Goal: Task Accomplishment & Management: Complete application form

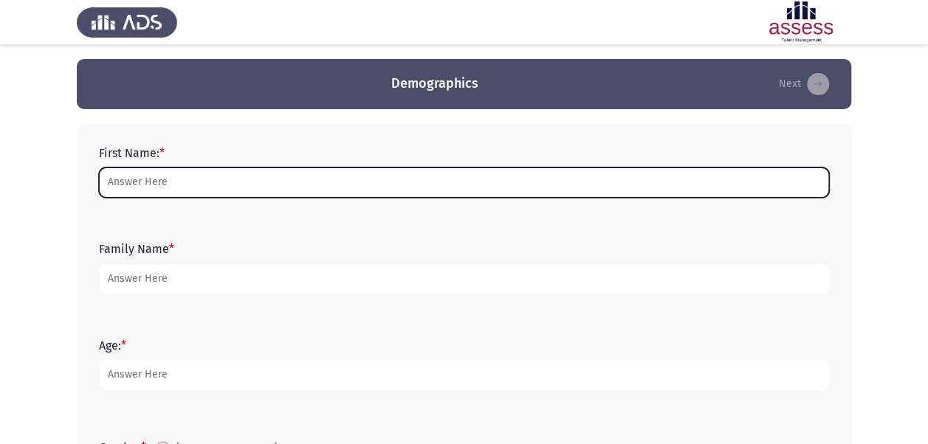
click at [279, 182] on input "First Name: *" at bounding box center [464, 183] width 730 height 30
type input "Fady"
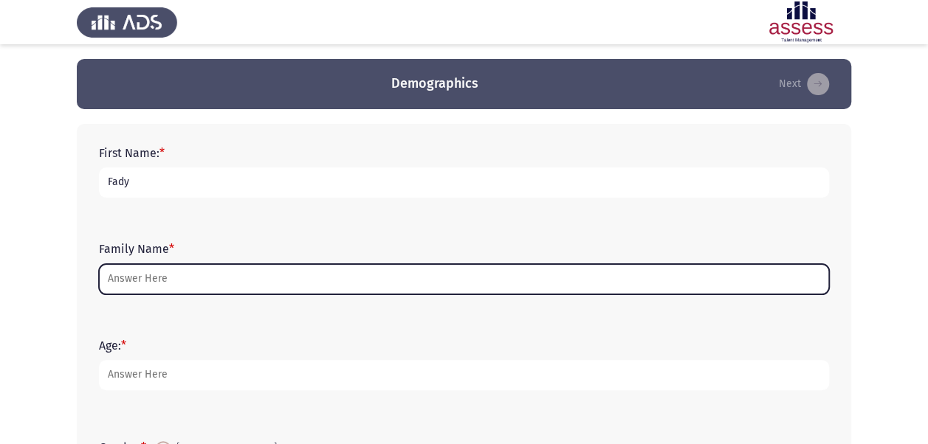
click at [167, 288] on input "Family Name *" at bounding box center [464, 279] width 730 height 30
type input "e"
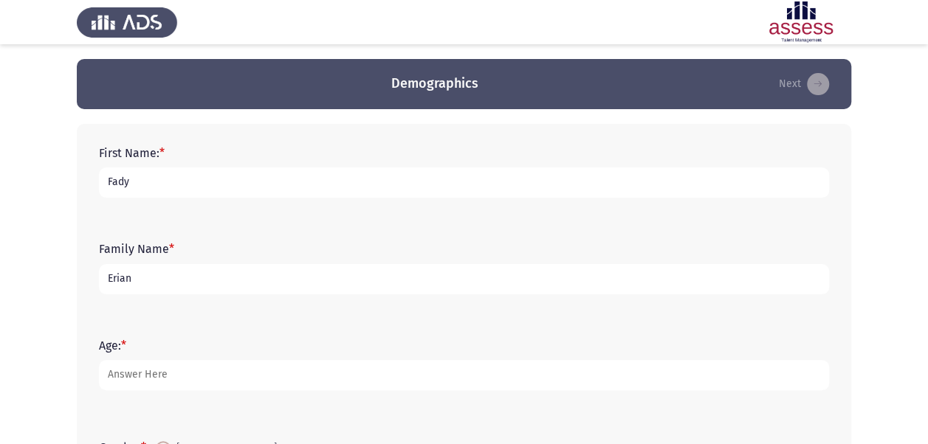
type input "Erian"
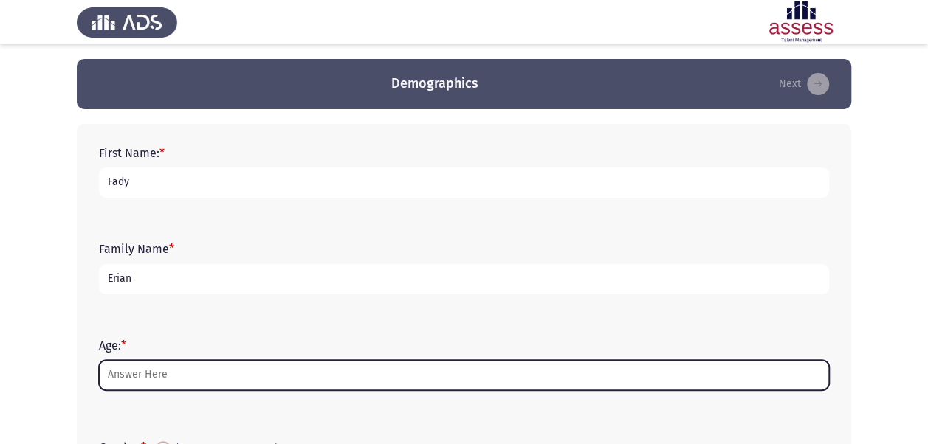
click at [159, 371] on input "Age: *" at bounding box center [464, 375] width 730 height 30
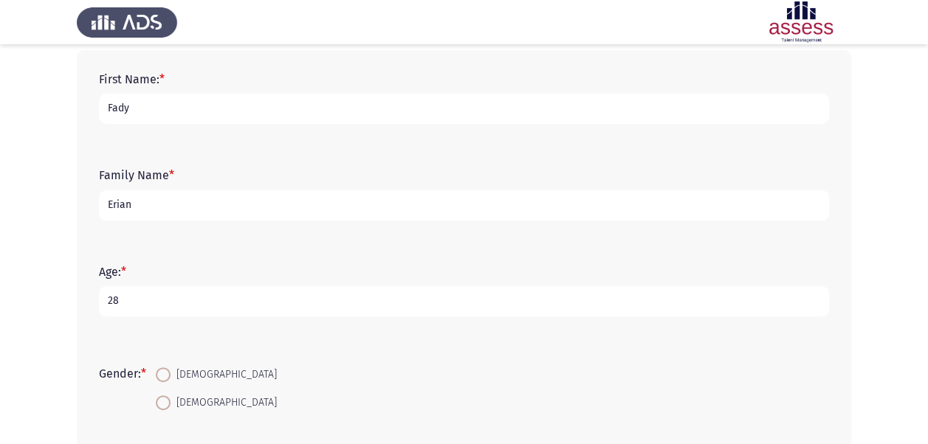
scroll to position [148, 0]
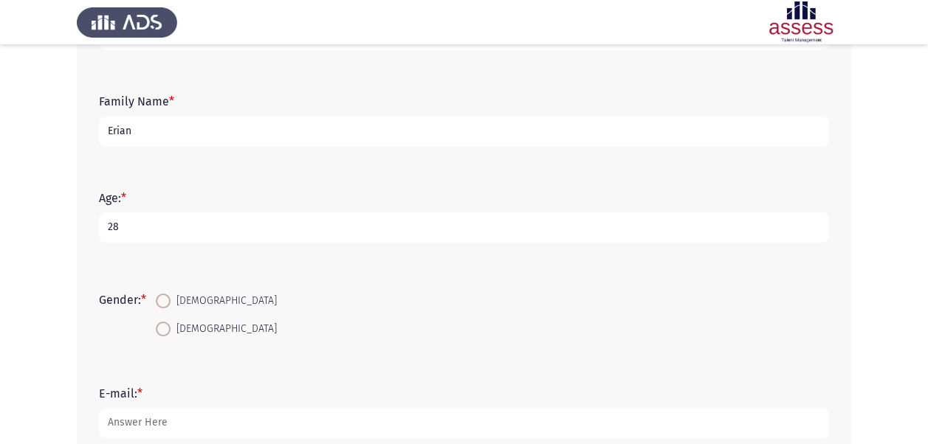
type input "28"
click at [169, 300] on span at bounding box center [163, 301] width 15 height 15
click at [169, 300] on input "[DEMOGRAPHIC_DATA]" at bounding box center [163, 301] width 15 height 15
radio input "true"
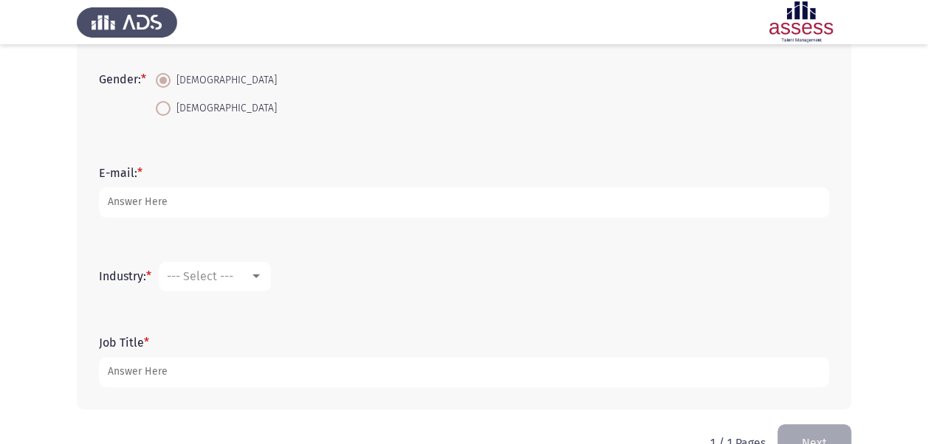
scroll to position [369, 0]
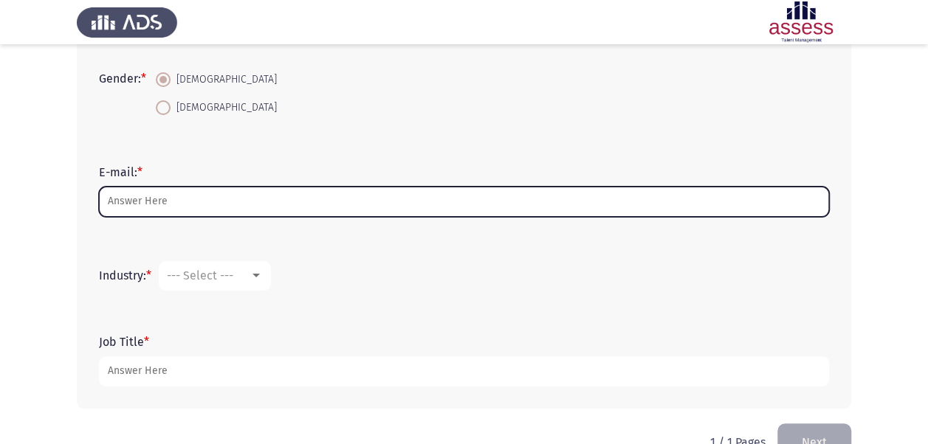
click at [240, 196] on input "E-mail: *" at bounding box center [464, 202] width 730 height 30
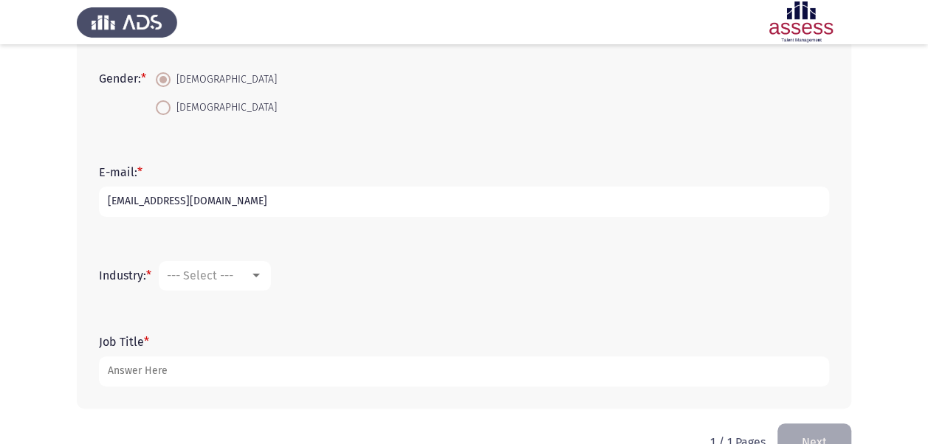
type input "[EMAIL_ADDRESS][DOMAIN_NAME]"
click at [245, 275] on div "--- Select ---" at bounding box center [208, 276] width 83 height 14
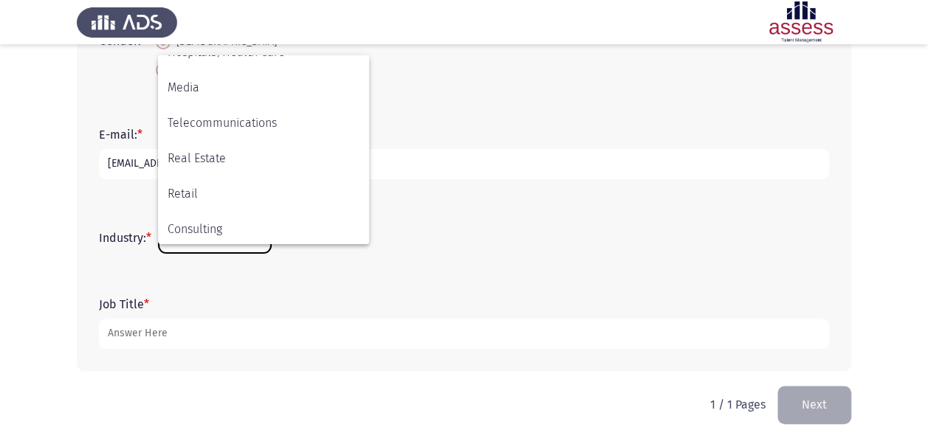
scroll to position [337, 0]
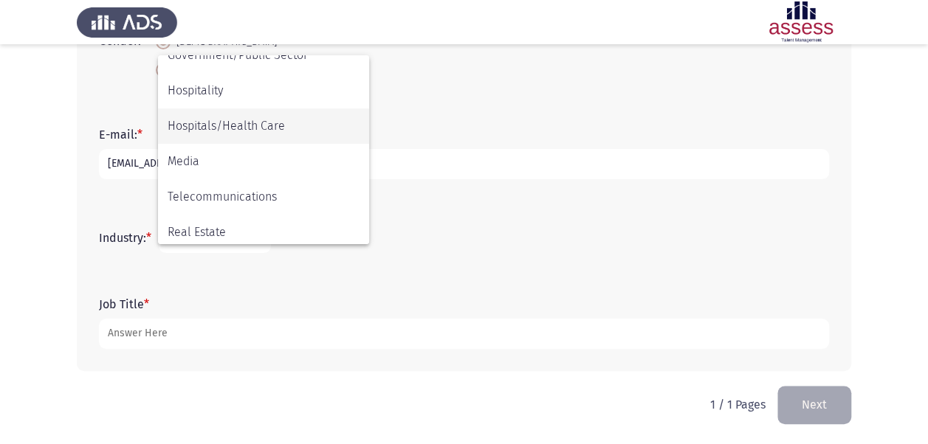
click at [251, 124] on span "Hospitals/Health Care" at bounding box center [264, 126] width 192 height 35
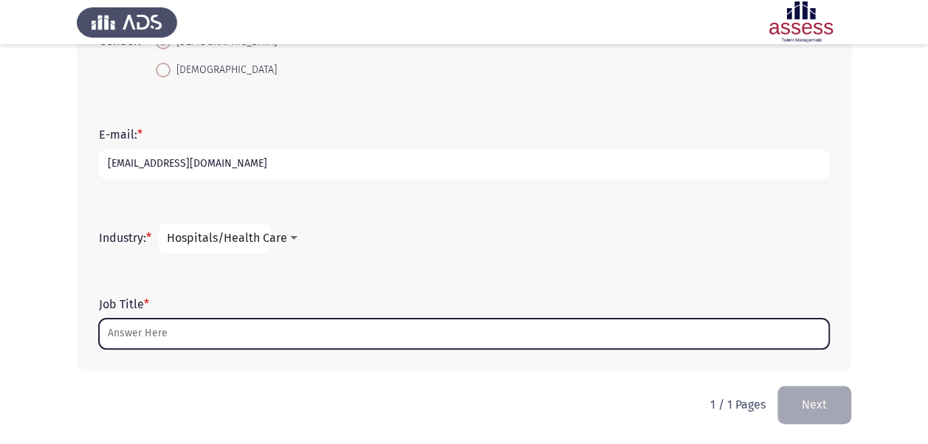
click at [208, 338] on input "Job Title *" at bounding box center [464, 334] width 730 height 30
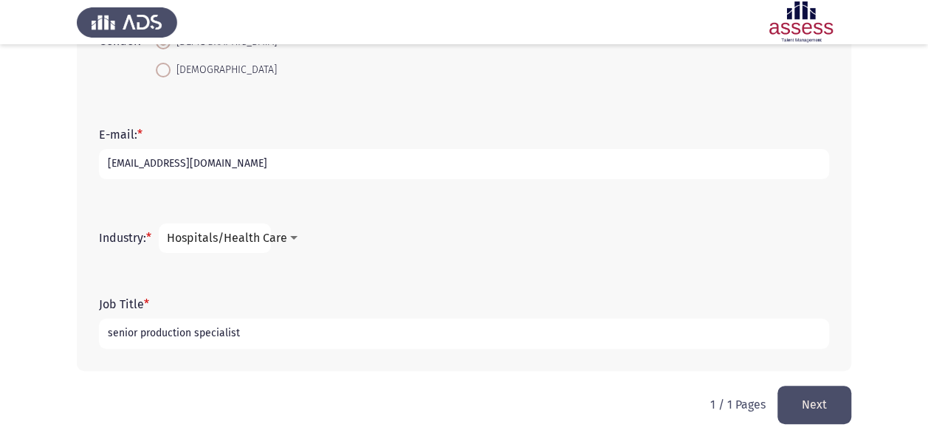
type input "senior production specialist"
click at [827, 399] on button "Next" at bounding box center [814, 405] width 74 height 38
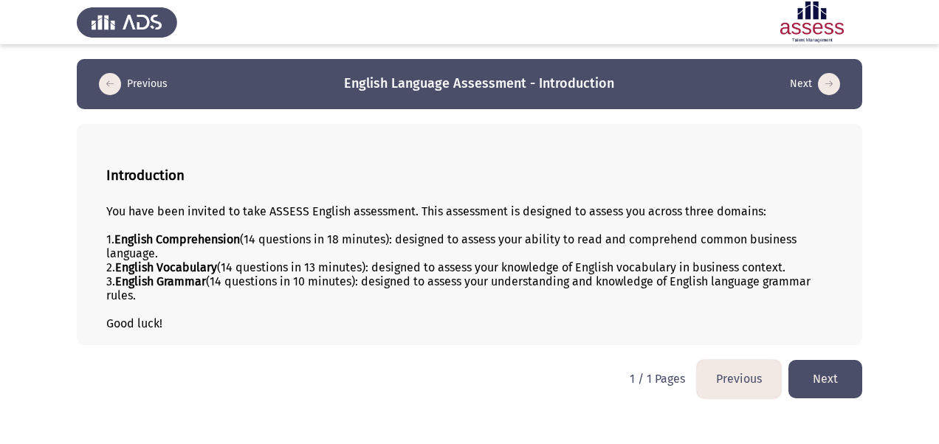
click at [831, 371] on button "Next" at bounding box center [825, 379] width 74 height 38
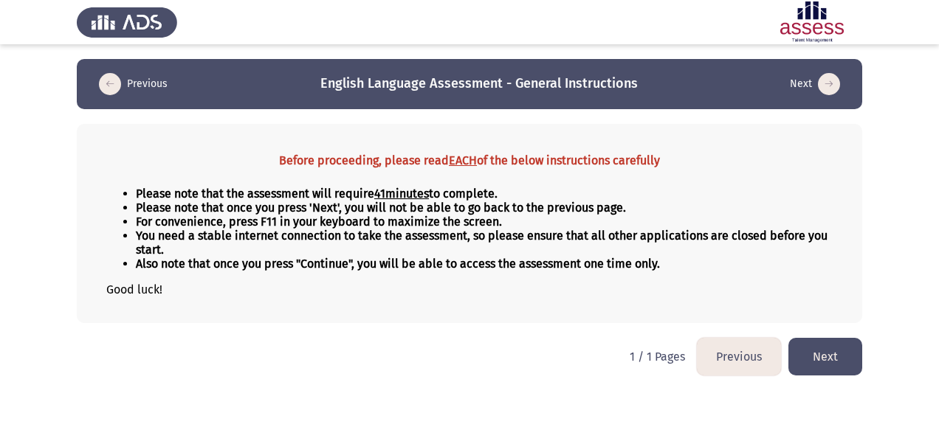
click at [818, 347] on button "Next" at bounding box center [825, 357] width 74 height 38
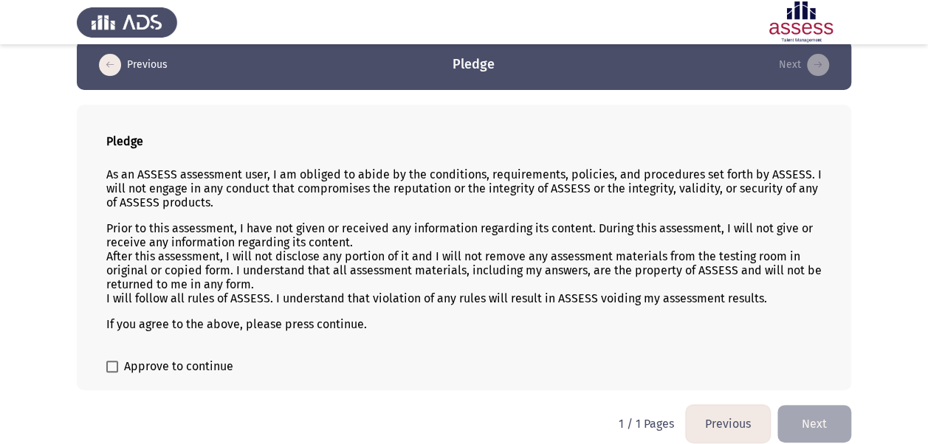
scroll to position [30, 0]
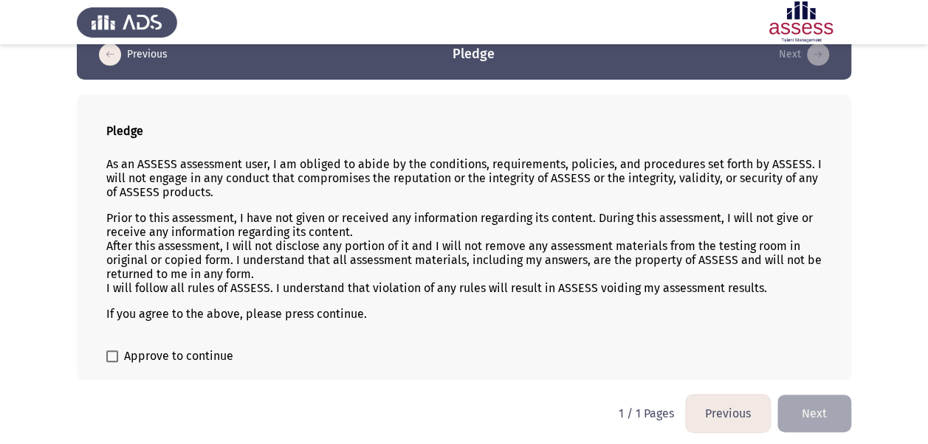
click at [116, 354] on span at bounding box center [112, 357] width 12 height 12
click at [112, 362] on input "Approve to continue" at bounding box center [111, 362] width 1 height 1
checkbox input "true"
click at [830, 405] on button "Next" at bounding box center [814, 414] width 74 height 38
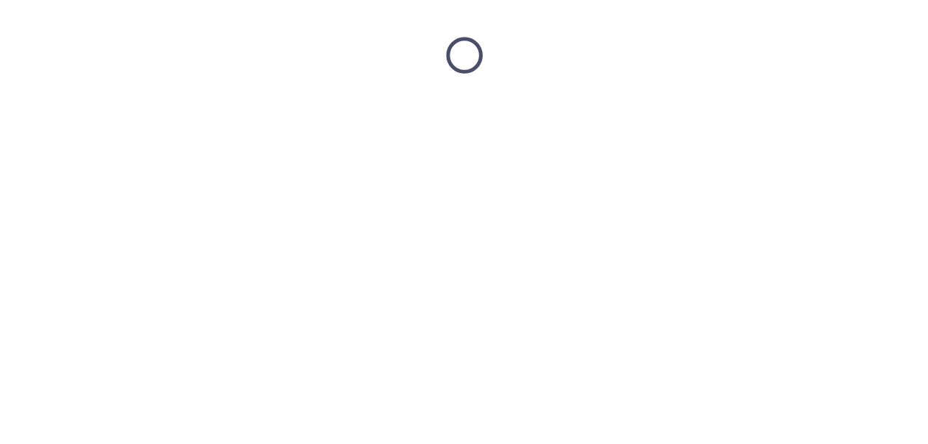
scroll to position [0, 0]
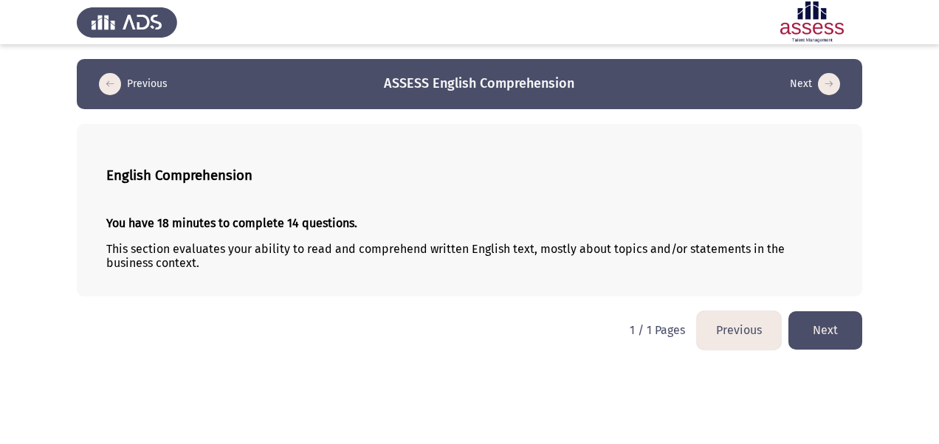
click at [843, 331] on button "Next" at bounding box center [825, 331] width 74 height 38
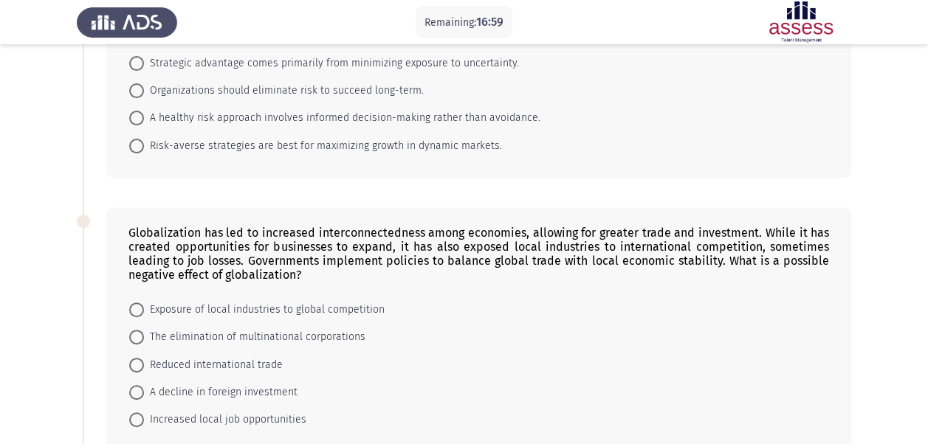
scroll to position [28, 0]
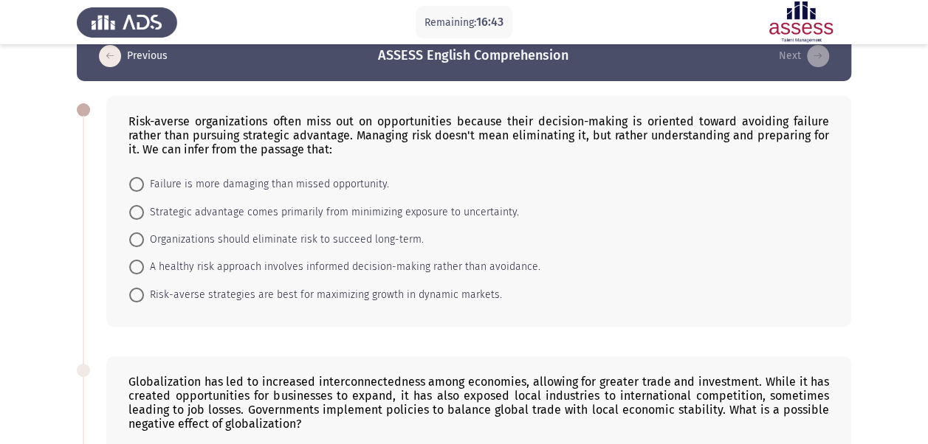
click at [176, 265] on span "A healthy risk approach involves informed decision-making rather than avoidance." at bounding box center [342, 267] width 396 height 18
click at [144, 265] on input "A healthy risk approach involves informed decision-making rather than avoidance." at bounding box center [136, 267] width 15 height 15
radio input "true"
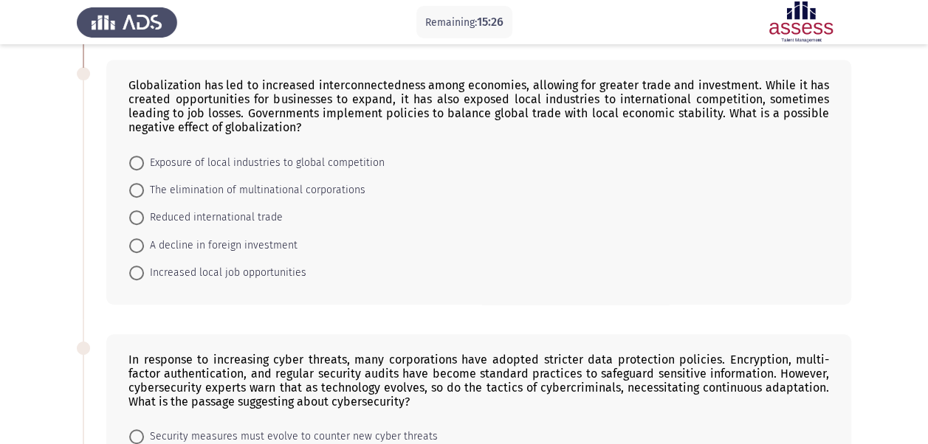
scroll to position [250, 0]
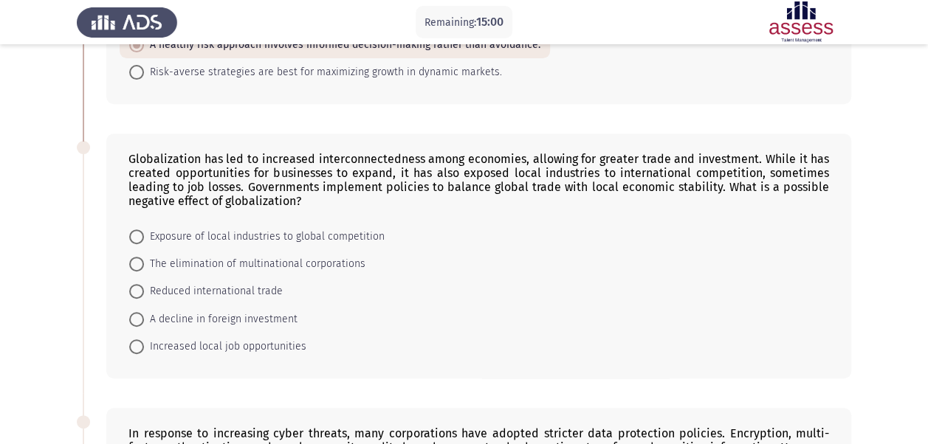
click at [150, 230] on span "Exposure of local industries to global competition" at bounding box center [264, 237] width 241 height 18
click at [144, 230] on input "Exposure of local industries to global competition" at bounding box center [136, 237] width 15 height 15
radio input "true"
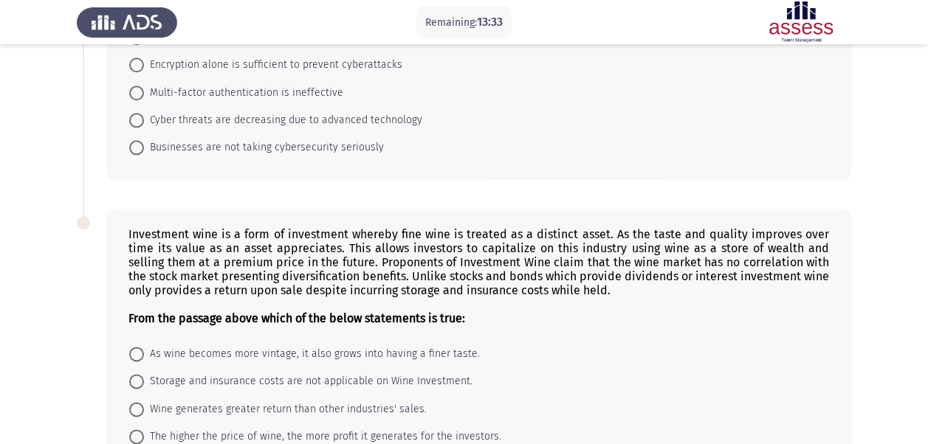
scroll to position [545, 0]
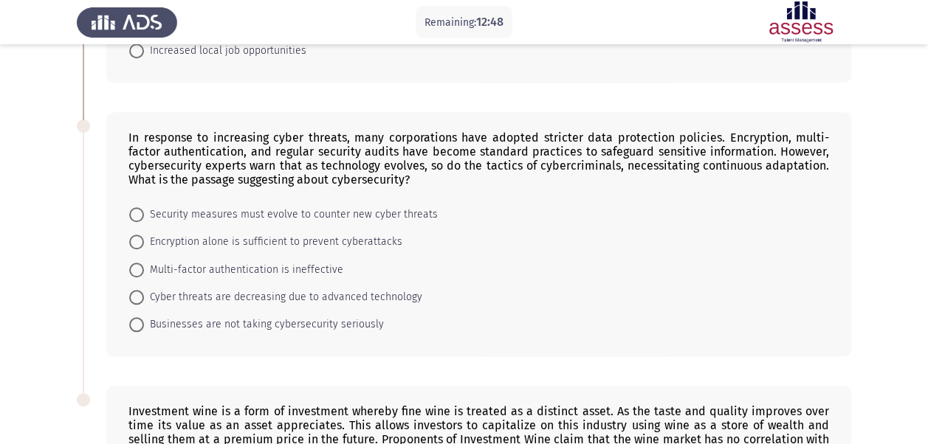
click at [205, 207] on span "Security measures must evolve to counter new cyber threats" at bounding box center [291, 215] width 294 height 18
click at [144, 207] on input "Security measures must evolve to counter new cyber threats" at bounding box center [136, 214] width 15 height 15
radio input "true"
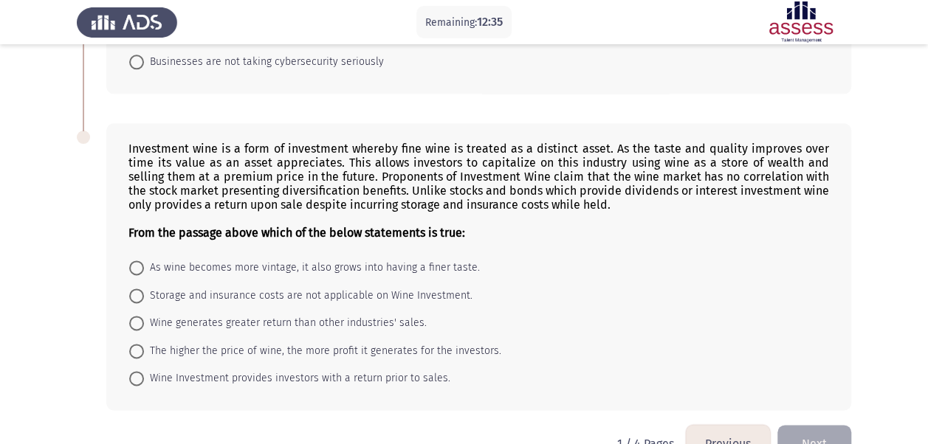
scroll to position [837, 0]
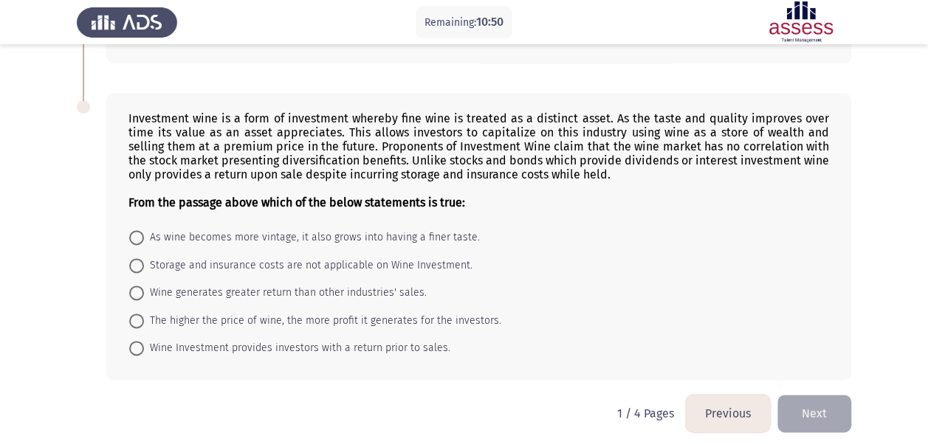
click at [239, 313] on span "The higher the price of wine, the more profit it generates for the investors." at bounding box center [322, 321] width 357 height 18
click at [144, 314] on input "The higher the price of wine, the more profit it generates for the investors." at bounding box center [136, 321] width 15 height 15
radio input "true"
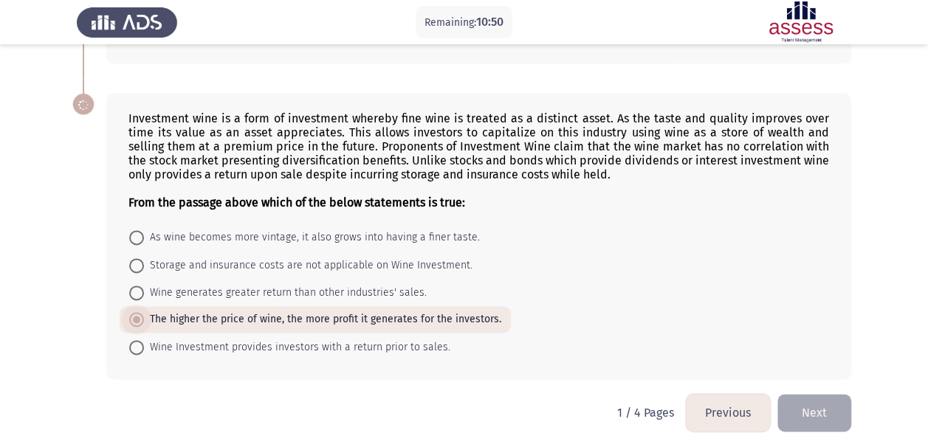
scroll to position [836, 0]
click at [818, 395] on button "Next" at bounding box center [814, 414] width 74 height 38
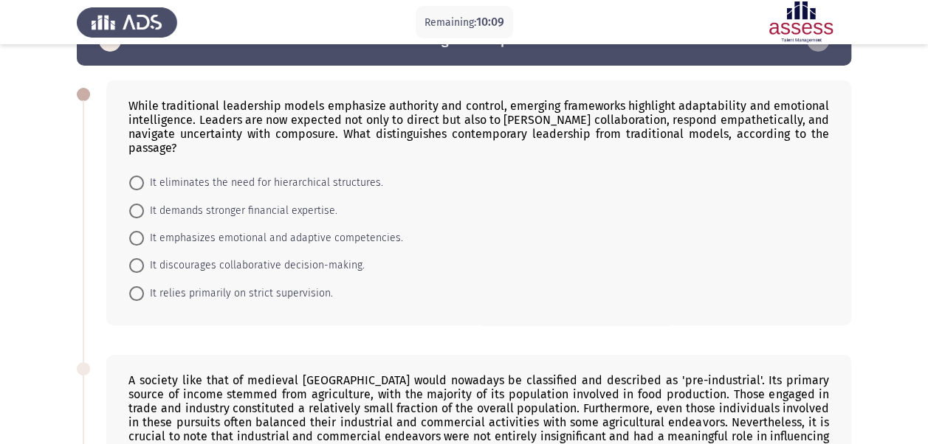
scroll to position [74, 0]
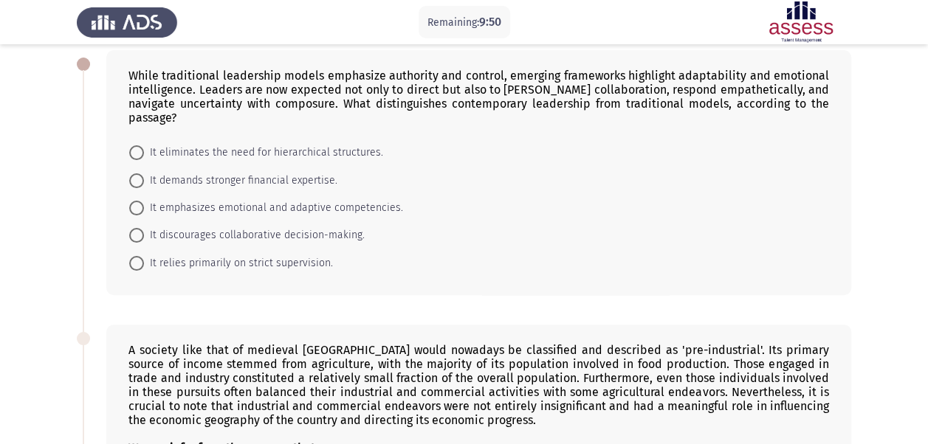
click at [173, 227] on span "It discourages collaborative decision-making." at bounding box center [254, 236] width 221 height 18
click at [144, 228] on input "It discourages collaborative decision-making." at bounding box center [136, 235] width 15 height 15
radio input "true"
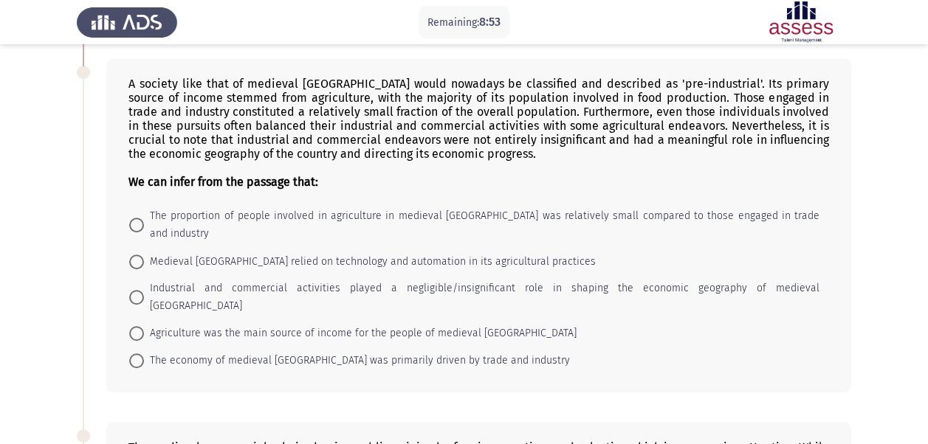
scroll to position [369, 0]
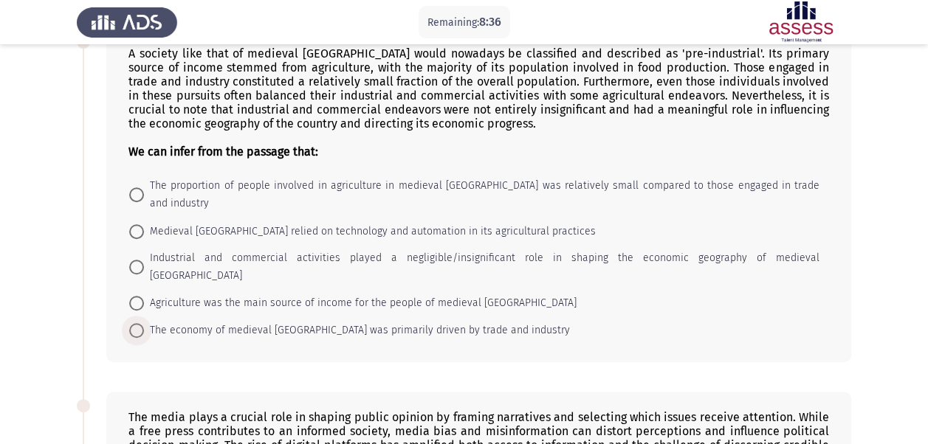
click at [152, 322] on span "The economy of medieval England was primarily driven by trade and industry" at bounding box center [357, 331] width 426 height 18
click at [144, 323] on input "The economy of medieval England was primarily driven by trade and industry" at bounding box center [136, 330] width 15 height 15
radio input "true"
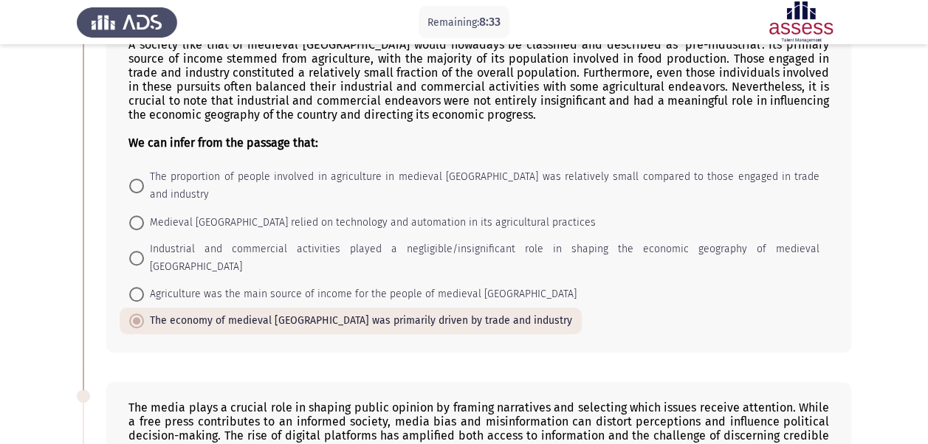
scroll to position [295, 0]
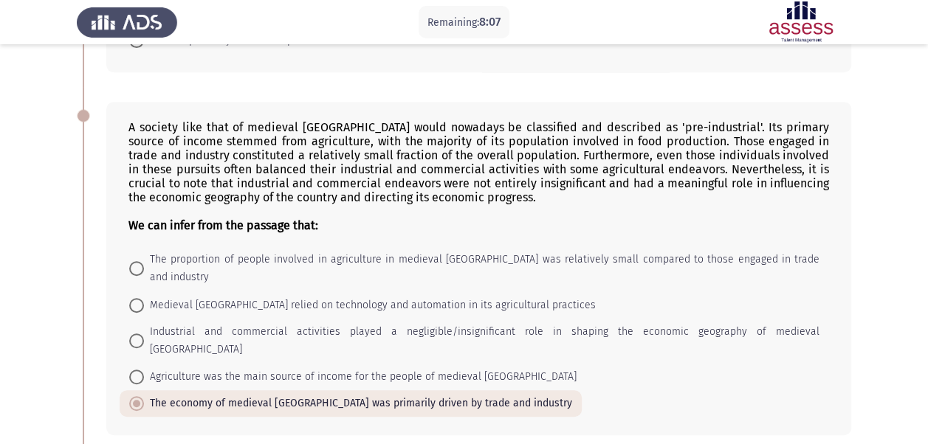
click at [146, 368] on span "Agriculture was the main source of income for the people of medieval England" at bounding box center [360, 377] width 433 height 18
click at [144, 370] on input "Agriculture was the main source of income for the people of medieval England" at bounding box center [136, 377] width 15 height 15
radio input "true"
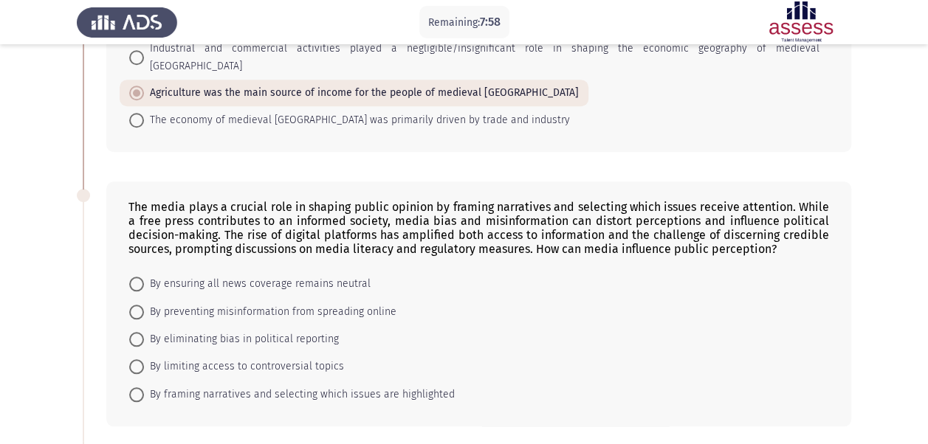
scroll to position [591, 0]
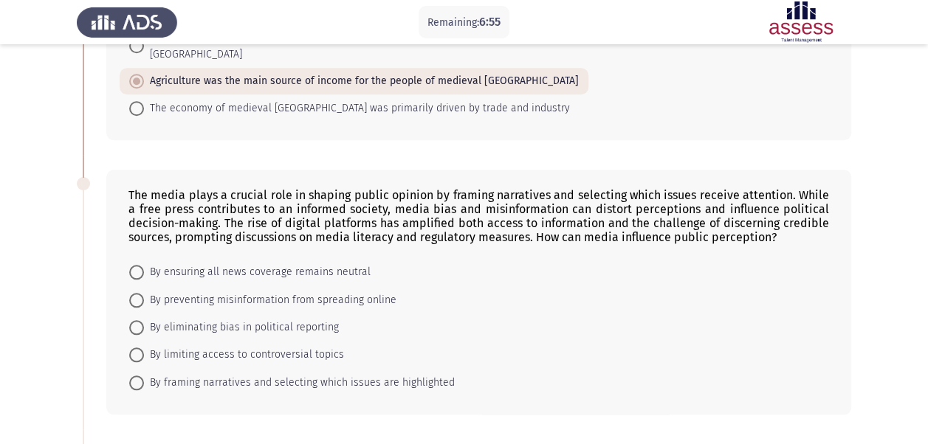
click at [154, 374] on span "By framing narratives and selecting which issues are highlighted" at bounding box center [299, 383] width 311 height 18
click at [144, 376] on input "By framing narratives and selecting which issues are highlighted" at bounding box center [136, 383] width 15 height 15
radio input "true"
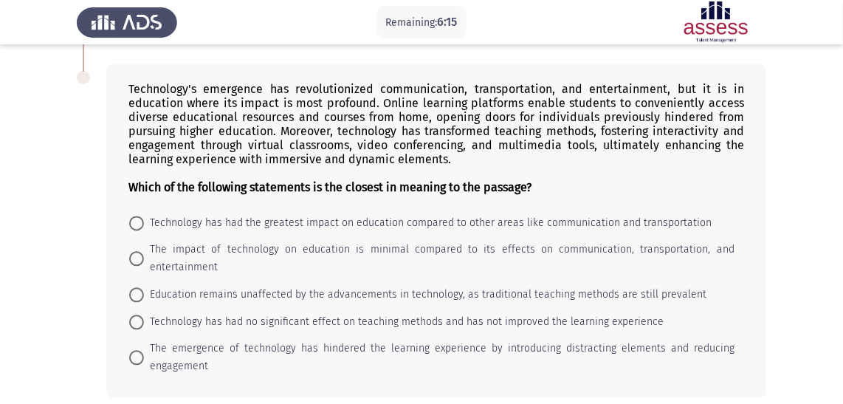
scroll to position [1020, 0]
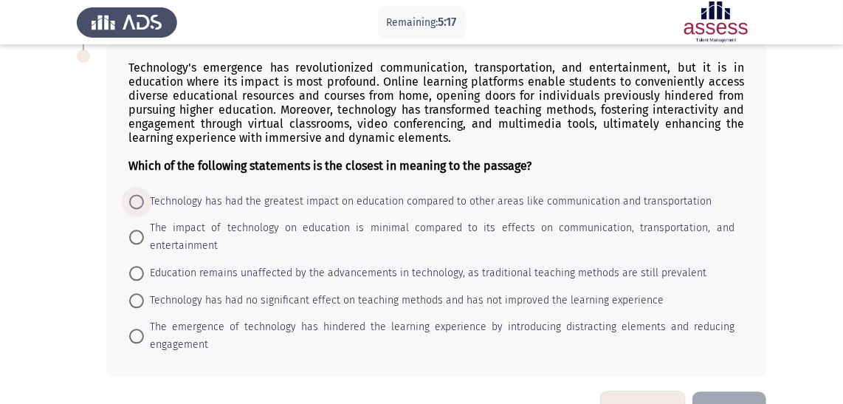
click at [326, 210] on span "Technology has had the greatest impact on education compared to other areas lik…" at bounding box center [428, 202] width 568 height 18
click at [144, 209] on input "Technology has had the greatest impact on education compared to other areas lik…" at bounding box center [136, 201] width 15 height 15
radio input "true"
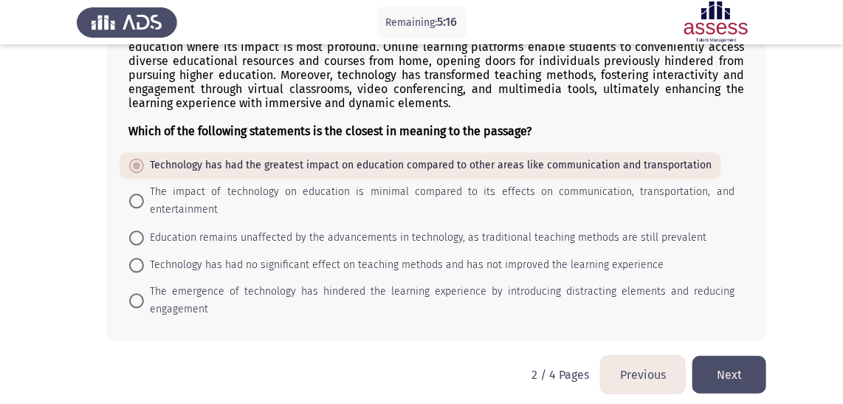
scroll to position [1073, 0]
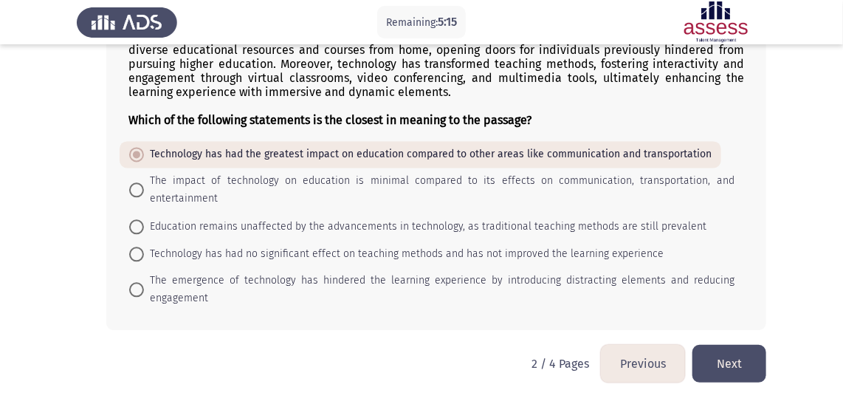
click at [729, 362] on button "Next" at bounding box center [729, 364] width 74 height 38
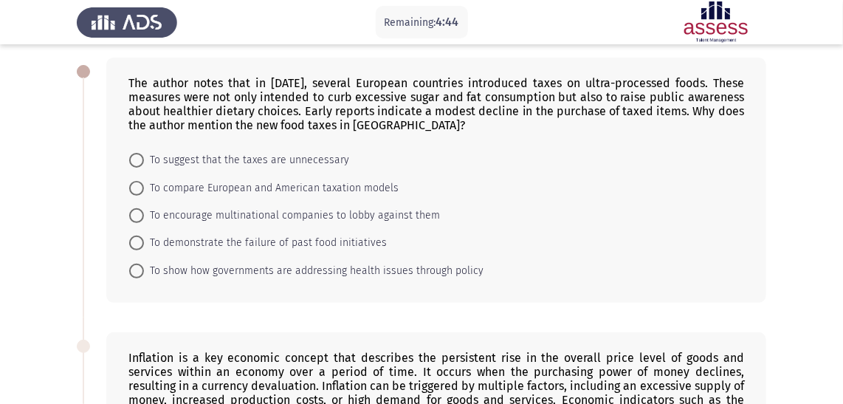
scroll to position [0, 0]
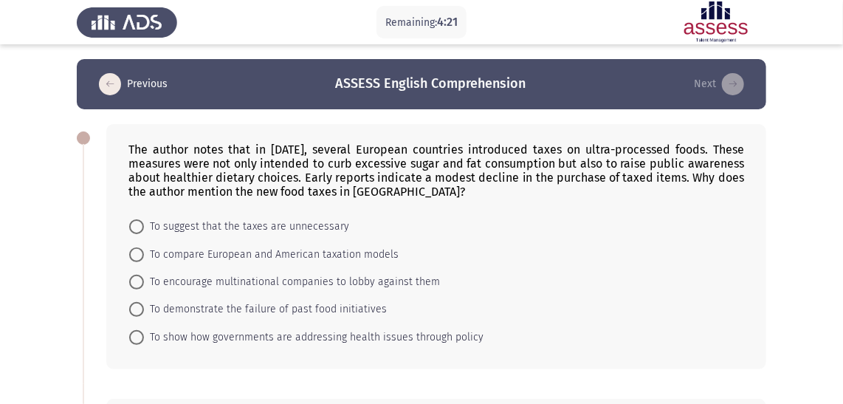
drag, startPoint x: 221, startPoint y: 338, endPoint x: 243, endPoint y: 326, distance: 25.5
click at [221, 338] on span "To show how governments are addressing health issues through policy" at bounding box center [314, 338] width 340 height 18
click at [144, 338] on input "To show how governments are addressing health issues through policy" at bounding box center [136, 337] width 15 height 15
radio input "true"
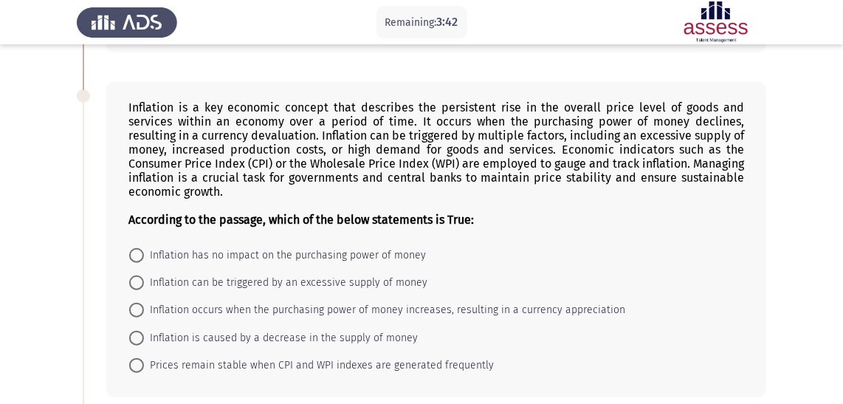
scroll to position [335, 0]
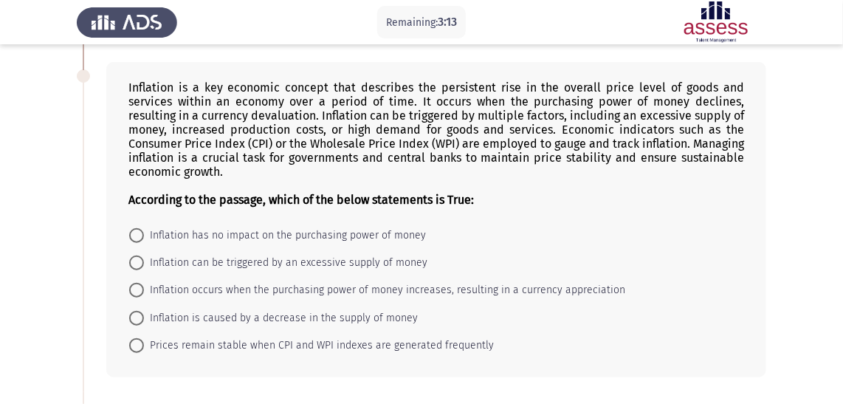
click at [184, 263] on span "Inflation can be triggered by an excessive supply of money" at bounding box center [285, 263] width 283 height 18
click at [144, 263] on input "Inflation can be triggered by an excessive supply of money" at bounding box center [136, 262] width 15 height 15
radio input "true"
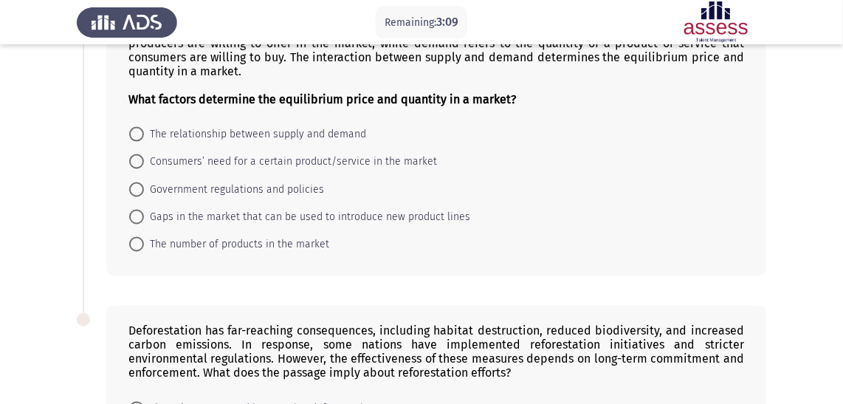
scroll to position [671, 0]
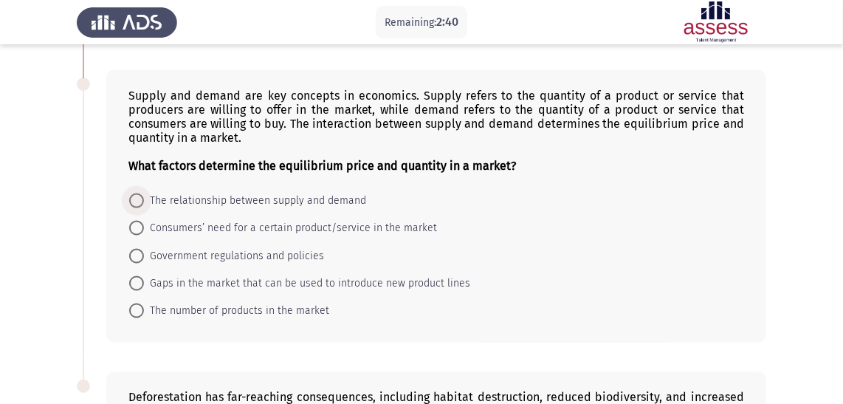
click at [230, 203] on span "The relationship between supply and demand" at bounding box center [255, 201] width 222 height 18
click at [144, 203] on input "The relationship between supply and demand" at bounding box center [136, 200] width 15 height 15
radio input "true"
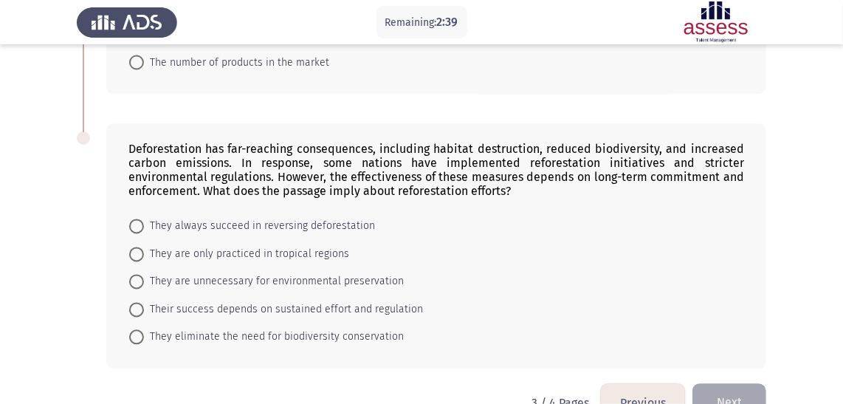
scroll to position [939, 0]
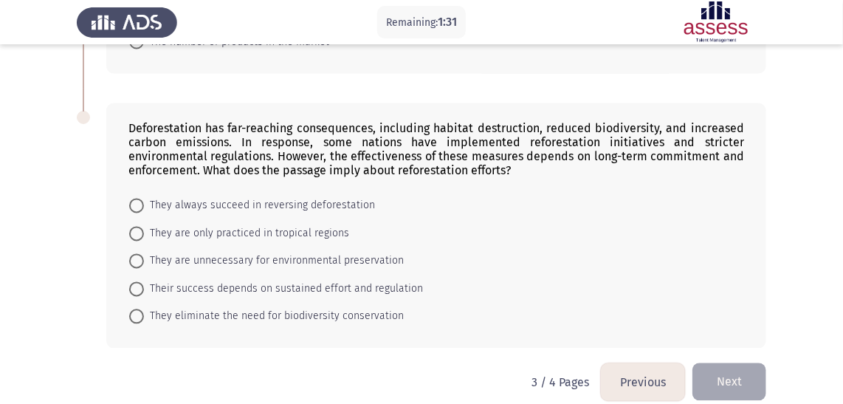
drag, startPoint x: 233, startPoint y: 322, endPoint x: 278, endPoint y: 311, distance: 45.7
click at [236, 320] on span "They eliminate the need for biodiversity conservation" at bounding box center [274, 317] width 260 height 18
click at [144, 320] on input "They eliminate the need for biodiversity conservation" at bounding box center [136, 316] width 15 height 15
radio input "true"
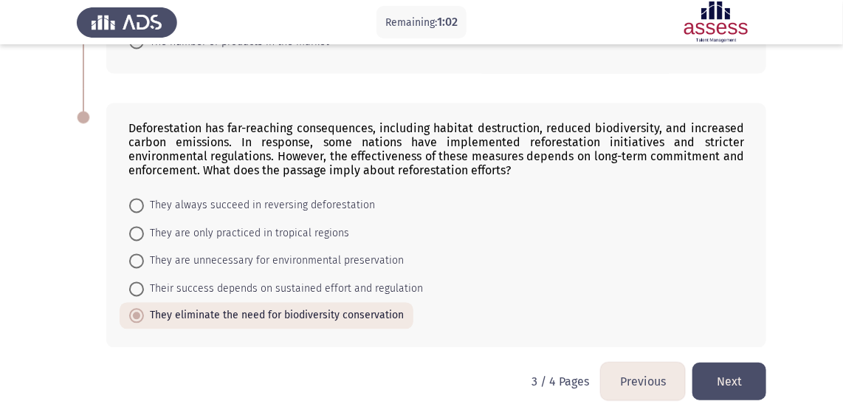
click at [222, 294] on span "Their success depends on sustained effort and regulation" at bounding box center [283, 290] width 279 height 18
click at [144, 294] on input "Their success depends on sustained effort and regulation" at bounding box center [136, 289] width 15 height 15
radio input "true"
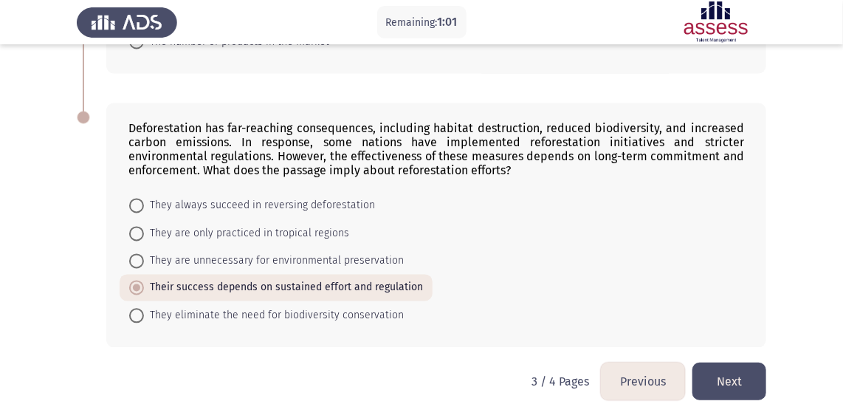
click at [737, 381] on button "Next" at bounding box center [729, 381] width 74 height 38
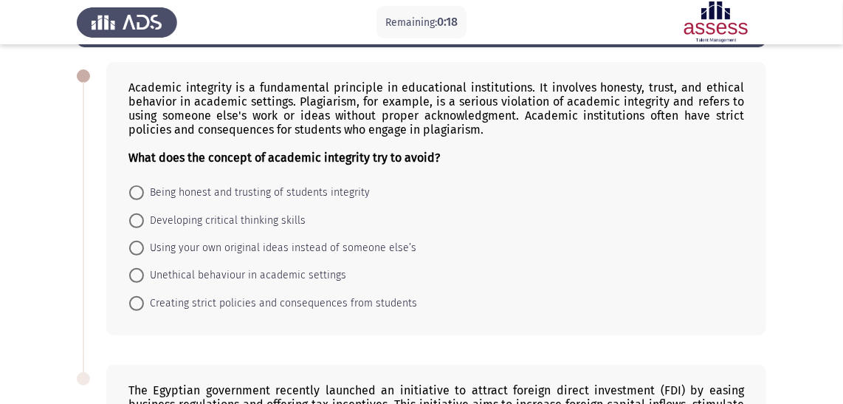
scroll to position [89, 0]
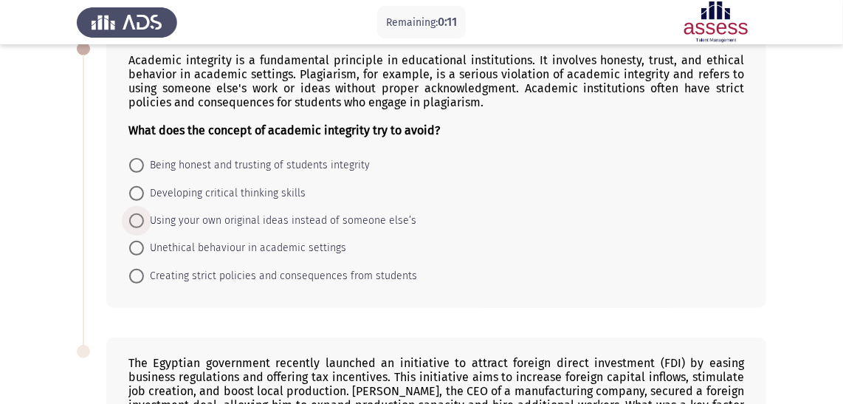
click at [227, 224] on span "Using your own original ideas instead of someone else’s" at bounding box center [280, 221] width 272 height 18
click at [144, 224] on input "Using your own original ideas instead of someone else’s" at bounding box center [136, 220] width 15 height 15
radio input "true"
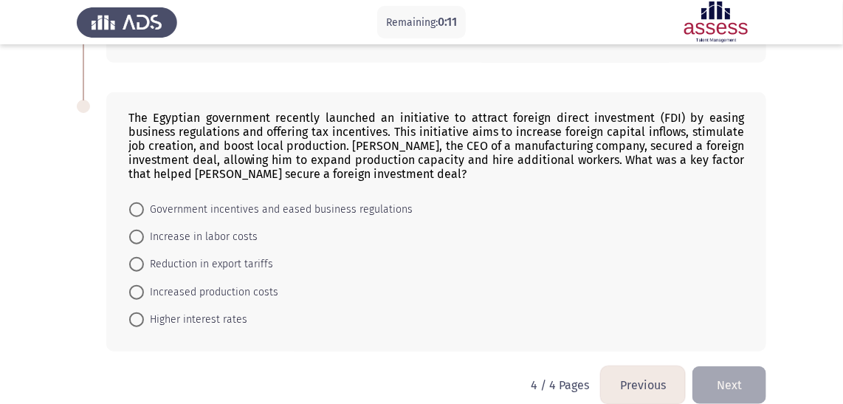
scroll to position [357, 0]
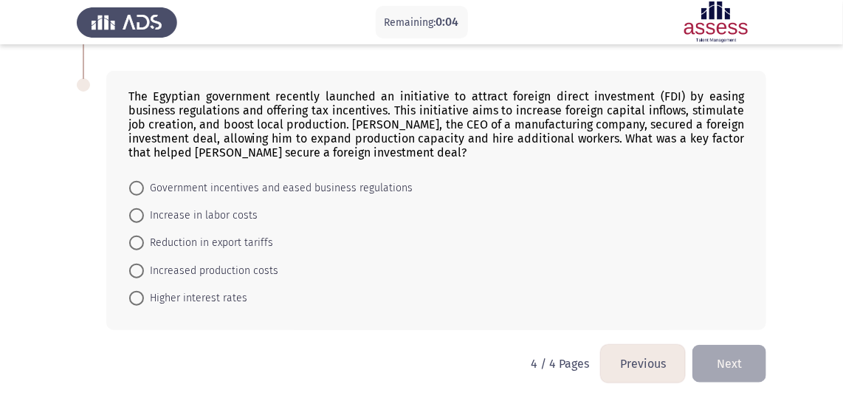
click at [202, 274] on span "Increased production costs" at bounding box center [211, 271] width 134 height 18
click at [144, 274] on input "Increased production costs" at bounding box center [136, 271] width 15 height 15
radio input "true"
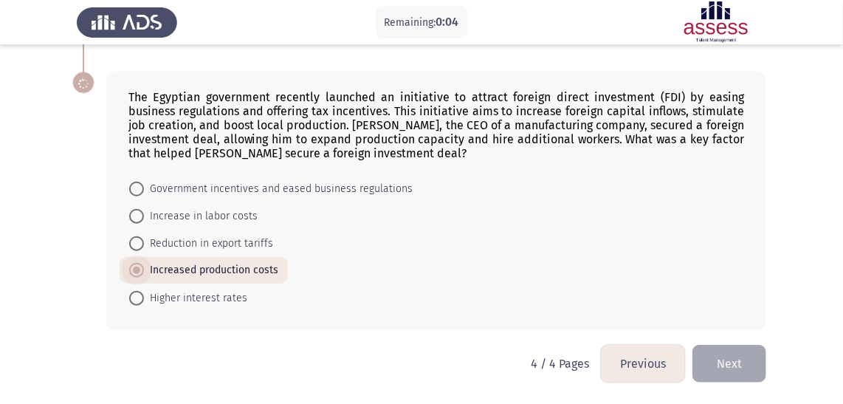
scroll to position [357, 0]
click at [728, 363] on button "Next" at bounding box center [729, 364] width 74 height 38
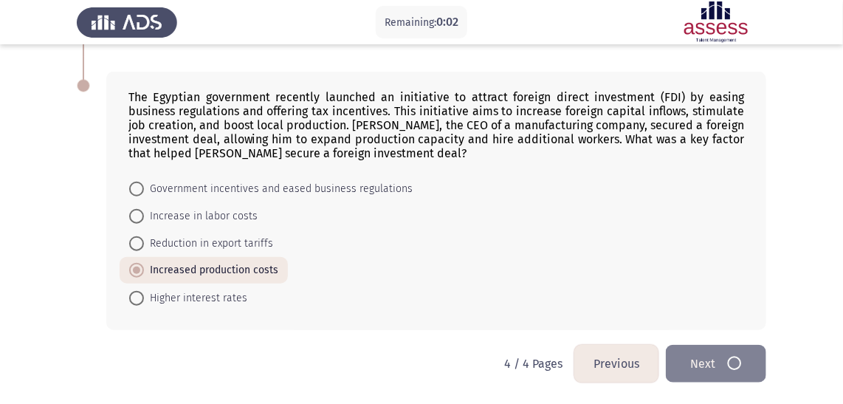
scroll to position [0, 0]
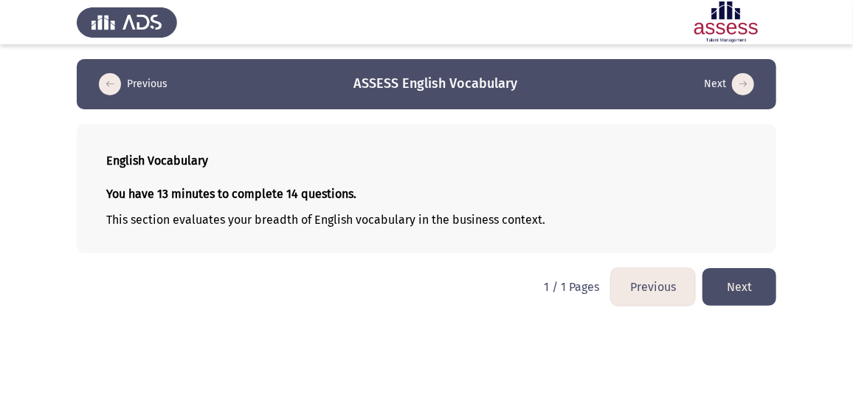
click at [753, 283] on button "Next" at bounding box center [740, 287] width 74 height 38
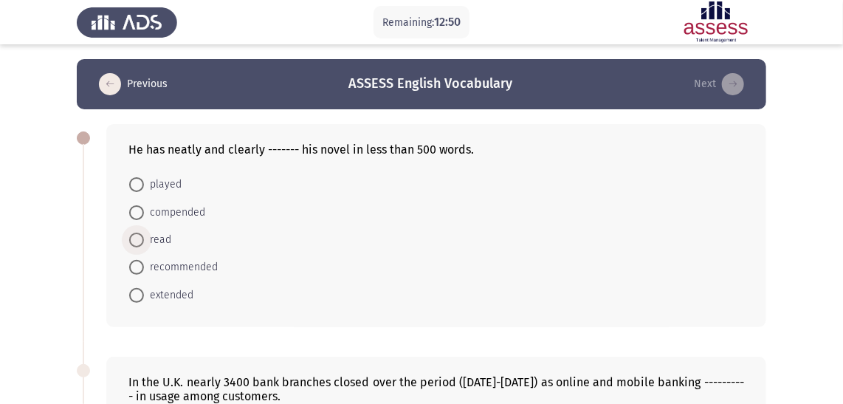
click at [134, 241] on span at bounding box center [136, 240] width 15 height 15
click at [134, 241] on input "read" at bounding box center [136, 240] width 15 height 15
radio input "true"
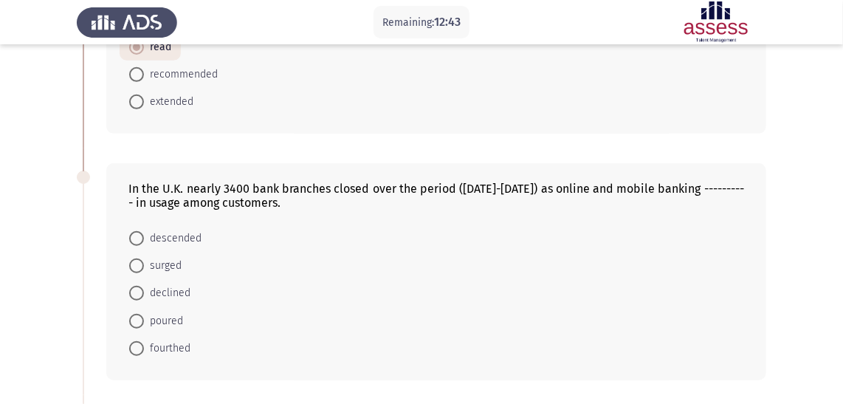
scroll to position [201, 0]
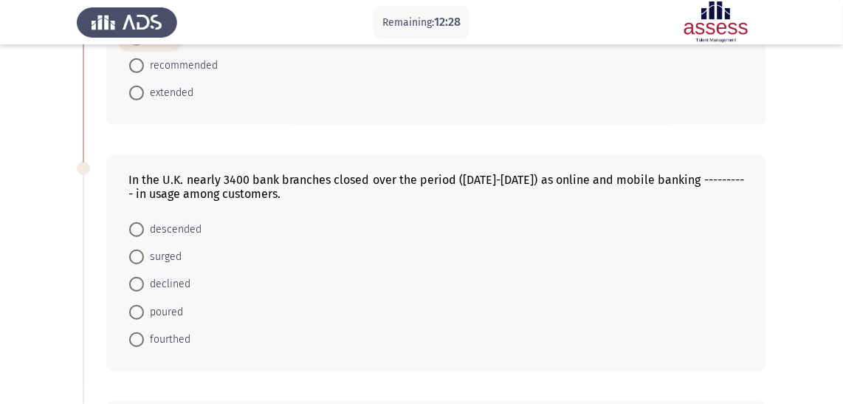
click at [162, 286] on span "declined" at bounding box center [167, 284] width 47 height 18
click at [144, 286] on input "declined" at bounding box center [136, 284] width 15 height 15
radio input "true"
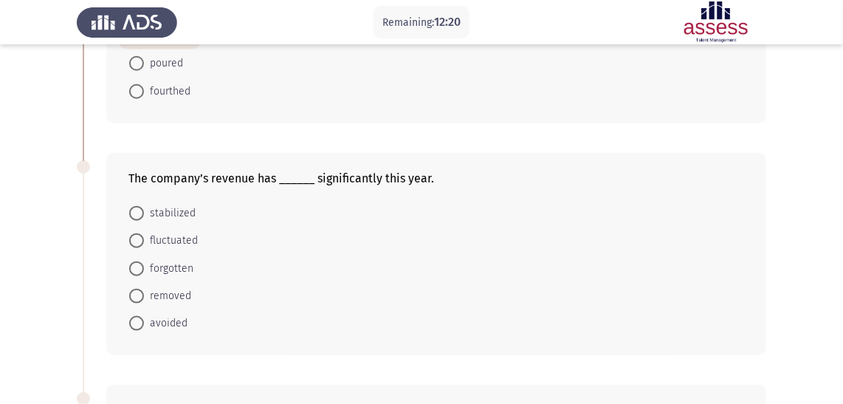
scroll to position [470, 0]
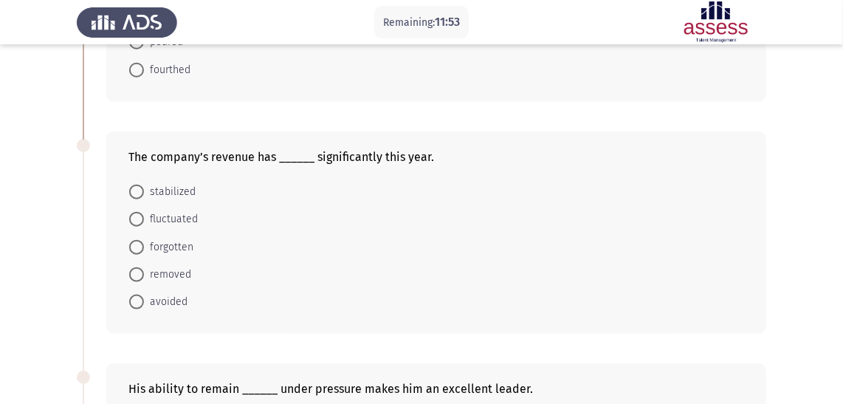
click at [159, 219] on span "fluctuated" at bounding box center [171, 219] width 54 height 18
click at [144, 219] on input "fluctuated" at bounding box center [136, 219] width 15 height 15
radio input "true"
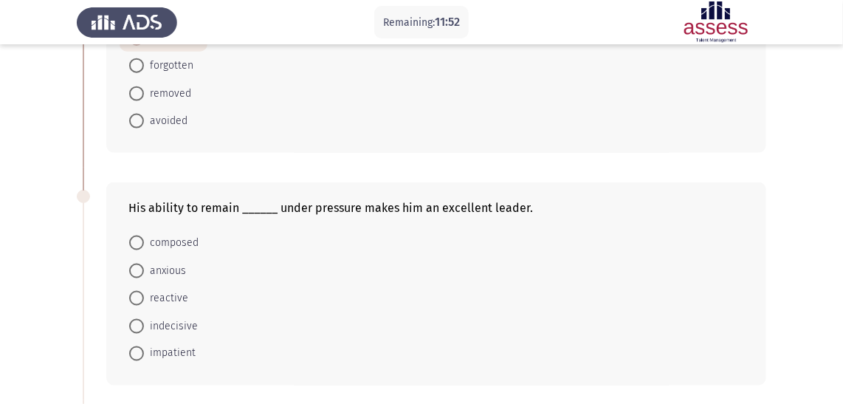
scroll to position [671, 0]
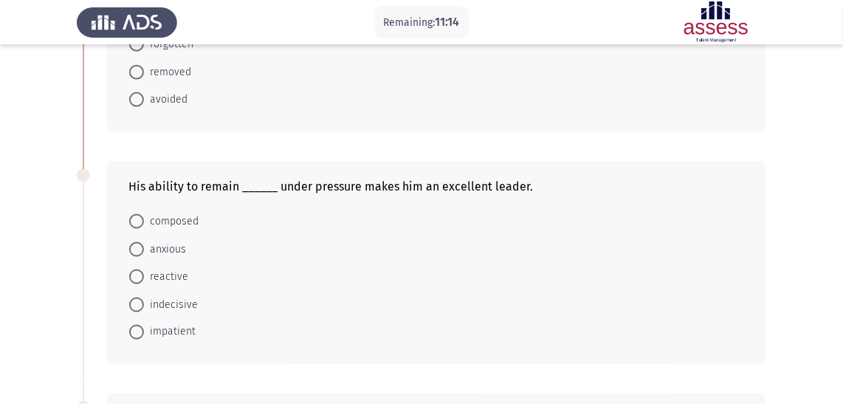
drag, startPoint x: 162, startPoint y: 219, endPoint x: 243, endPoint y: 219, distance: 80.5
click at [163, 219] on span "composed" at bounding box center [171, 222] width 55 height 18
click at [144, 219] on input "composed" at bounding box center [136, 221] width 15 height 15
radio input "true"
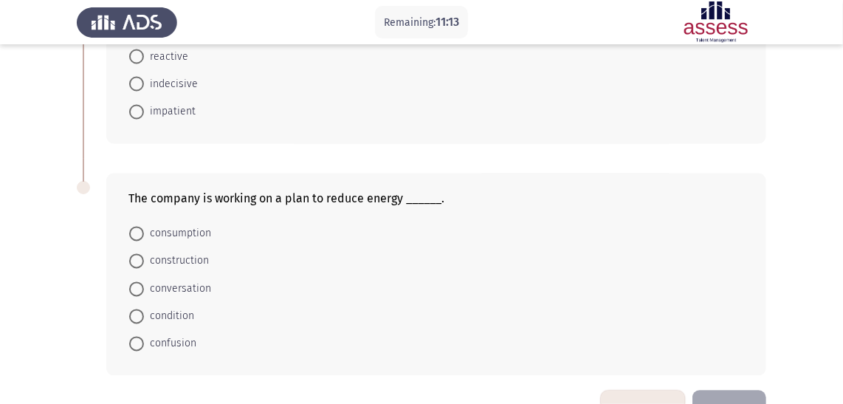
scroll to position [938, 0]
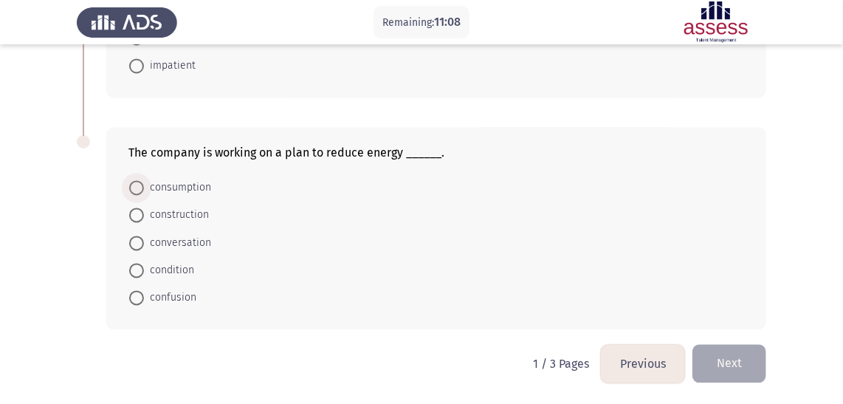
click at [145, 189] on span "consumption" at bounding box center [177, 188] width 67 height 18
click at [144, 189] on input "consumption" at bounding box center [136, 188] width 15 height 15
radio input "true"
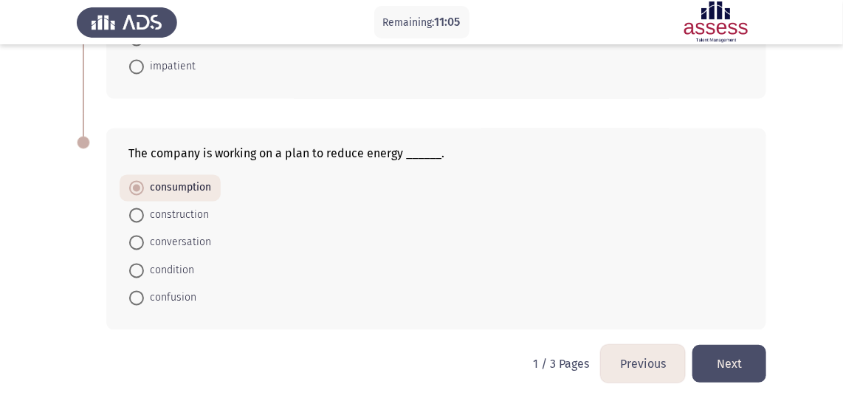
click at [724, 365] on button "Next" at bounding box center [729, 364] width 74 height 38
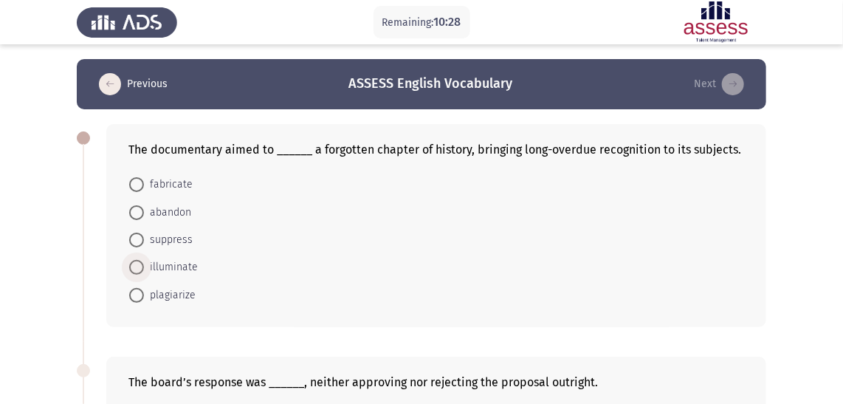
drag, startPoint x: 145, startPoint y: 264, endPoint x: 292, endPoint y: 266, distance: 147.7
click at [146, 264] on span "illuminate" at bounding box center [171, 267] width 54 height 18
click at [144, 264] on input "illuminate" at bounding box center [136, 267] width 15 height 15
radio input "true"
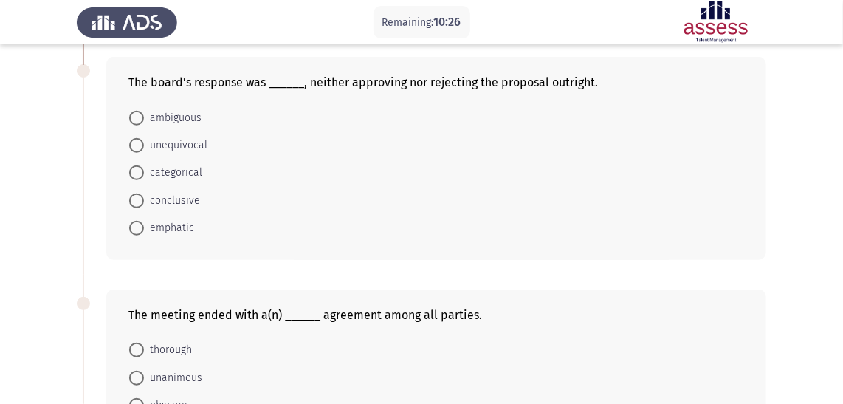
scroll to position [268, 0]
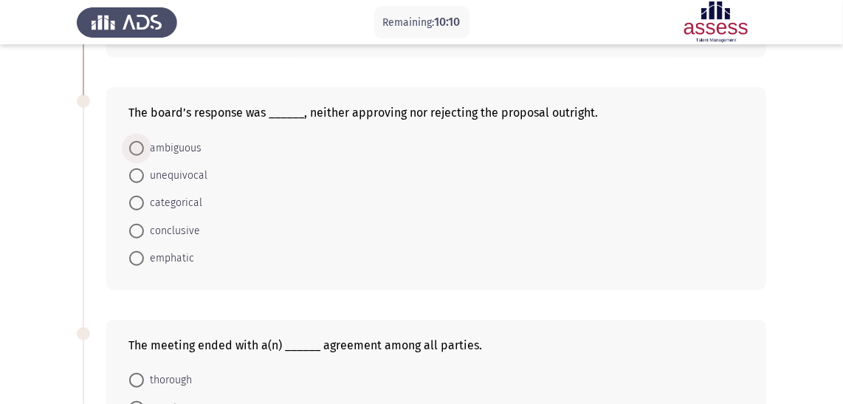
click at [138, 141] on span at bounding box center [136, 148] width 15 height 15
click at [138, 141] on input "ambiguous" at bounding box center [136, 148] width 15 height 15
radio input "true"
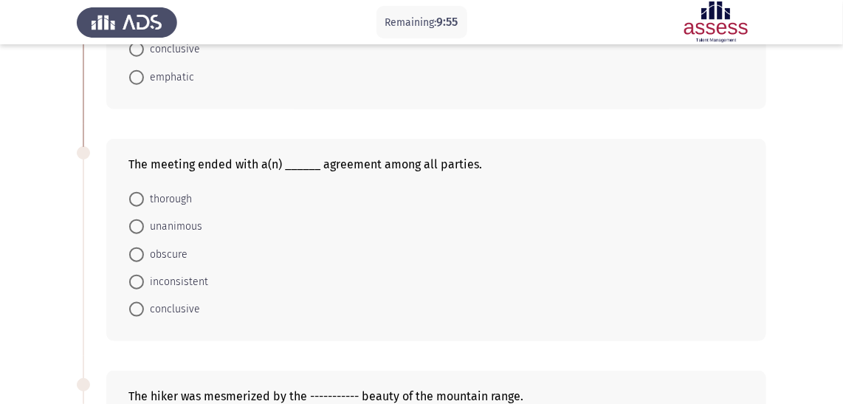
scroll to position [470, 0]
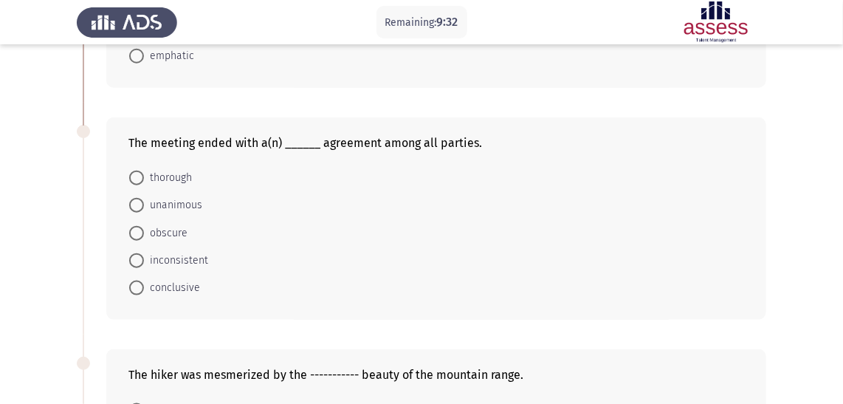
click at [165, 290] on span "conclusive" at bounding box center [172, 288] width 56 height 18
click at [144, 290] on input "conclusive" at bounding box center [136, 288] width 15 height 15
radio input "true"
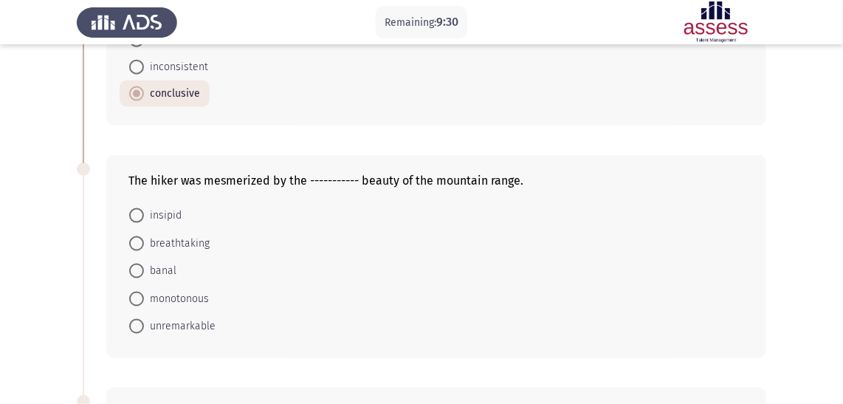
scroll to position [737, 0]
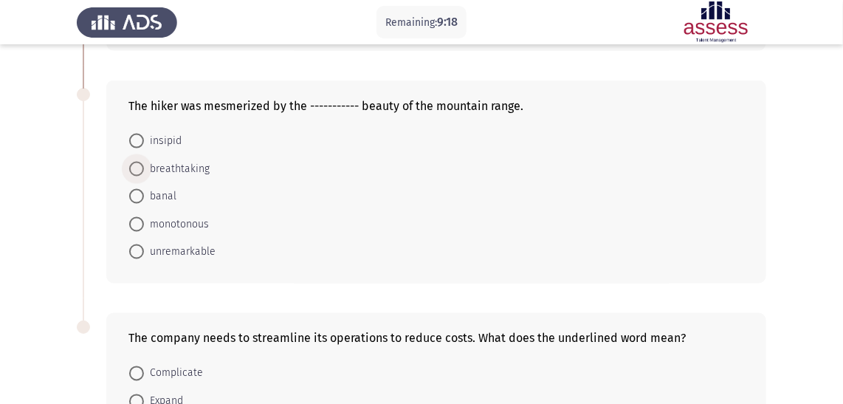
click at [174, 171] on span "breathtaking" at bounding box center [177, 169] width 66 height 18
click at [144, 171] on input "breathtaking" at bounding box center [136, 169] width 15 height 15
radio input "true"
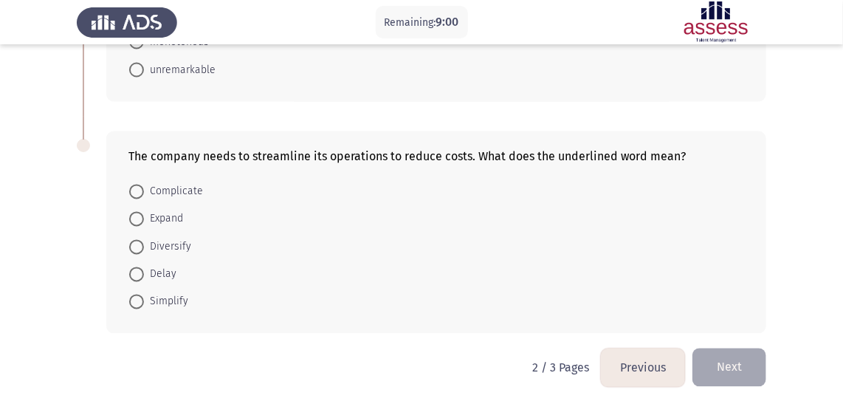
scroll to position [924, 0]
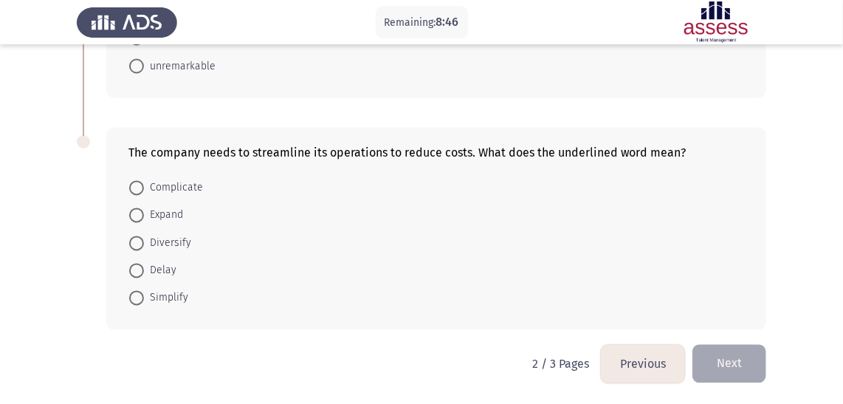
drag, startPoint x: 157, startPoint y: 300, endPoint x: 172, endPoint y: 299, distance: 14.8
click at [158, 300] on span "Simplify" at bounding box center [166, 298] width 44 height 18
click at [144, 300] on input "Simplify" at bounding box center [136, 298] width 15 height 15
radio input "true"
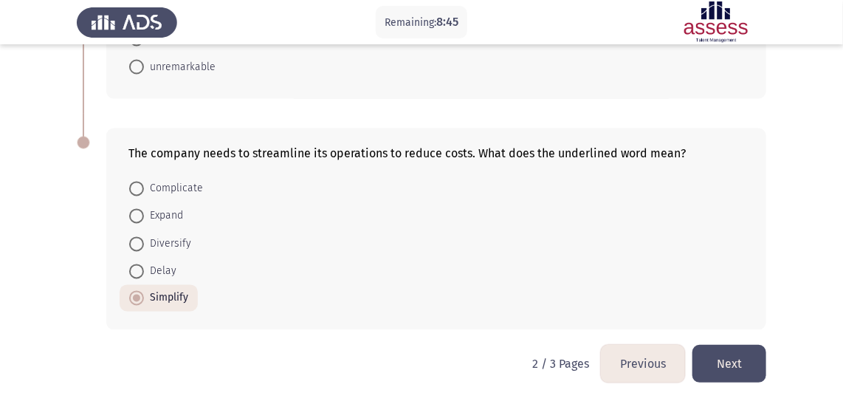
click at [732, 354] on button "Next" at bounding box center [729, 364] width 74 height 38
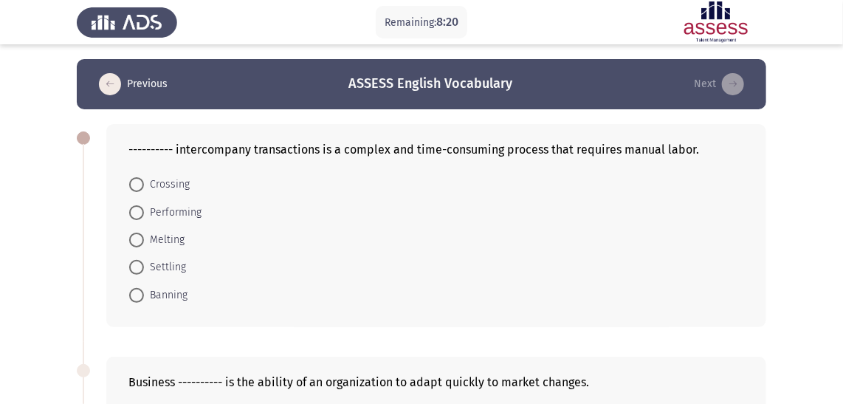
click at [156, 209] on span "Performing" at bounding box center [173, 213] width 58 height 18
click at [144, 209] on input "Performing" at bounding box center [136, 212] width 15 height 15
radio input "true"
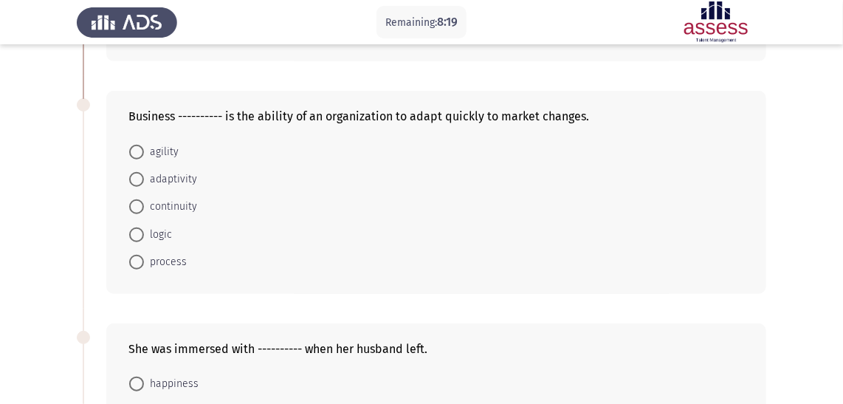
scroll to position [268, 0]
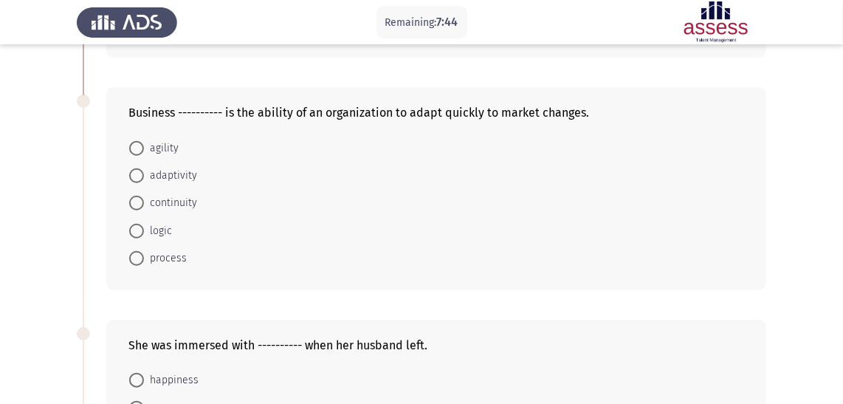
click at [148, 178] on span "adaptivity" at bounding box center [170, 176] width 53 height 18
click at [144, 178] on input "adaptivity" at bounding box center [136, 175] width 15 height 15
radio input "true"
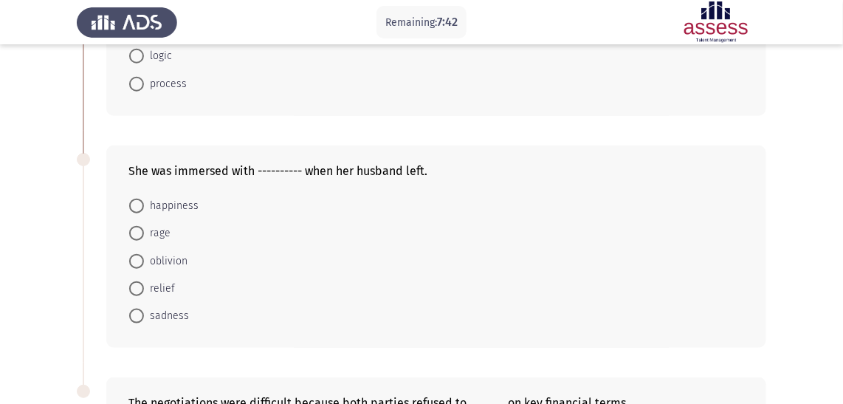
scroll to position [470, 0]
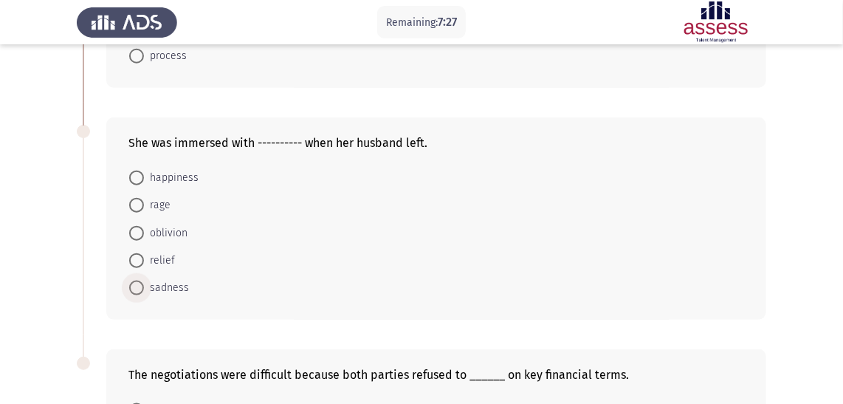
click at [142, 291] on span at bounding box center [136, 288] width 15 height 15
click at [142, 291] on input "sadness" at bounding box center [136, 288] width 15 height 15
radio input "true"
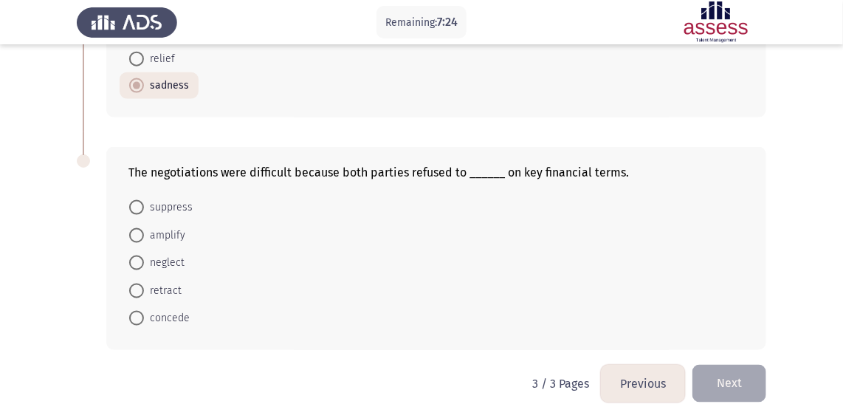
scroll to position [692, 0]
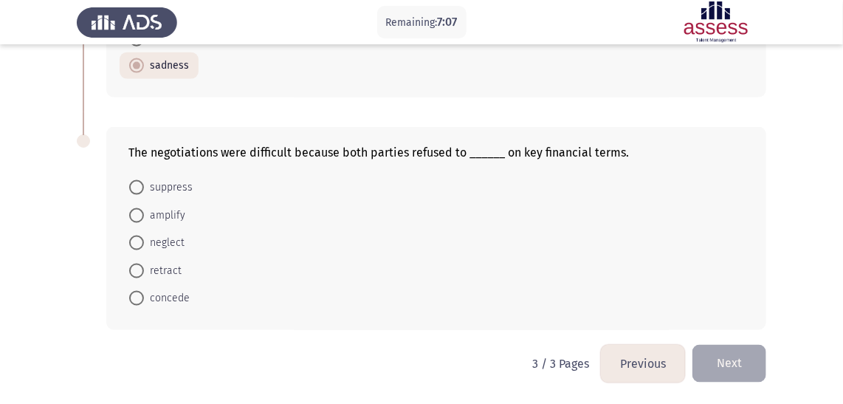
drag, startPoint x: 157, startPoint y: 295, endPoint x: 180, endPoint y: 298, distance: 23.0
click at [159, 295] on span "concede" at bounding box center [167, 298] width 46 height 18
click at [144, 295] on input "concede" at bounding box center [136, 298] width 15 height 15
radio input "true"
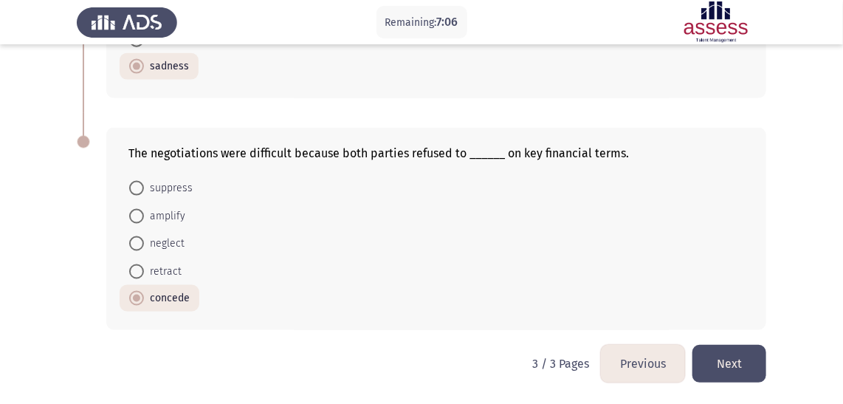
click at [735, 364] on button "Next" at bounding box center [729, 364] width 74 height 38
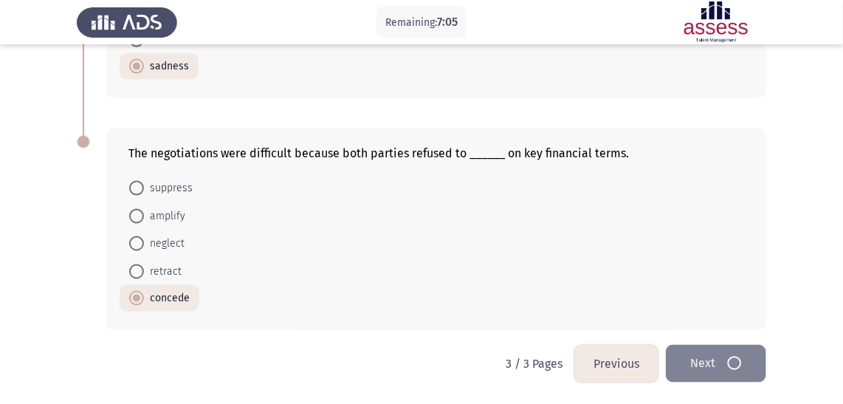
scroll to position [0, 0]
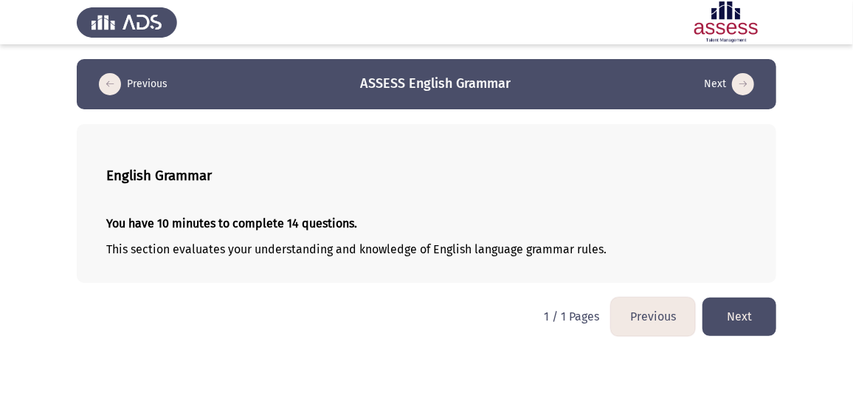
click at [455, 149] on div "English Grammar You have 10 minutes to complete 14 questions. This section eval…" at bounding box center [427, 203] width 700 height 159
click at [749, 312] on button "Next" at bounding box center [740, 317] width 74 height 38
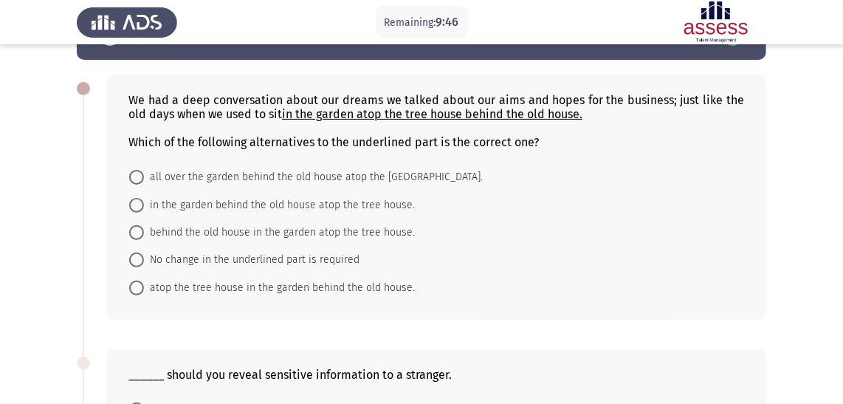
scroll to position [66, 0]
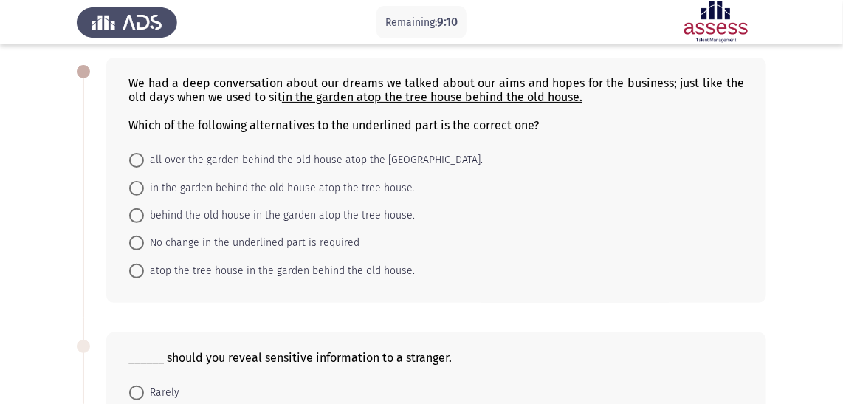
click at [272, 216] on span "behind the old house in the garden atop the tree house." at bounding box center [279, 216] width 271 height 18
click at [144, 216] on input "behind the old house in the garden atop the tree house." at bounding box center [136, 215] width 15 height 15
radio input "true"
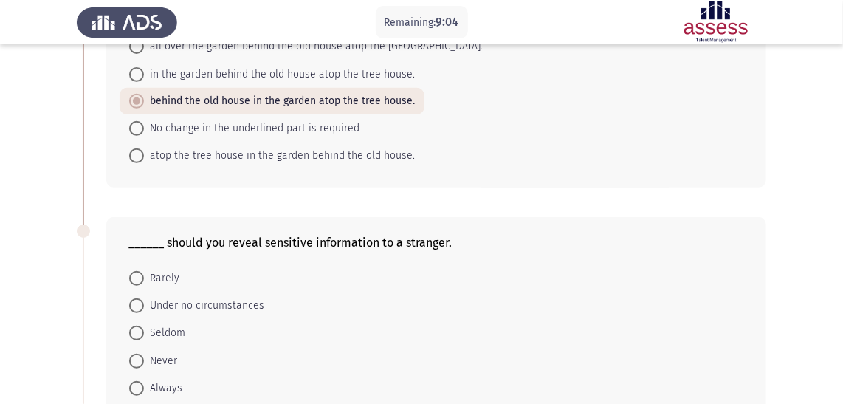
scroll to position [201, 0]
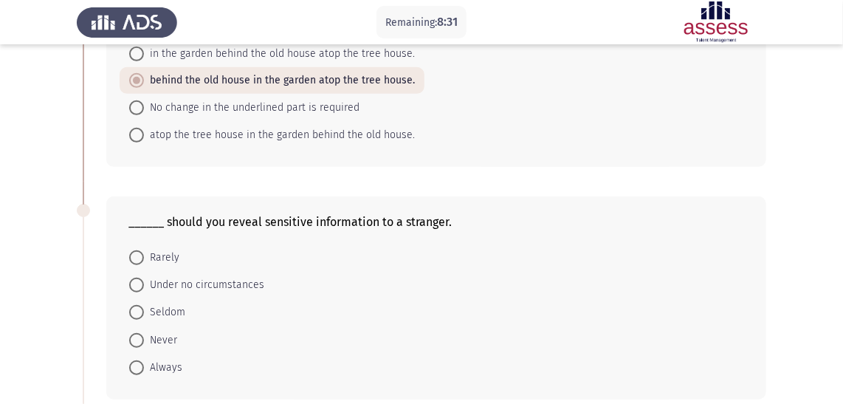
click at [281, 135] on span "atop the tree house in the garden behind the old house." at bounding box center [279, 135] width 271 height 18
click at [144, 135] on input "atop the tree house in the garden behind the old house." at bounding box center [136, 135] width 15 height 15
radio input "true"
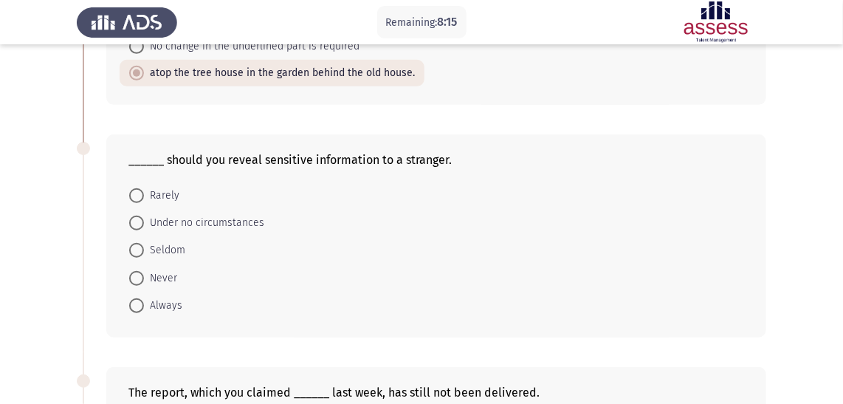
scroll to position [268, 0]
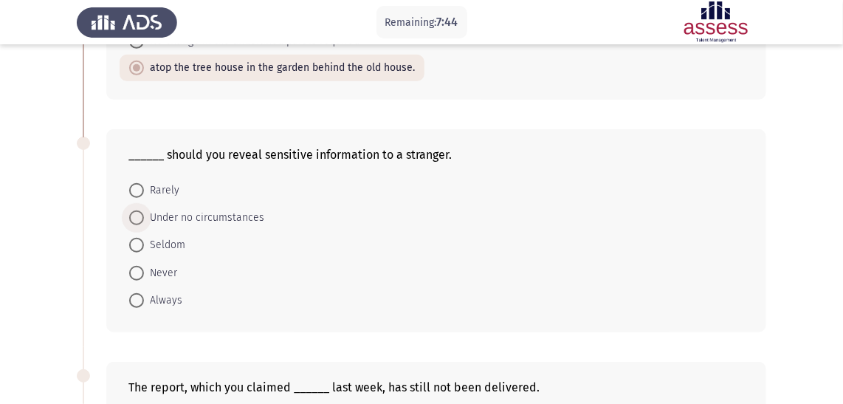
click at [151, 216] on span "Under no circumstances" at bounding box center [204, 218] width 120 height 18
click at [144, 216] on input "Under no circumstances" at bounding box center [136, 217] width 15 height 15
radio input "true"
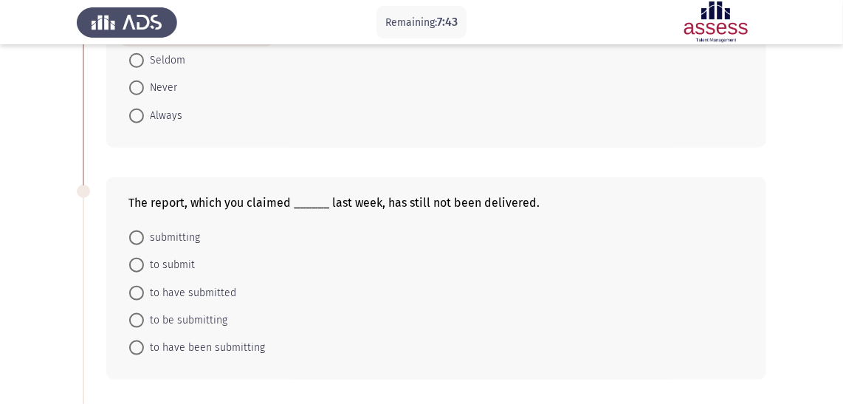
scroll to position [470, 0]
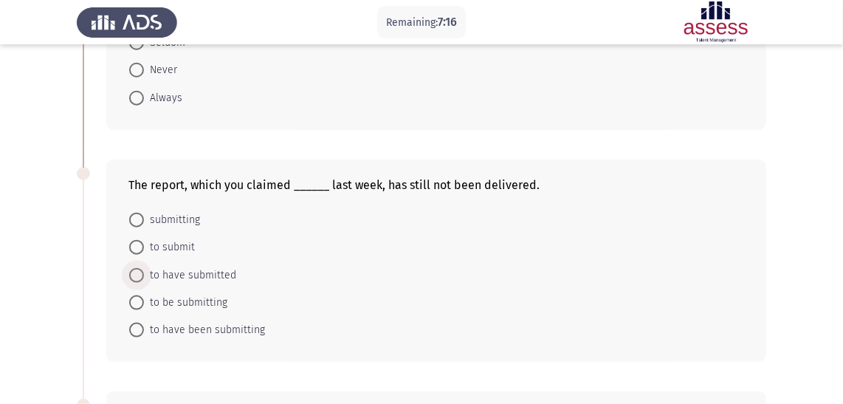
click at [173, 275] on span "to have submitted" at bounding box center [190, 276] width 92 height 18
click at [144, 275] on input "to have submitted" at bounding box center [136, 275] width 15 height 15
radio input "true"
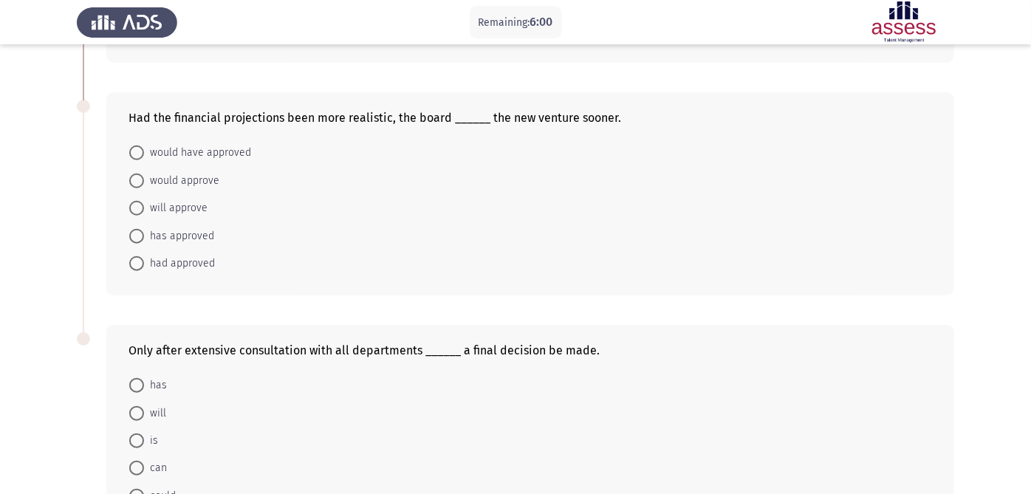
scroll to position [742, 0]
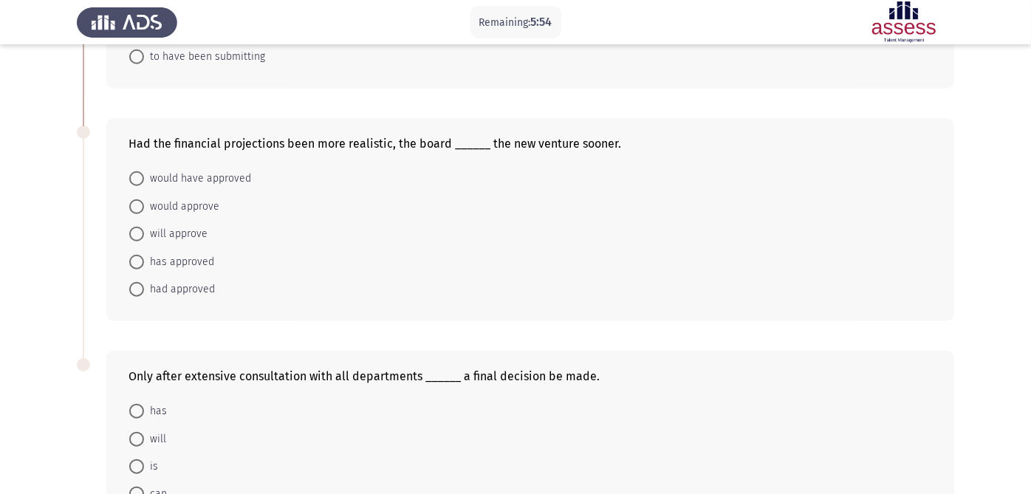
drag, startPoint x: 196, startPoint y: 180, endPoint x: 293, endPoint y: 185, distance: 96.8
click at [197, 180] on span "would have approved" at bounding box center [197, 179] width 107 height 18
click at [144, 180] on input "would have approved" at bounding box center [136, 178] width 15 height 15
radio input "true"
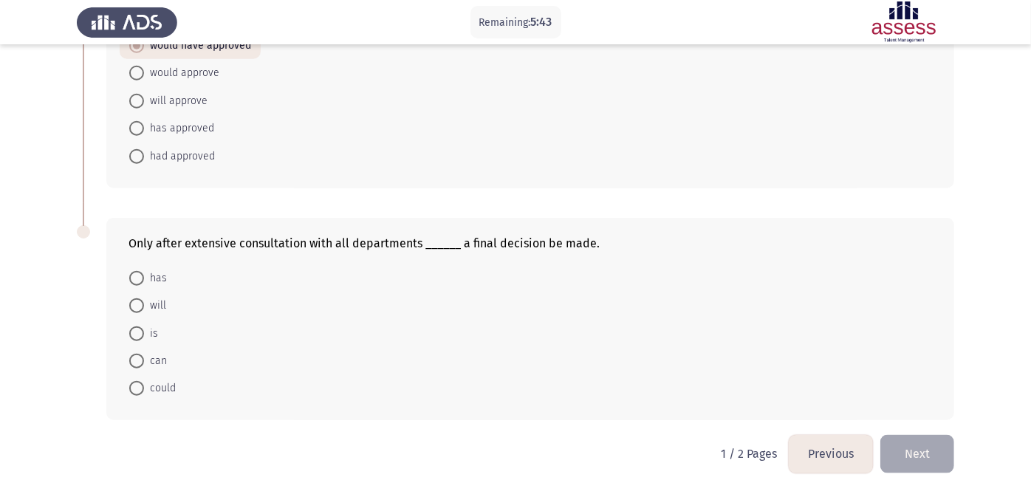
scroll to position [877, 0]
click at [143, 388] on span at bounding box center [136, 388] width 15 height 15
click at [143, 388] on input "could" at bounding box center [136, 388] width 15 height 15
radio input "true"
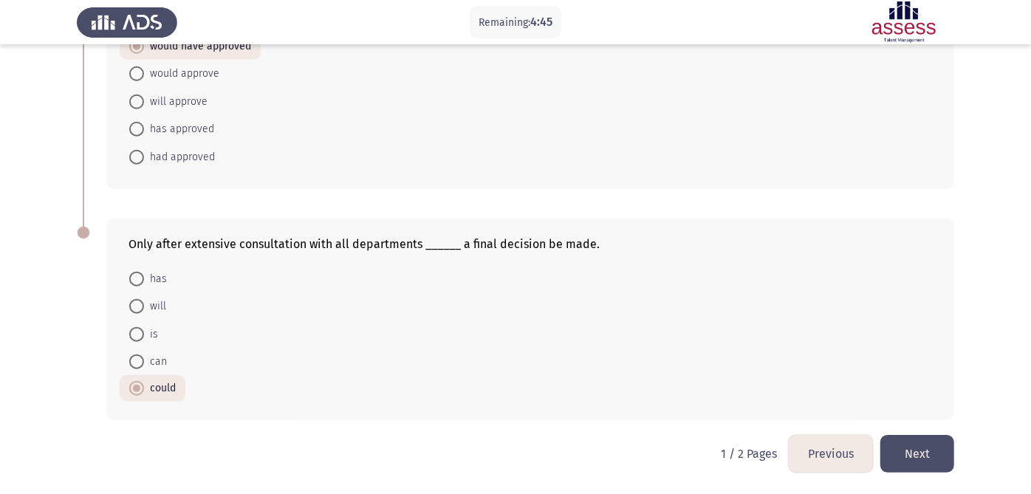
click at [134, 365] on span at bounding box center [136, 361] width 15 height 15
click at [134, 365] on input "can" at bounding box center [136, 361] width 15 height 15
radio input "true"
click at [915, 444] on button "Next" at bounding box center [917, 454] width 74 height 38
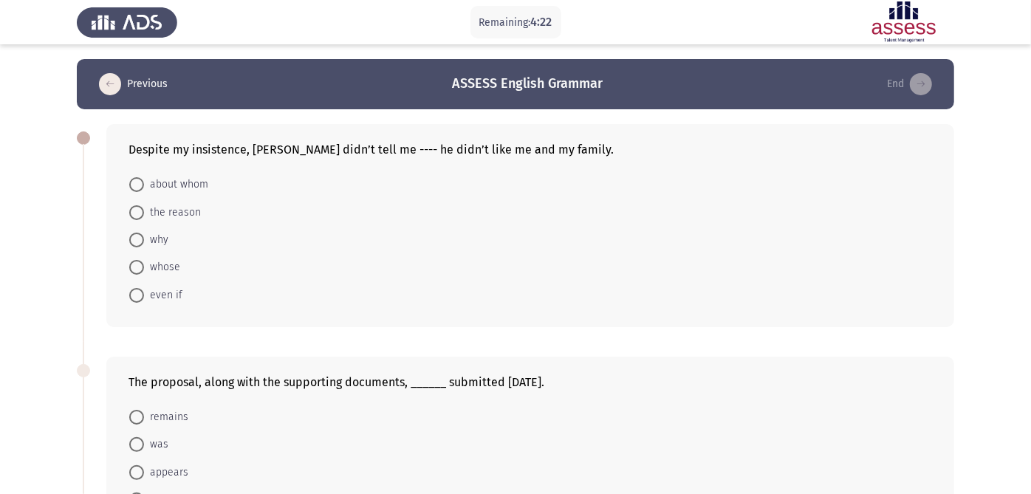
click at [149, 236] on span "why" at bounding box center [156, 240] width 24 height 18
click at [144, 236] on input "why" at bounding box center [136, 240] width 15 height 15
radio input "true"
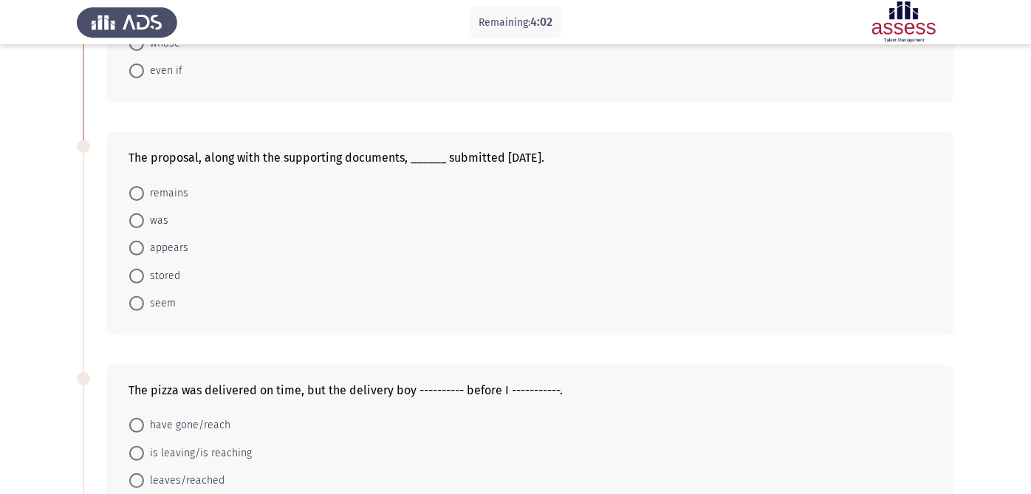
scroll to position [246, 0]
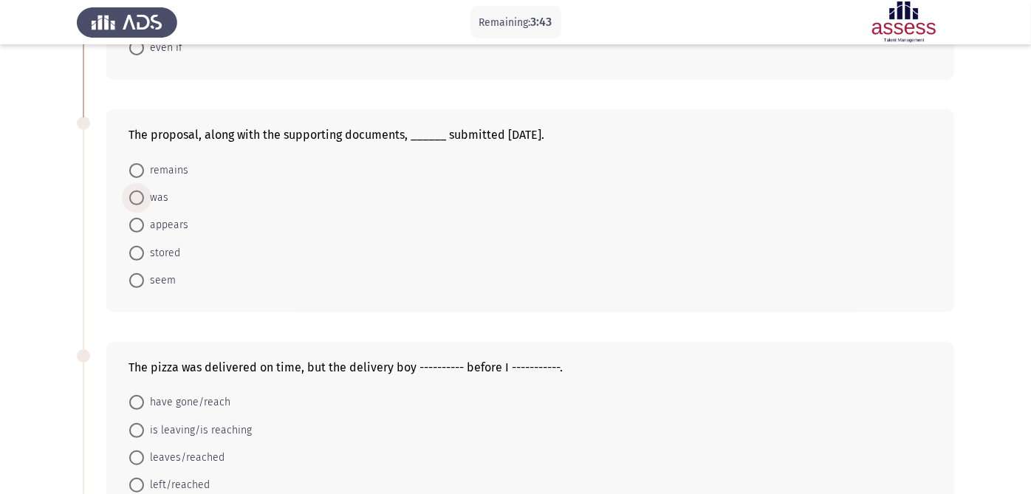
click at [139, 200] on span at bounding box center [136, 197] width 15 height 15
click at [139, 200] on input "was" at bounding box center [136, 197] width 15 height 15
radio input "true"
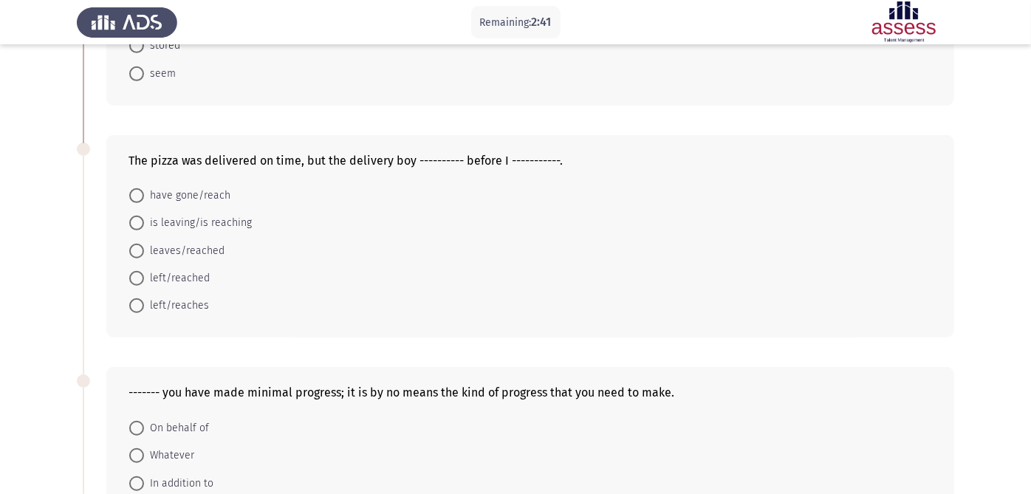
scroll to position [426, 0]
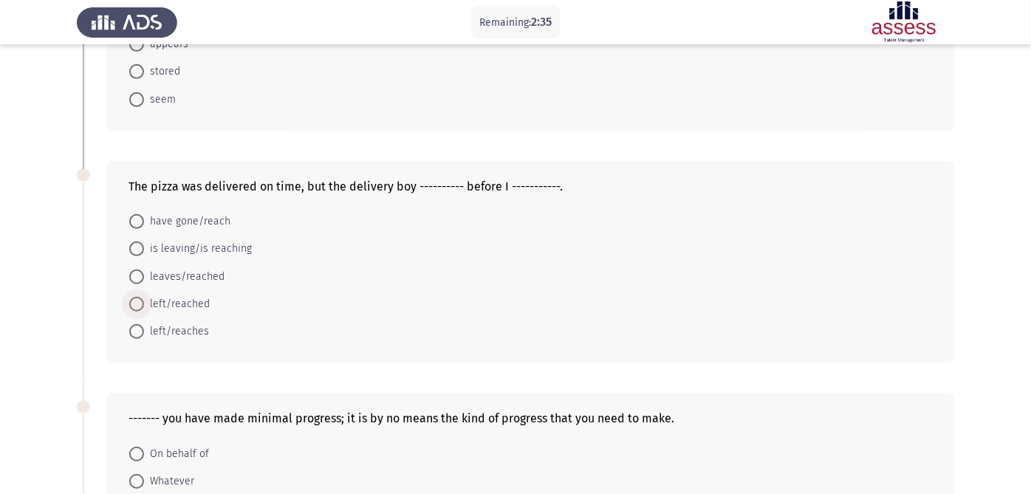
click at [168, 306] on span "left/reached" at bounding box center [177, 304] width 66 height 18
click at [144, 306] on input "left/reached" at bounding box center [136, 304] width 15 height 15
radio input "true"
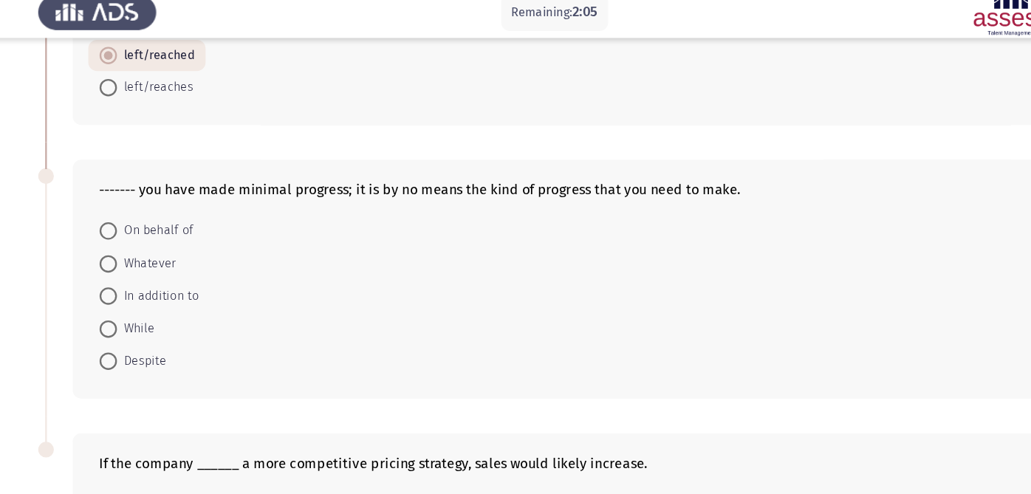
scroll to position [670, 0]
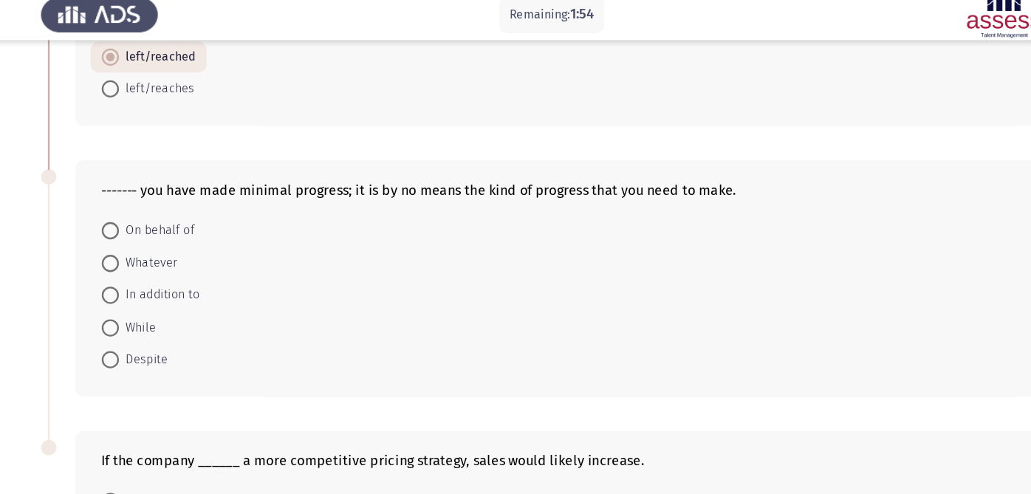
click at [150, 291] on span "While" at bounding box center [160, 292] width 32 height 18
click at [144, 291] on input "While" at bounding box center [136, 291] width 15 height 15
radio input "true"
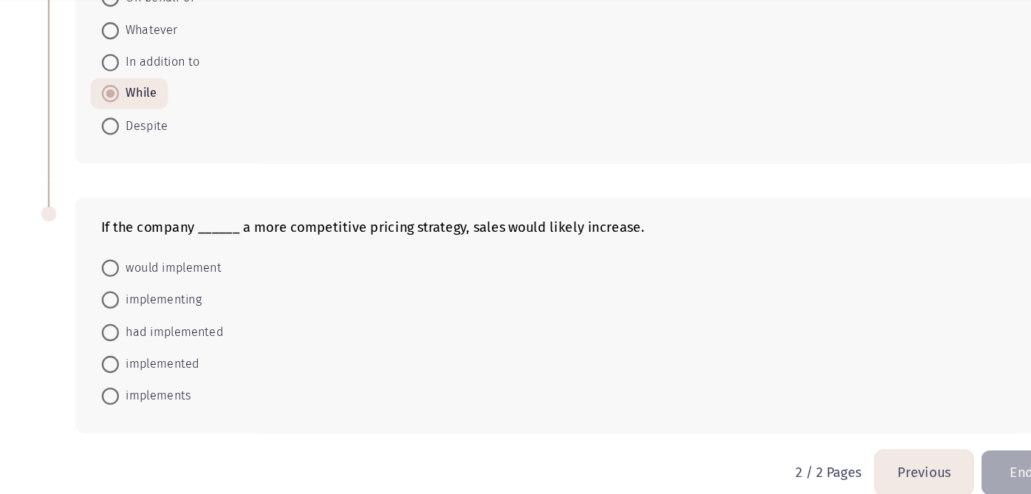
scroll to position [834, 0]
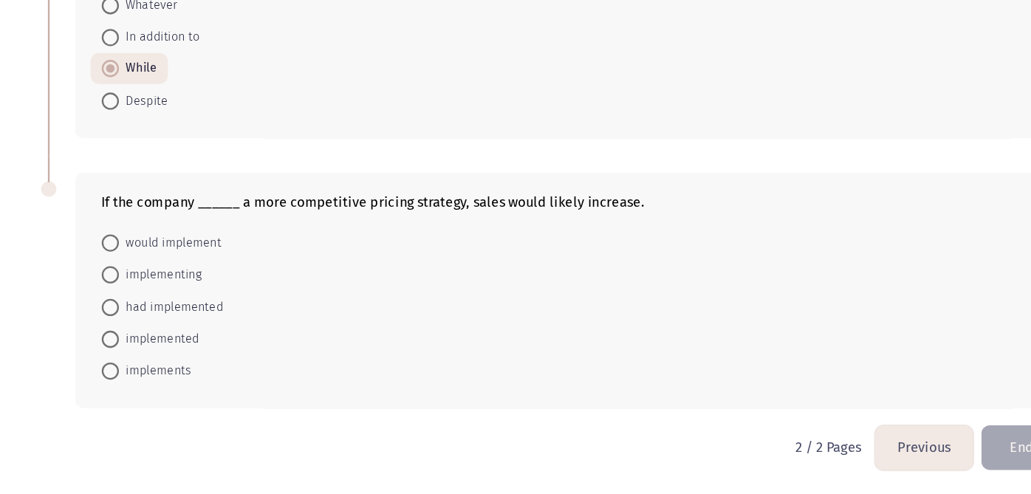
click at [156, 356] on span "implemented" at bounding box center [178, 361] width 69 height 18
click at [144, 356] on input "implemented" at bounding box center [136, 361] width 15 height 15
radio input "true"
click at [907, 444] on button "End" at bounding box center [918, 454] width 69 height 38
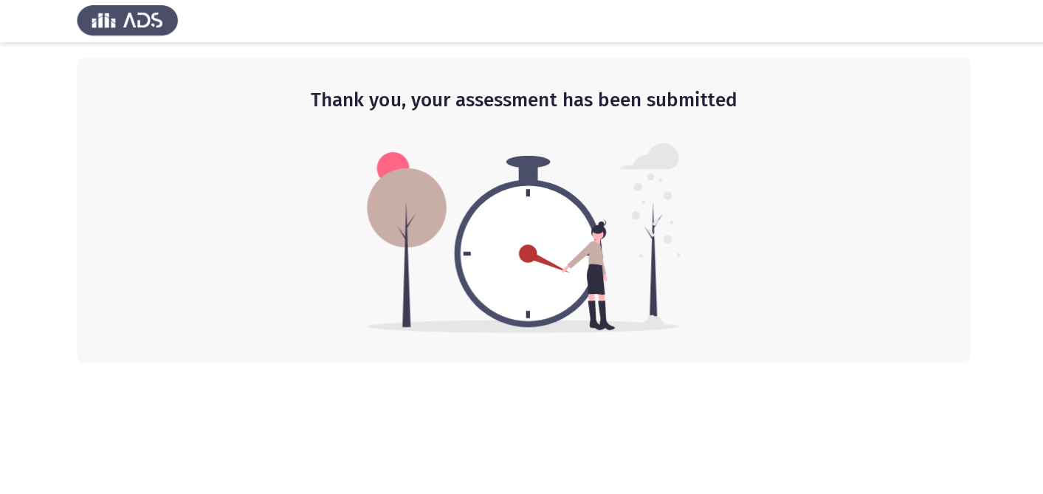
scroll to position [0, 0]
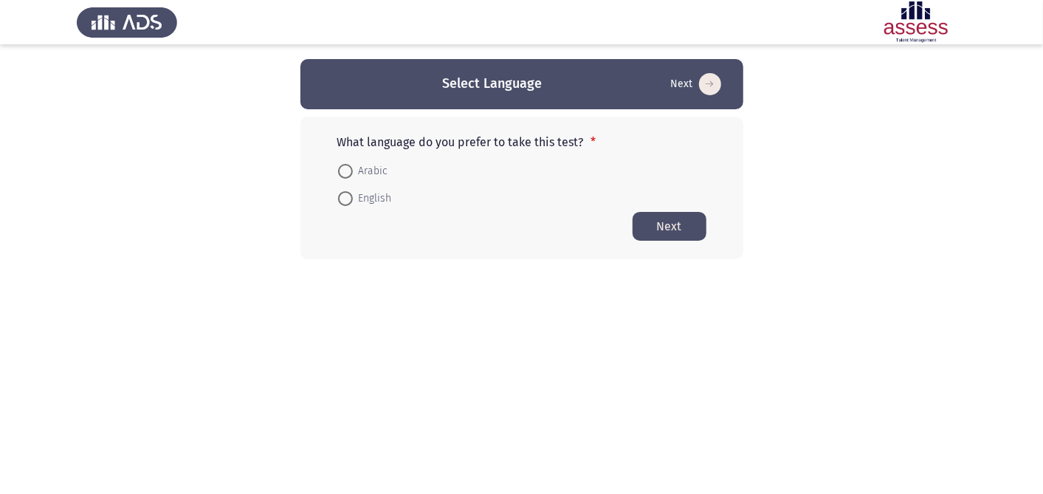
click at [363, 200] on span "English" at bounding box center [372, 199] width 39 height 18
click at [353, 200] on input "English" at bounding box center [345, 198] width 15 height 15
radio input "true"
click at [666, 223] on button "Next" at bounding box center [670, 225] width 74 height 29
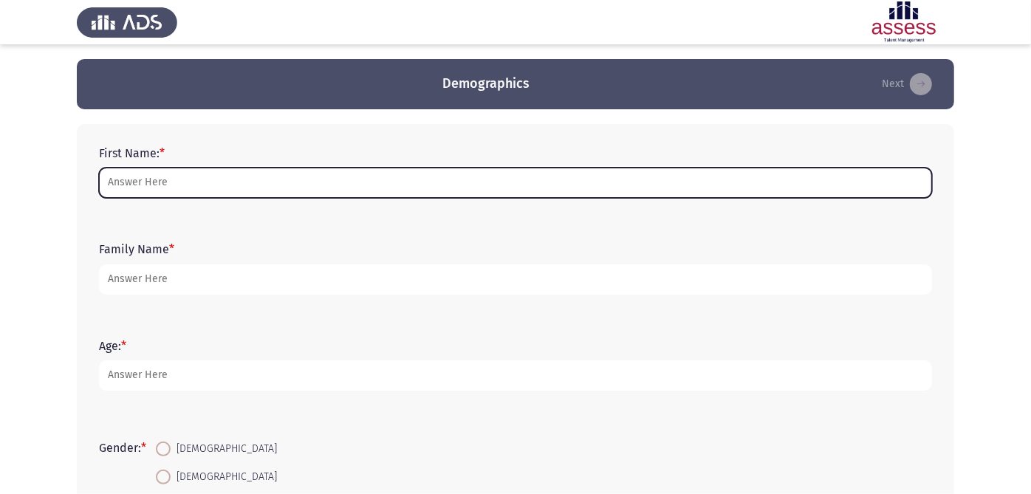
click at [367, 174] on input "First Name: *" at bounding box center [515, 183] width 833 height 30
type input "Fady"
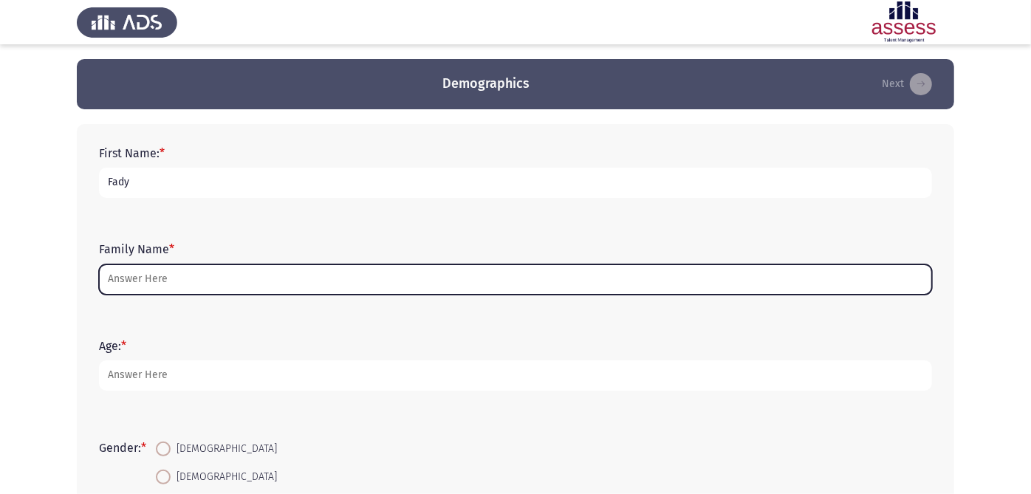
click at [224, 278] on input "Family Name *" at bounding box center [515, 279] width 833 height 30
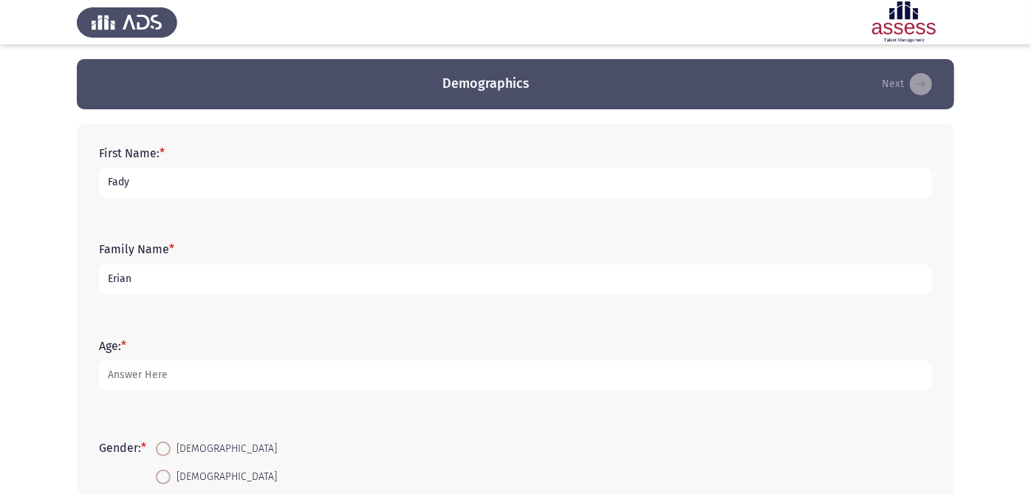
type input "Erian"
type input "28"
click at [171, 441] on span at bounding box center [163, 448] width 15 height 15
click at [171, 441] on input "[DEMOGRAPHIC_DATA]" at bounding box center [163, 448] width 15 height 15
radio input "true"
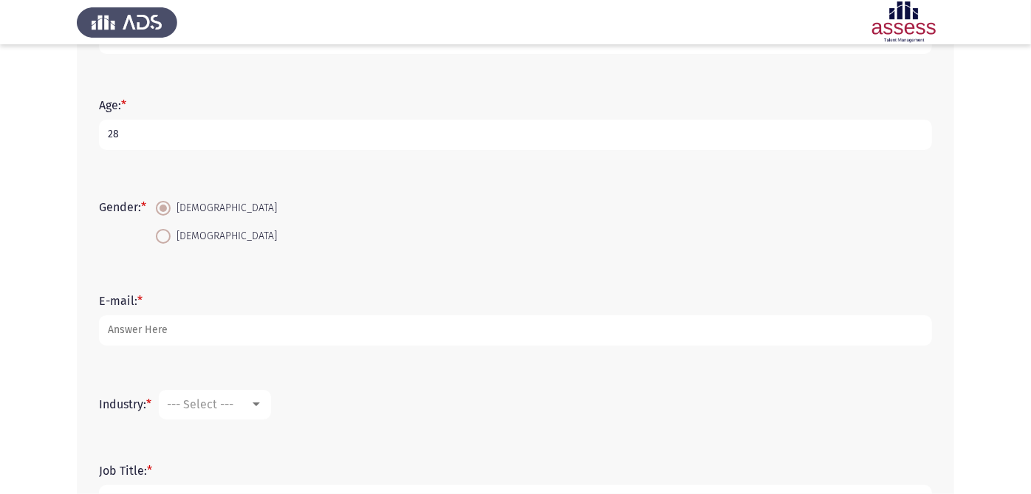
scroll to position [246, 0]
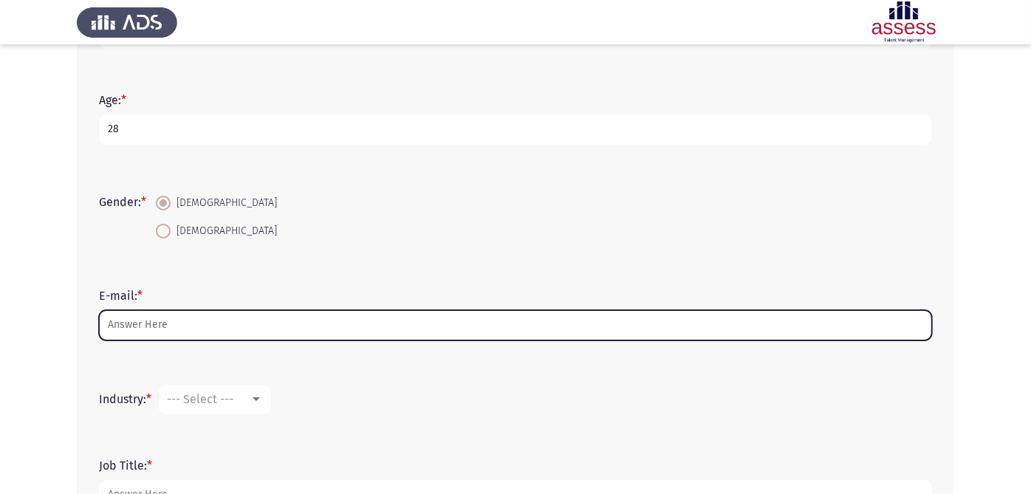
click at [190, 318] on input "E-mail: *" at bounding box center [515, 325] width 833 height 30
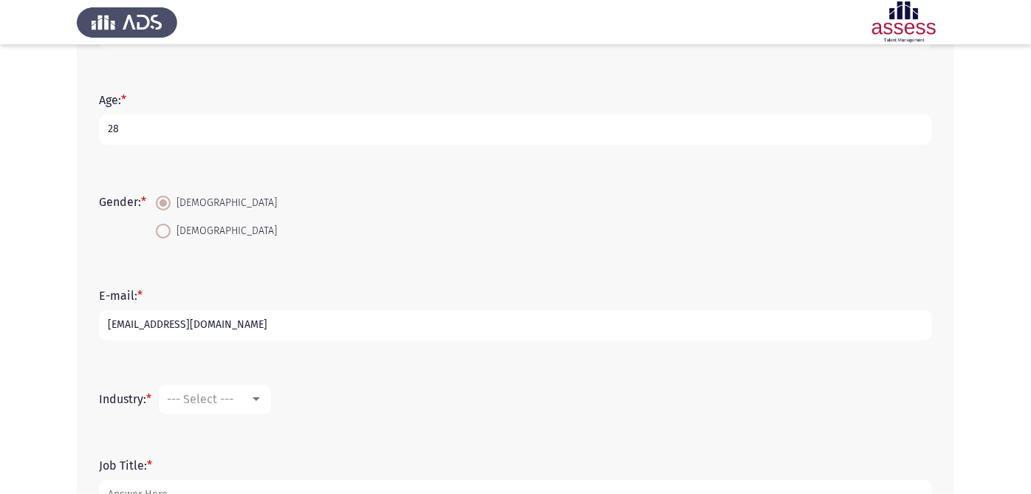
type input "[EMAIL_ADDRESS][DOMAIN_NAME]"
click at [233, 393] on span "--- Select ---" at bounding box center [200, 399] width 66 height 14
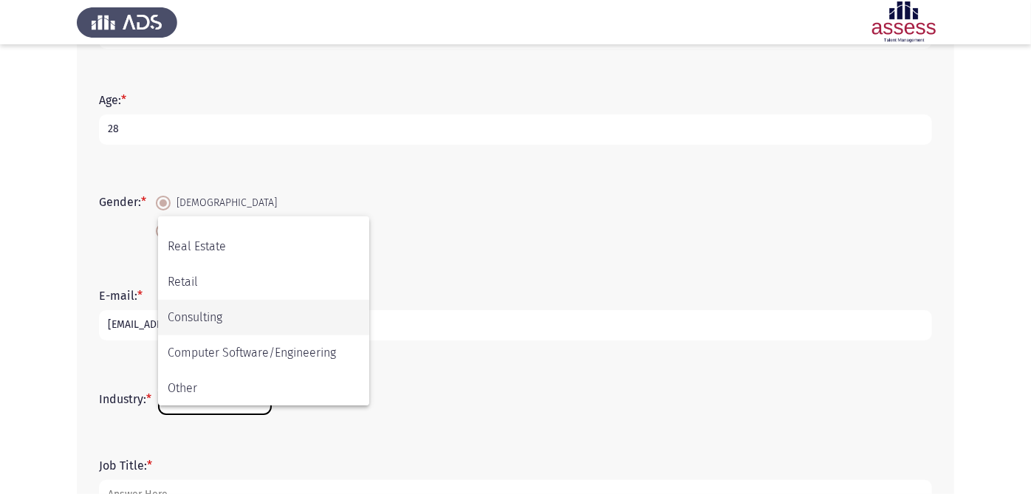
scroll to position [402, 0]
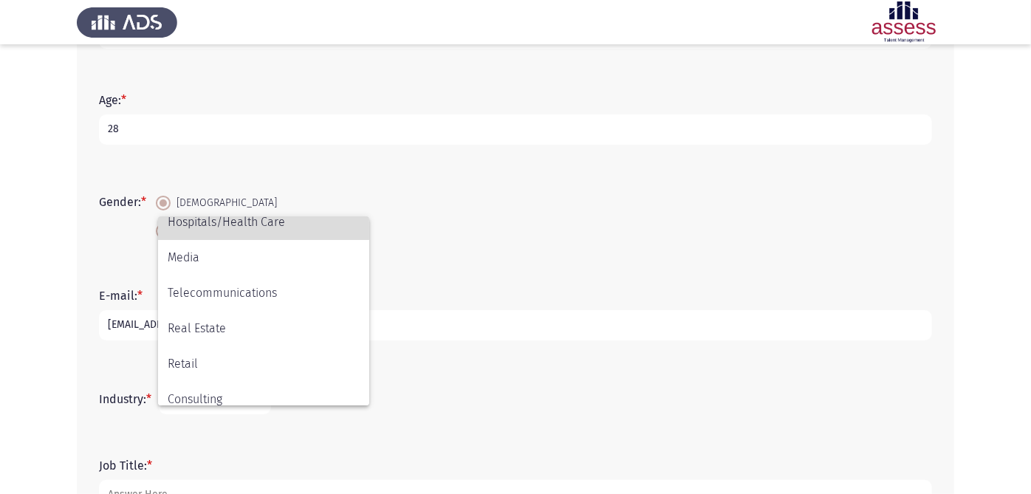
click at [235, 222] on span "Hospitals/Health Care" at bounding box center [264, 221] width 192 height 35
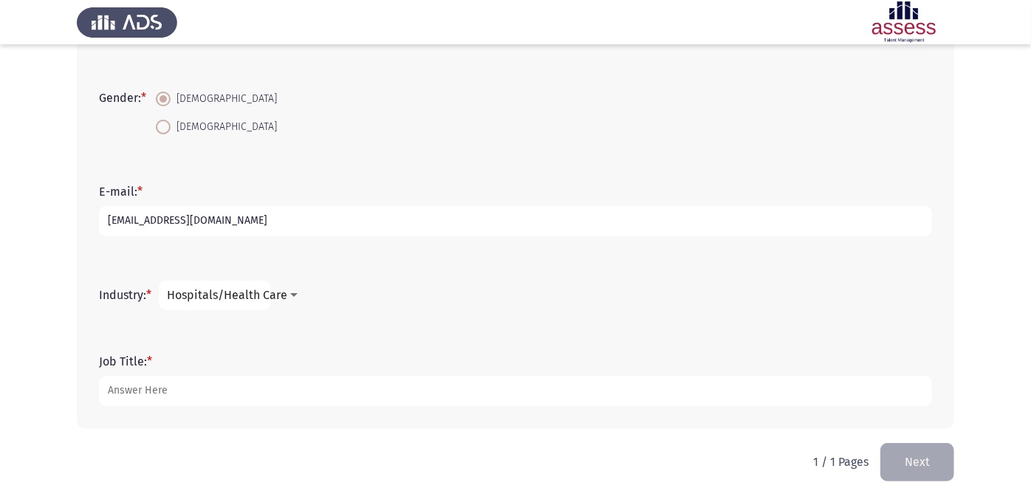
scroll to position [357, 0]
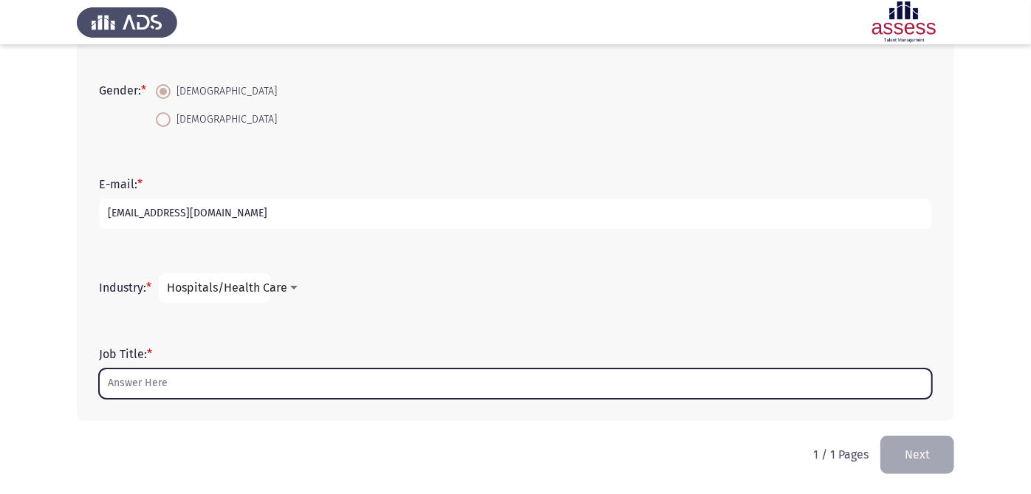
click at [220, 390] on input "Job Title: *" at bounding box center [515, 383] width 833 height 30
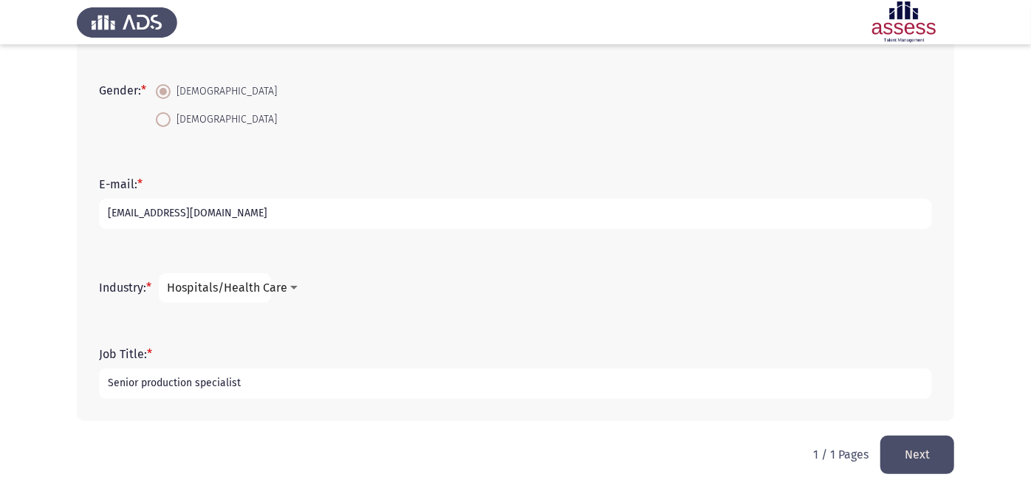
type input "Senior production specialist"
click at [907, 444] on button "Next" at bounding box center [917, 455] width 74 height 38
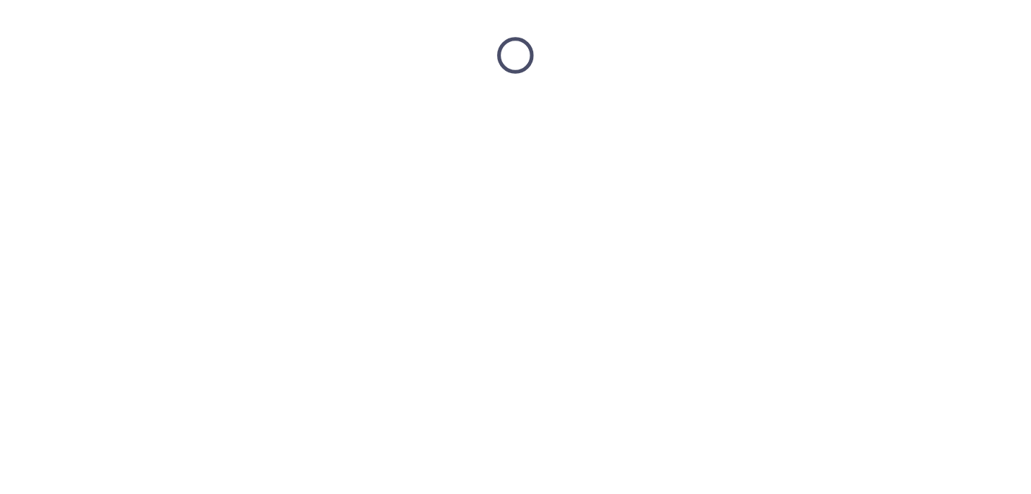
scroll to position [0, 0]
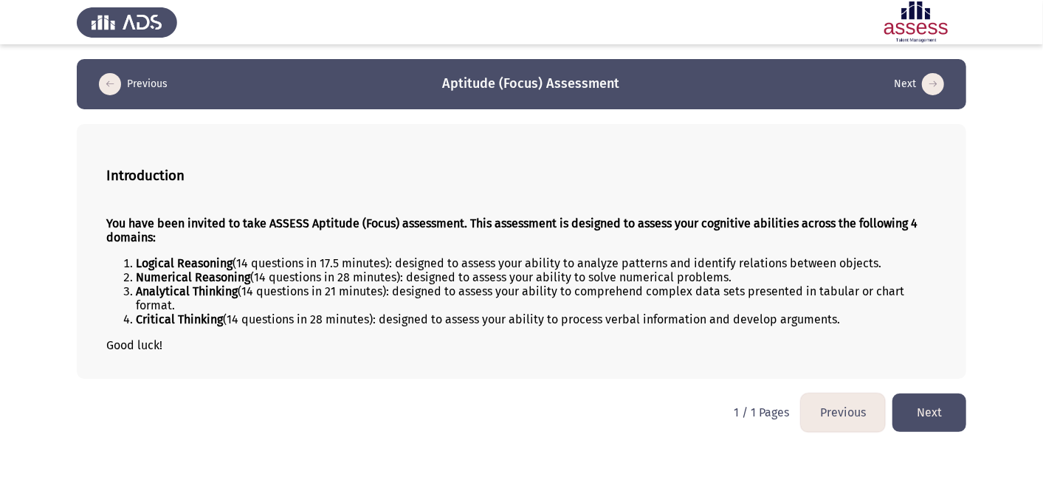
click at [941, 410] on button "Next" at bounding box center [930, 412] width 74 height 38
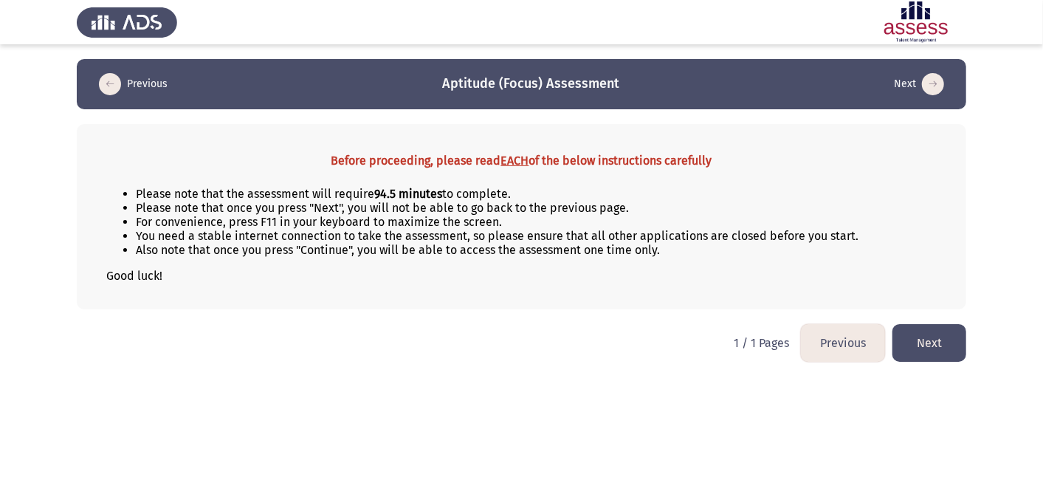
click at [938, 331] on button "Next" at bounding box center [930, 343] width 74 height 38
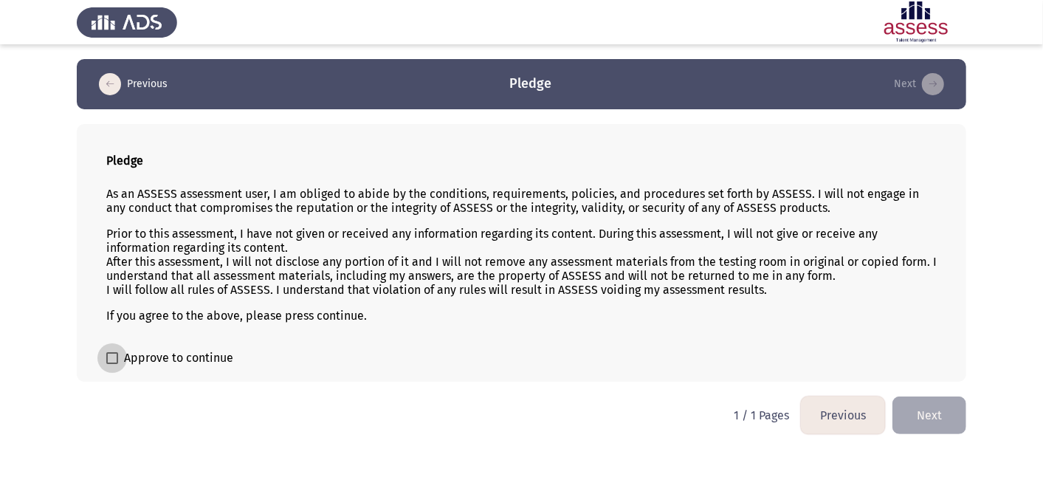
click at [142, 354] on span "Approve to continue" at bounding box center [178, 358] width 109 height 18
click at [112, 364] on input "Approve to continue" at bounding box center [111, 364] width 1 height 1
checkbox input "true"
click at [924, 408] on button "Next" at bounding box center [930, 415] width 74 height 38
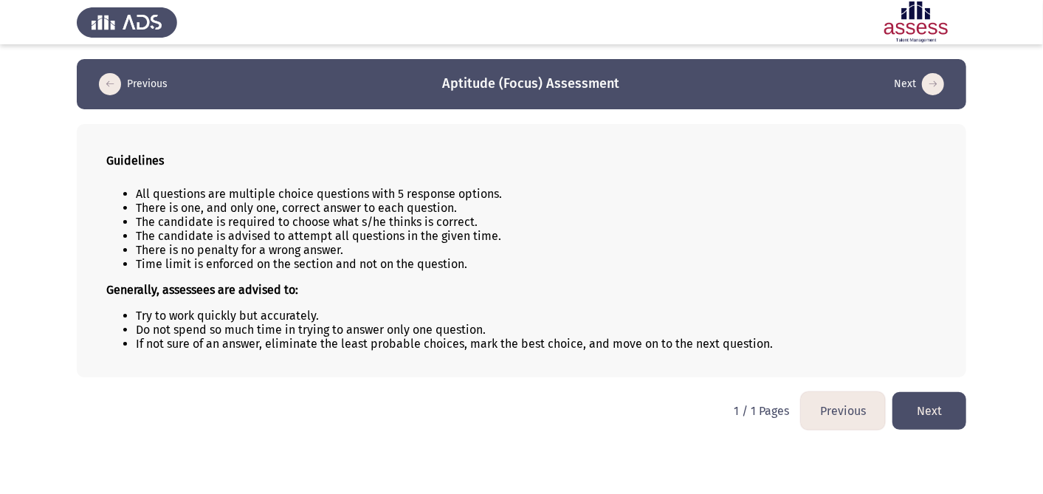
click at [947, 409] on button "Next" at bounding box center [930, 411] width 74 height 38
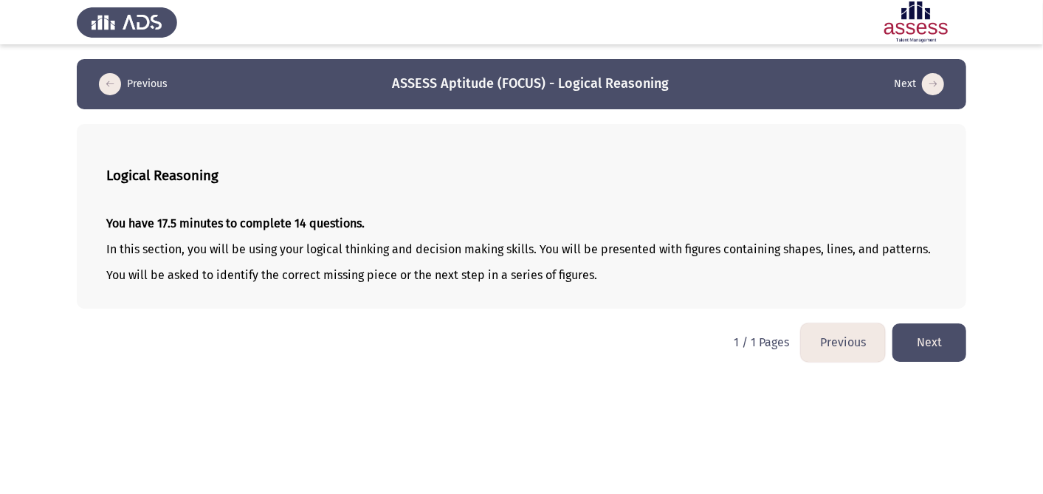
click at [929, 343] on button "Next" at bounding box center [930, 342] width 74 height 38
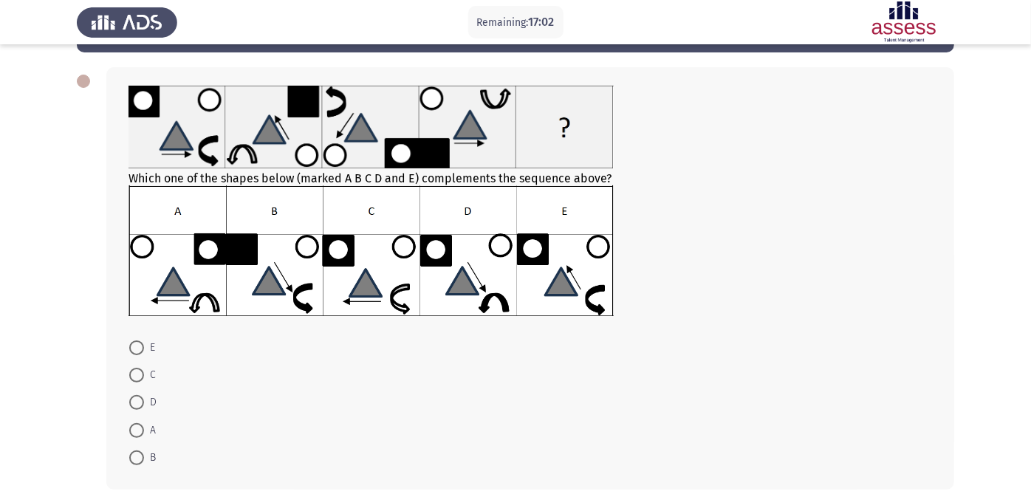
scroll to position [82, 0]
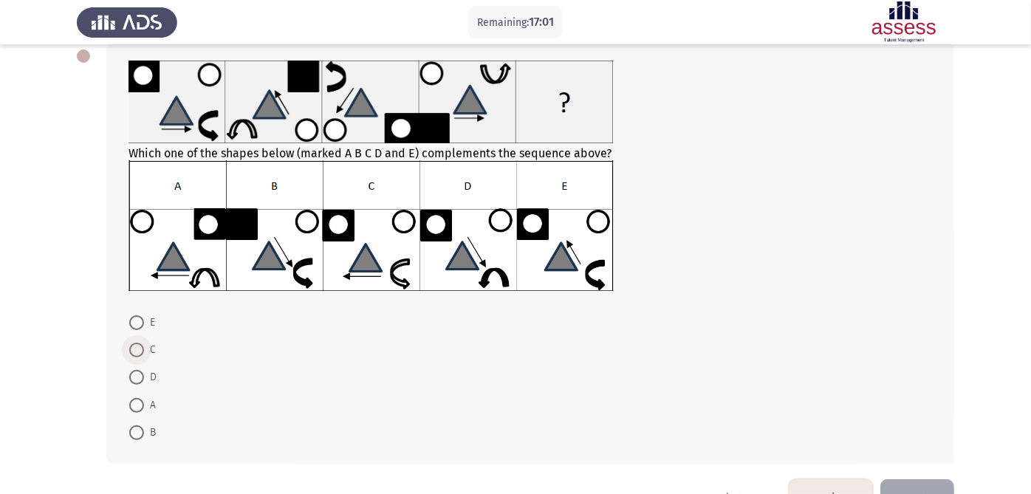
click at [141, 350] on span at bounding box center [136, 350] width 15 height 15
click at [141, 350] on input "C" at bounding box center [136, 350] width 15 height 15
radio input "true"
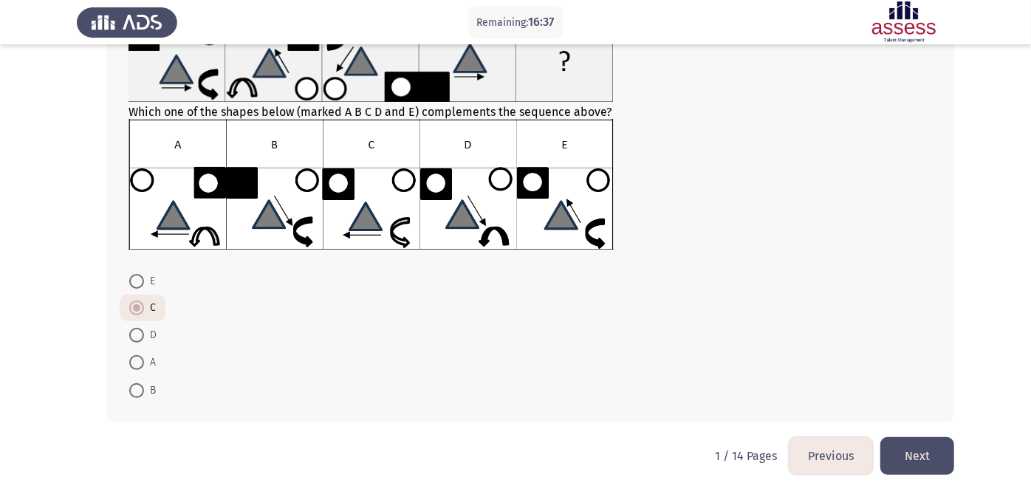
scroll to position [126, 0]
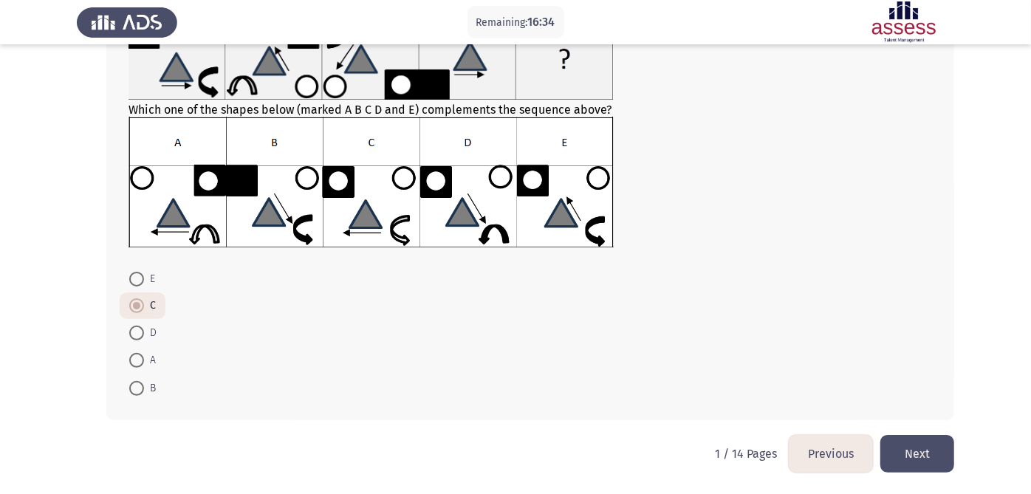
click at [921, 447] on button "Next" at bounding box center [917, 454] width 74 height 38
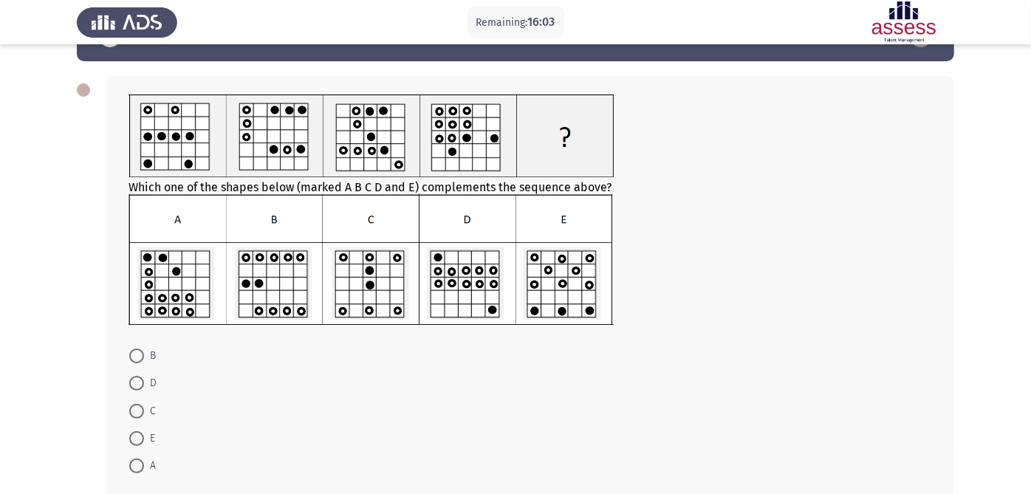
scroll to position [82, 0]
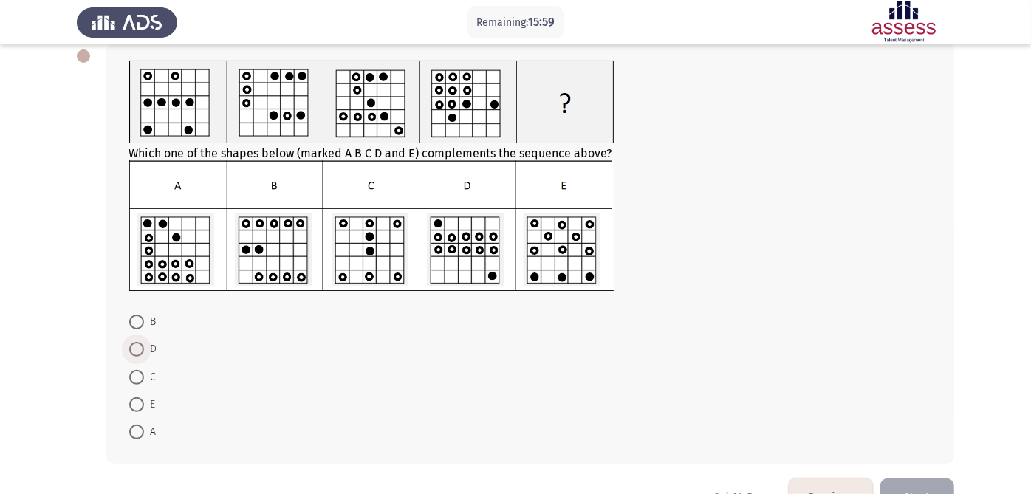
click at [141, 345] on span at bounding box center [136, 349] width 15 height 15
click at [141, 345] on input "D" at bounding box center [136, 349] width 15 height 15
radio input "true"
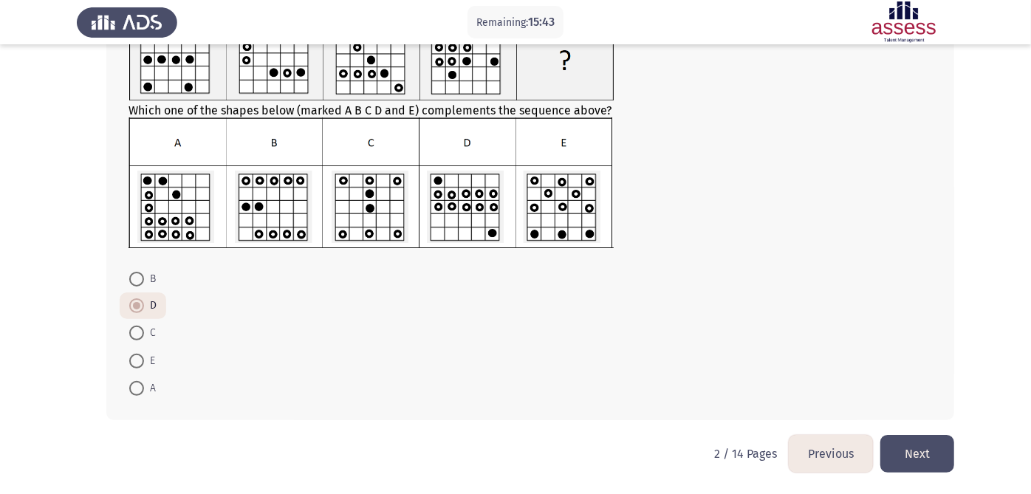
click at [926, 443] on button "Next" at bounding box center [917, 454] width 74 height 38
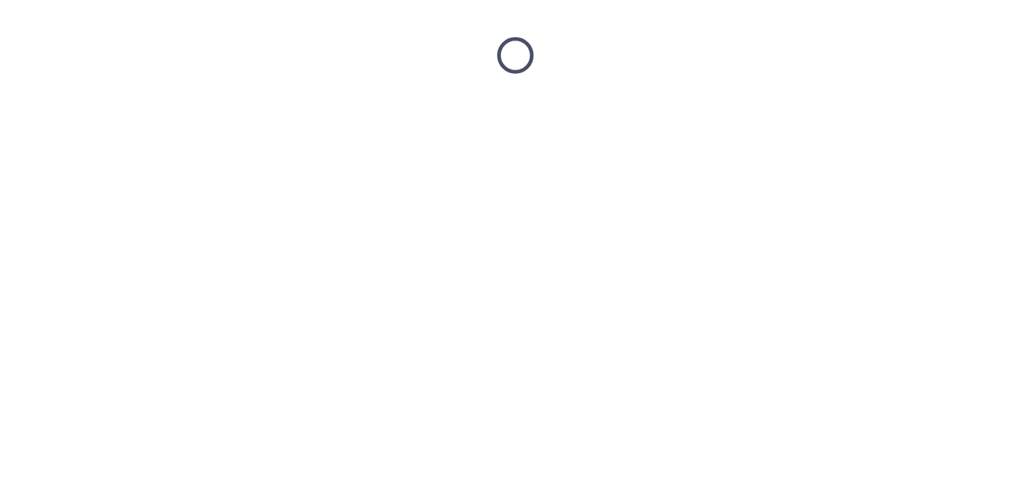
scroll to position [0, 0]
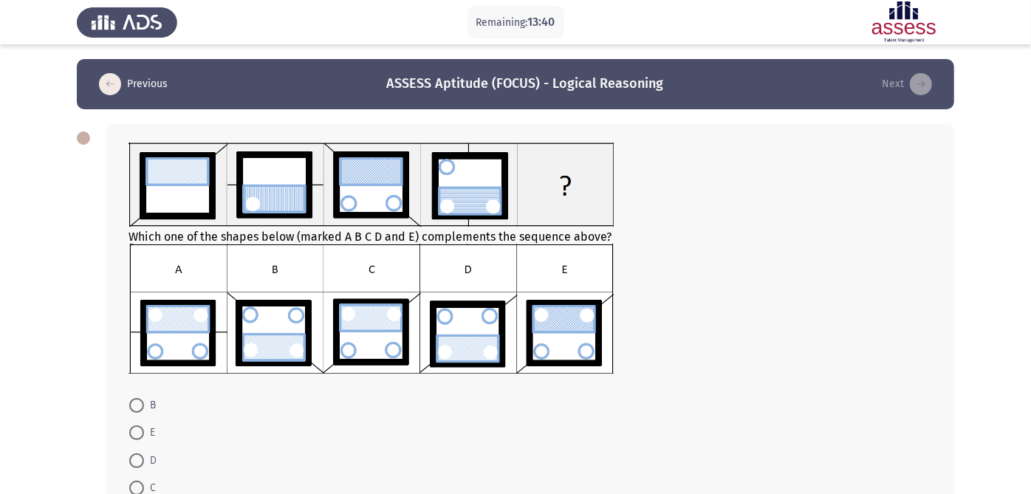
click at [395, 340] on img at bounding box center [370, 309] width 485 height 131
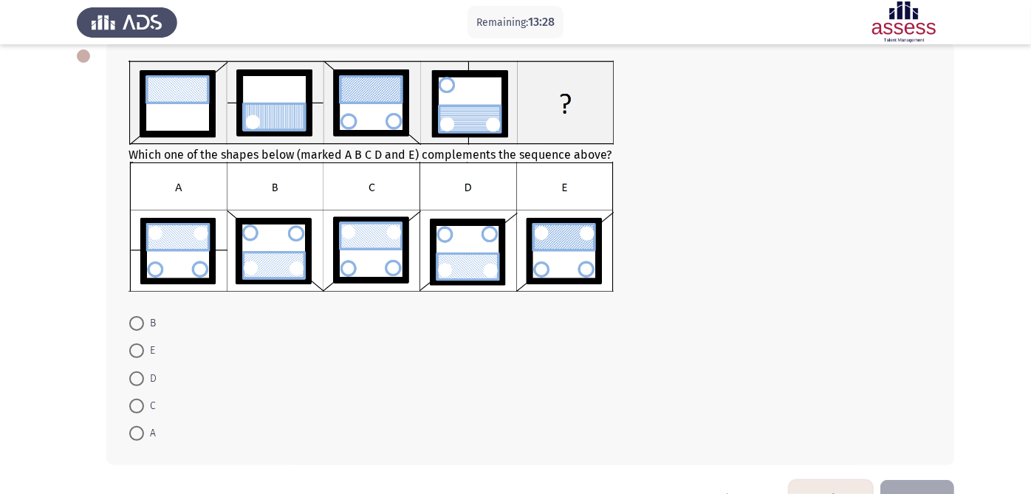
click at [563, 252] on img at bounding box center [370, 227] width 485 height 131
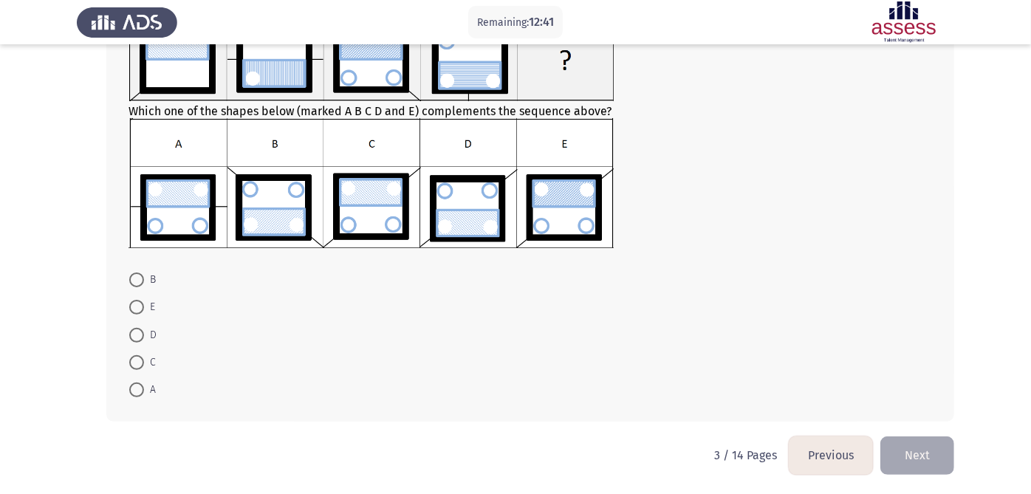
scroll to position [128, 0]
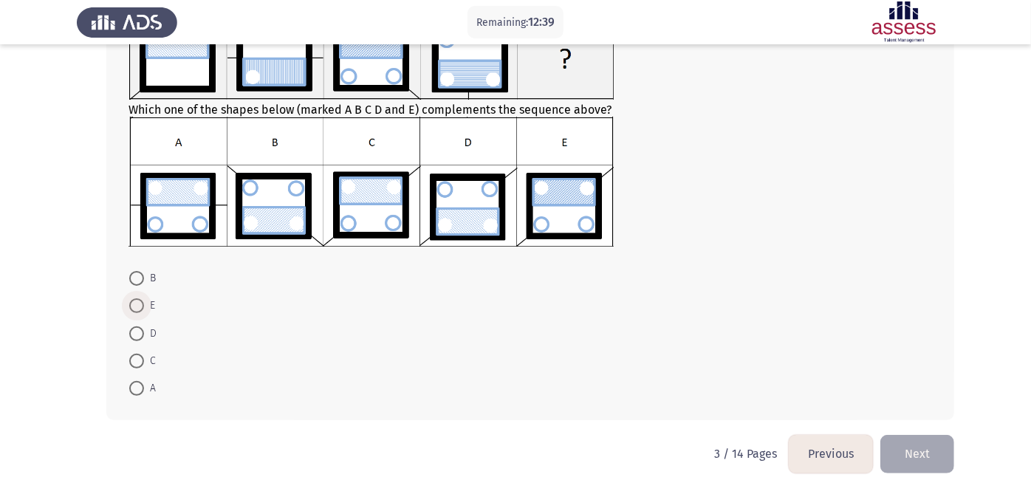
drag, startPoint x: 141, startPoint y: 303, endPoint x: 343, endPoint y: 295, distance: 202.4
click at [143, 303] on span at bounding box center [136, 305] width 15 height 15
click at [143, 303] on input "E" at bounding box center [136, 305] width 15 height 15
radio input "true"
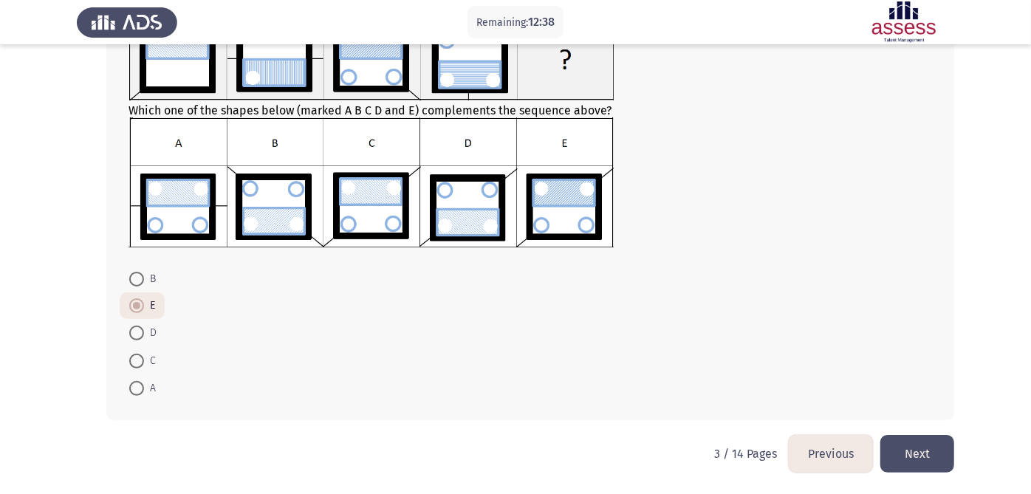
drag, startPoint x: 921, startPoint y: 457, endPoint x: 770, endPoint y: 407, distance: 159.4
click at [921, 457] on button "Next" at bounding box center [917, 454] width 74 height 38
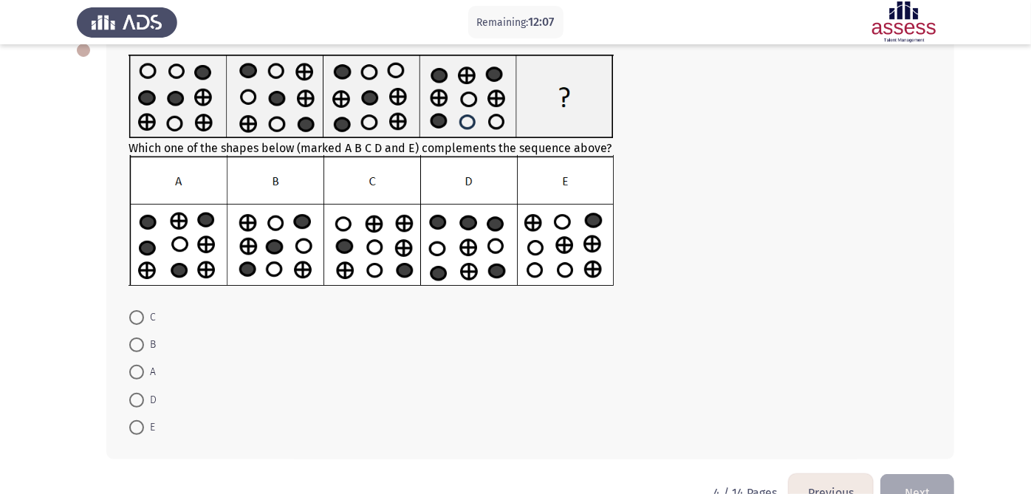
scroll to position [128, 0]
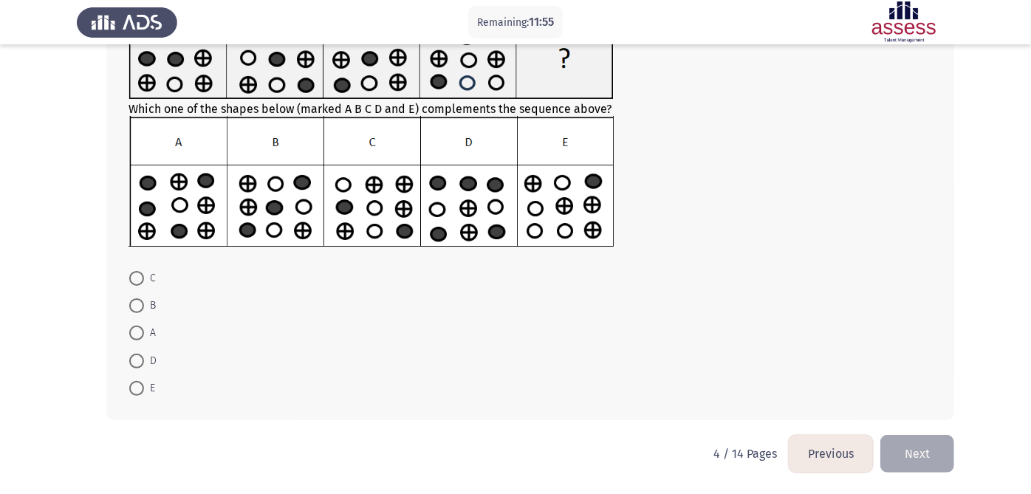
click at [144, 362] on span "D" at bounding box center [150, 361] width 13 height 18
click at [144, 362] on input "D" at bounding box center [136, 361] width 15 height 15
radio input "true"
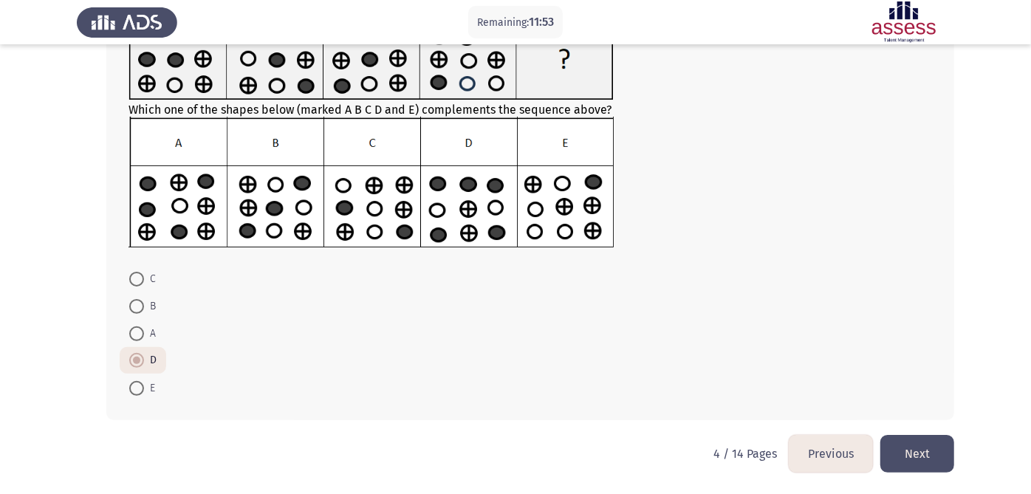
click at [919, 453] on button "Next" at bounding box center [917, 454] width 74 height 38
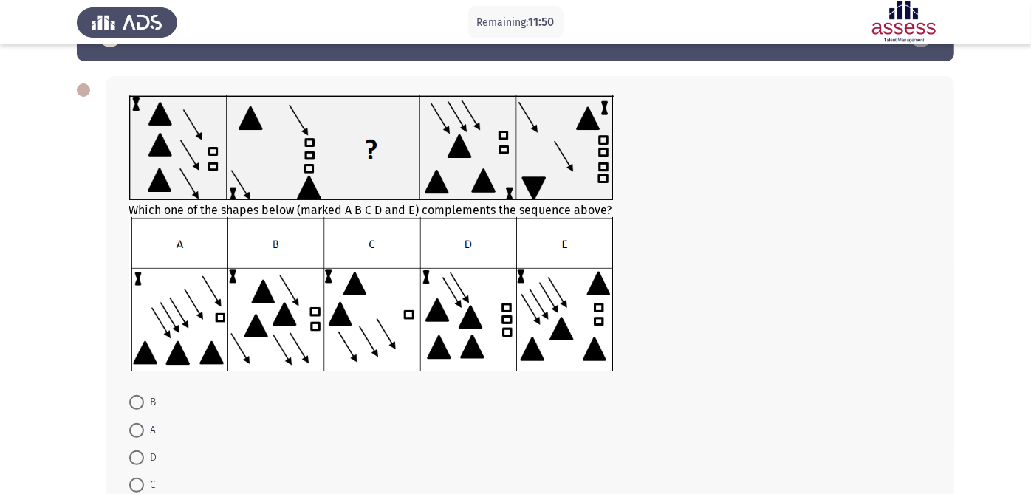
scroll to position [82, 0]
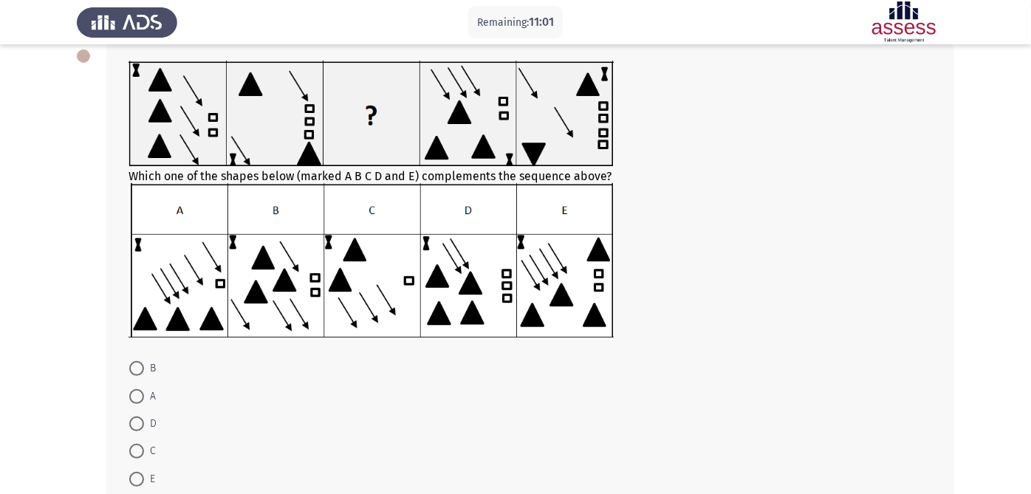
drag, startPoint x: 143, startPoint y: 392, endPoint x: 285, endPoint y: 318, distance: 159.8
click at [145, 391] on label "A" at bounding box center [142, 397] width 27 height 18
click at [144, 391] on input "A" at bounding box center [136, 396] width 15 height 15
radio input "true"
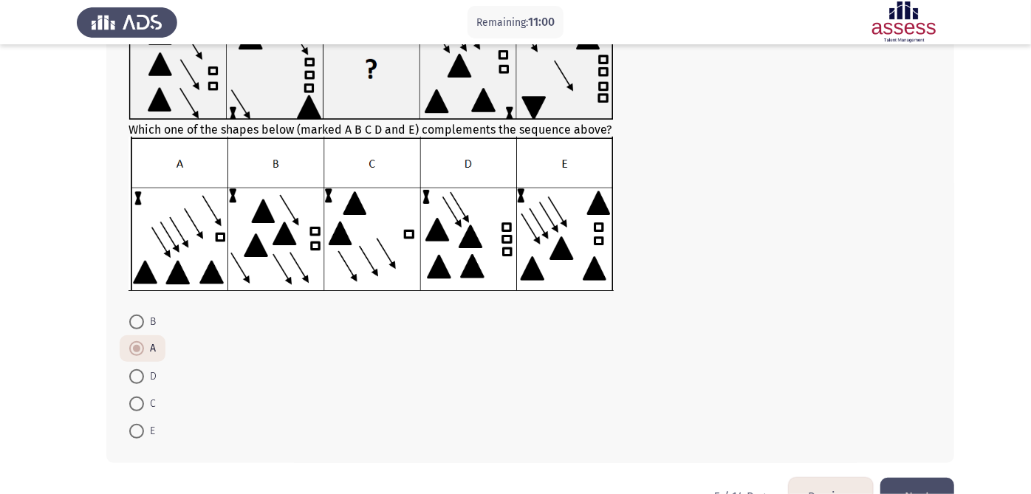
scroll to position [173, 0]
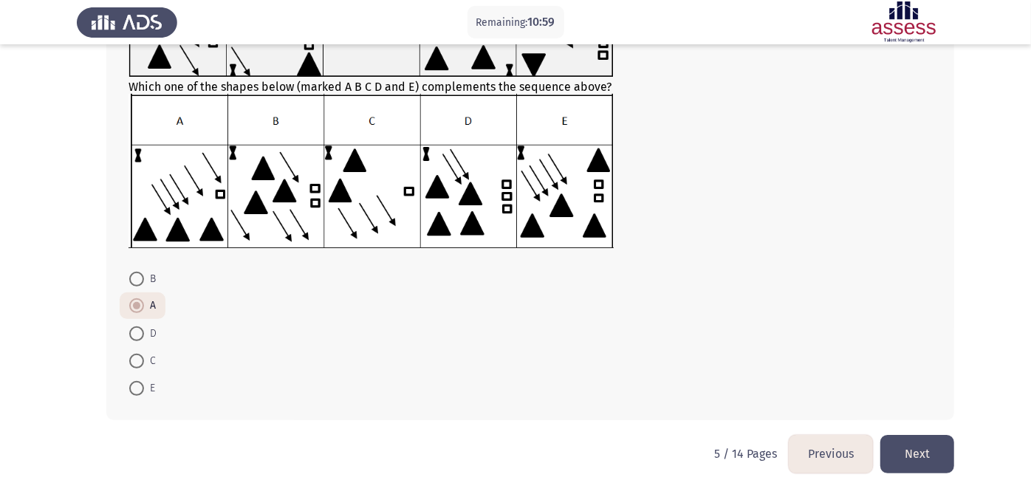
click at [915, 447] on button "Next" at bounding box center [917, 454] width 74 height 38
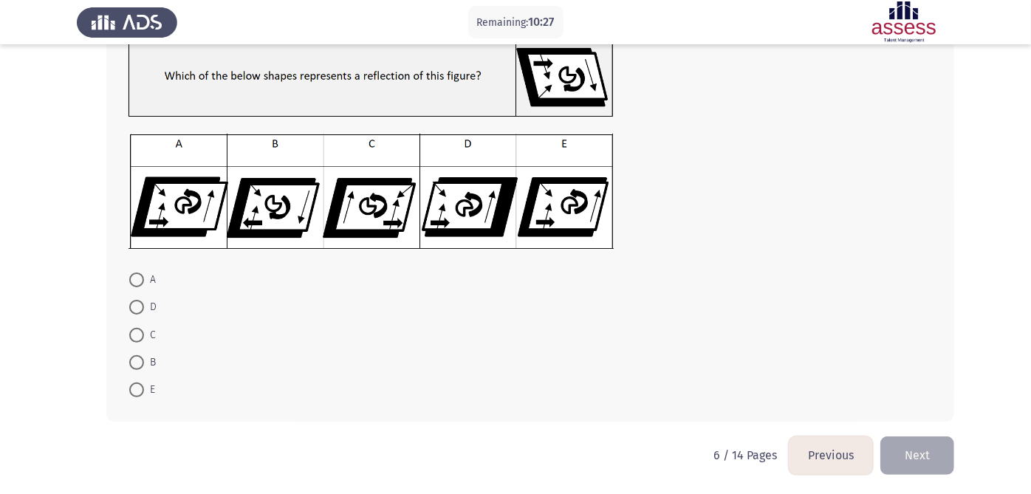
scroll to position [111, 0]
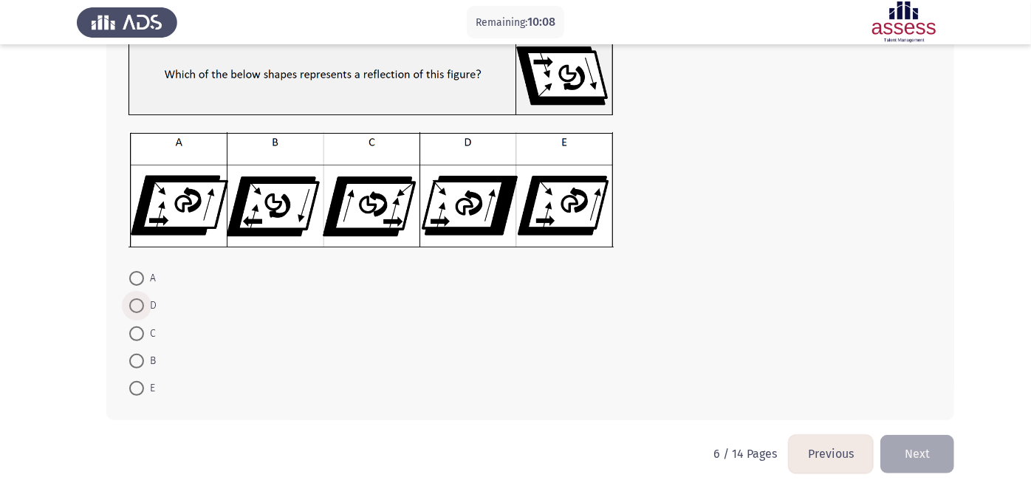
click at [147, 300] on span "D" at bounding box center [150, 306] width 13 height 18
click at [144, 300] on input "D" at bounding box center [136, 305] width 15 height 15
radio input "true"
click at [932, 441] on button "Next" at bounding box center [917, 454] width 74 height 38
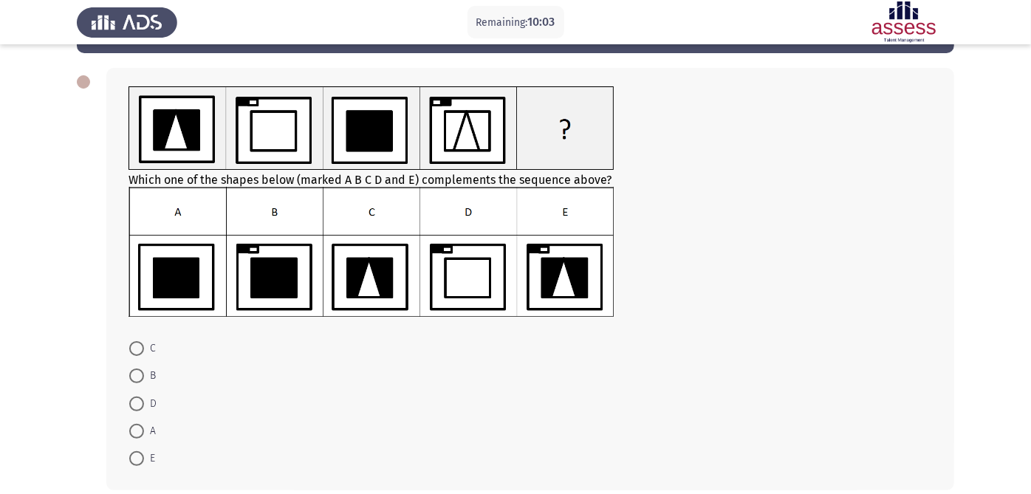
scroll to position [82, 0]
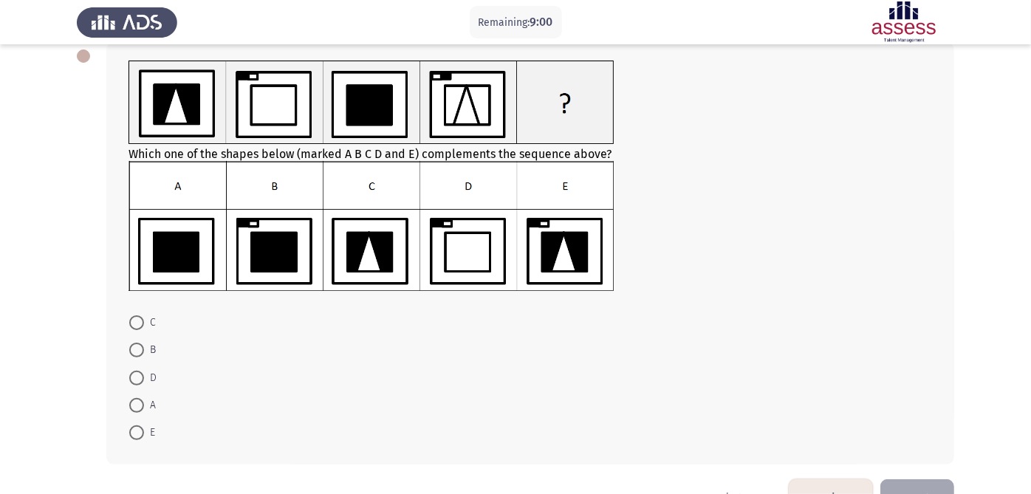
click at [147, 412] on span "A" at bounding box center [150, 405] width 12 height 18
click at [144, 412] on input "A" at bounding box center [136, 405] width 15 height 15
radio input "true"
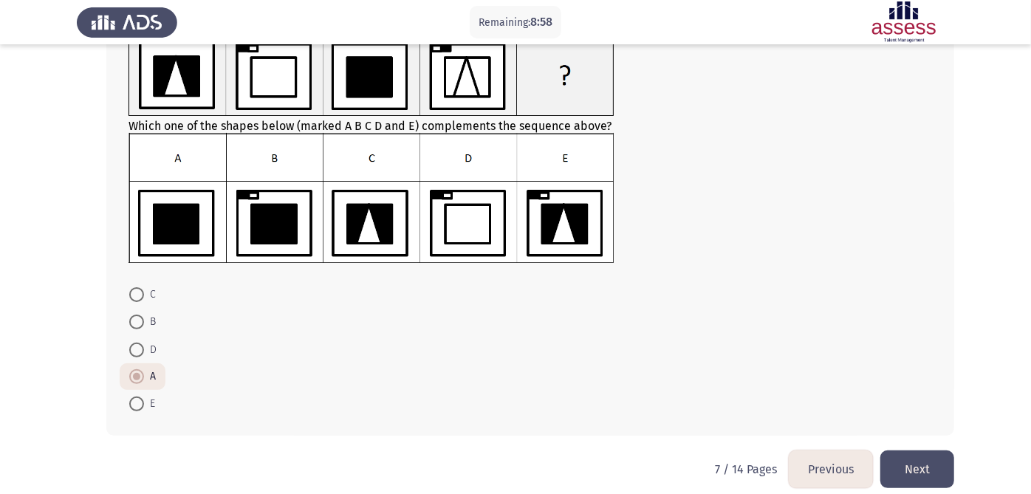
scroll to position [126, 0]
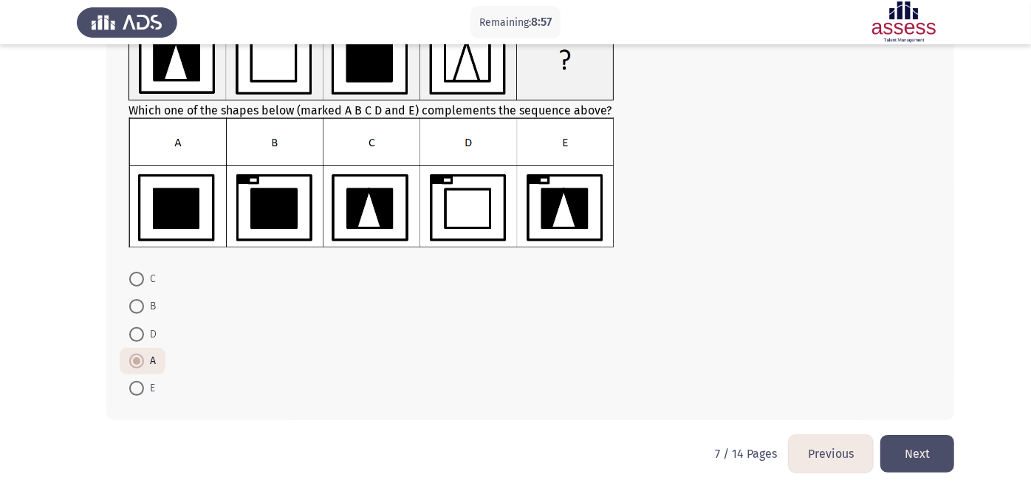
click at [934, 447] on button "Next" at bounding box center [917, 454] width 74 height 38
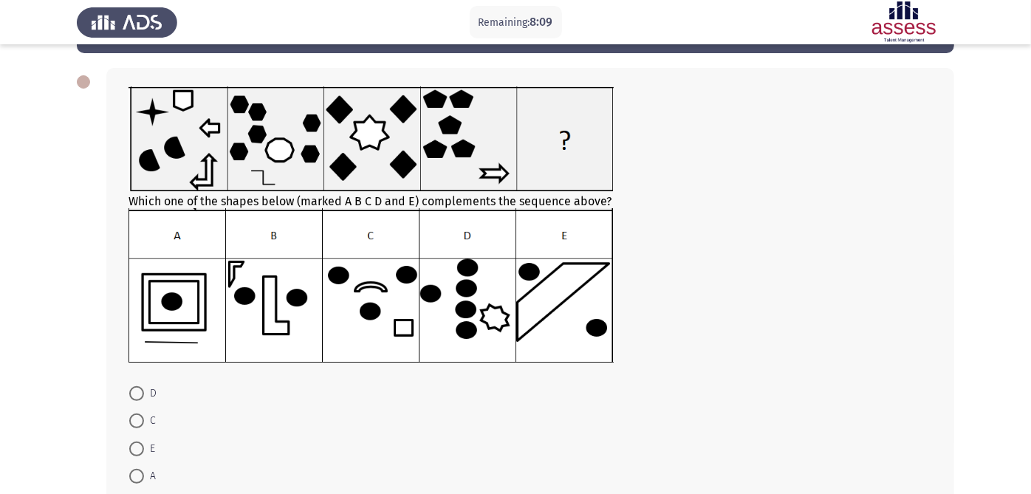
scroll to position [82, 0]
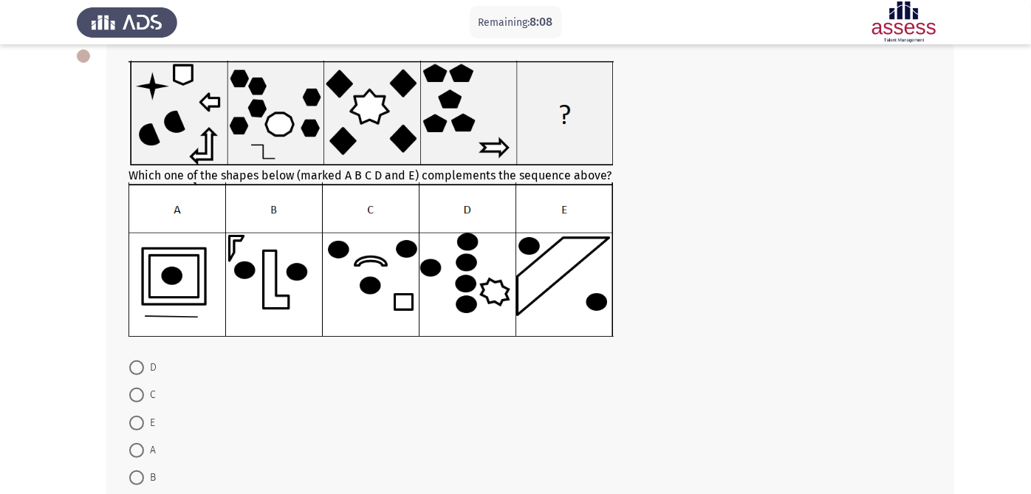
drag, startPoint x: 140, startPoint y: 368, endPoint x: 148, endPoint y: 365, distance: 8.6
click at [139, 367] on span at bounding box center [136, 367] width 15 height 15
click at [139, 367] on input "D" at bounding box center [136, 367] width 15 height 15
radio input "true"
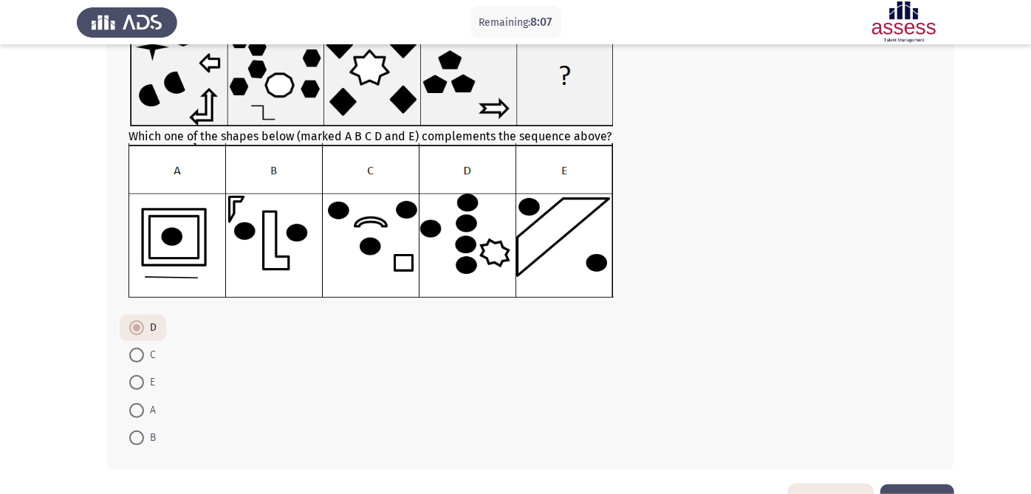
scroll to position [171, 0]
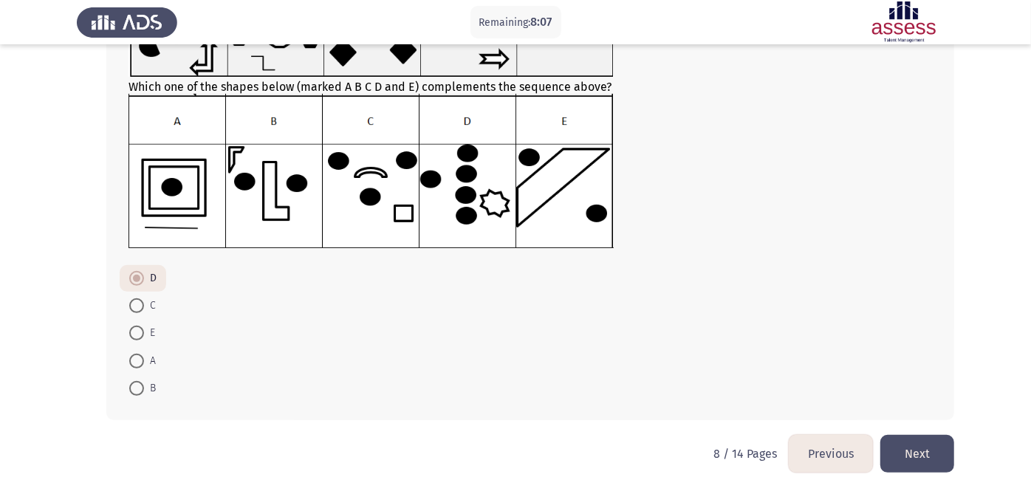
click at [924, 453] on button "Next" at bounding box center [917, 454] width 74 height 38
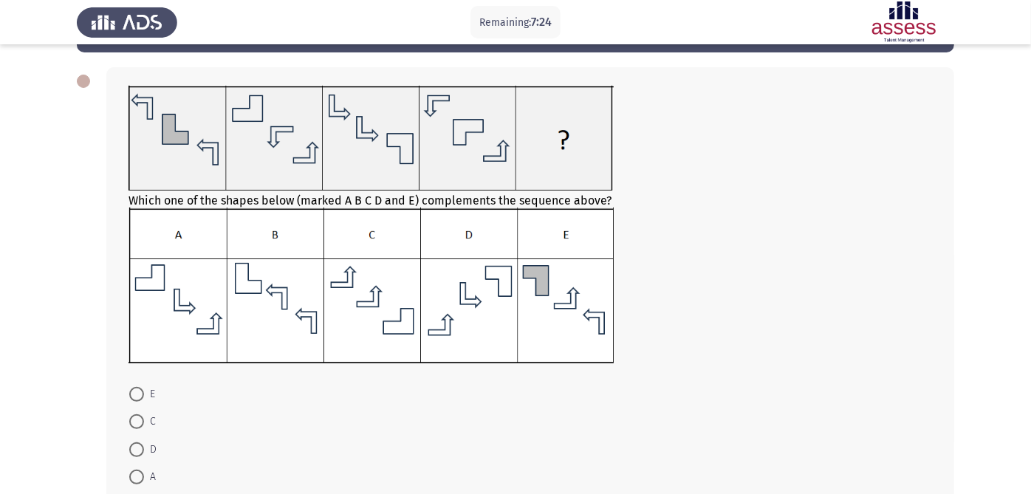
scroll to position [82, 0]
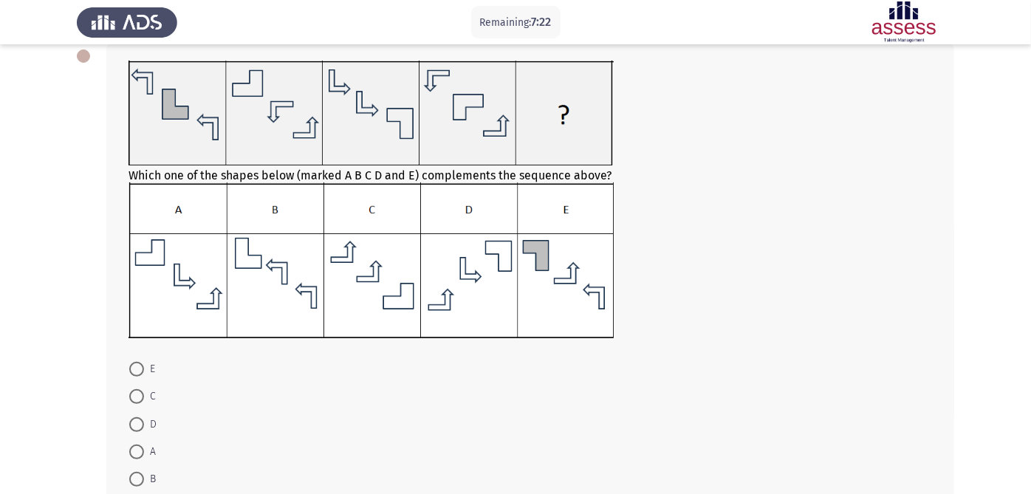
click at [138, 369] on span at bounding box center [136, 369] width 15 height 15
click at [138, 369] on input "E" at bounding box center [136, 369] width 15 height 15
radio input "true"
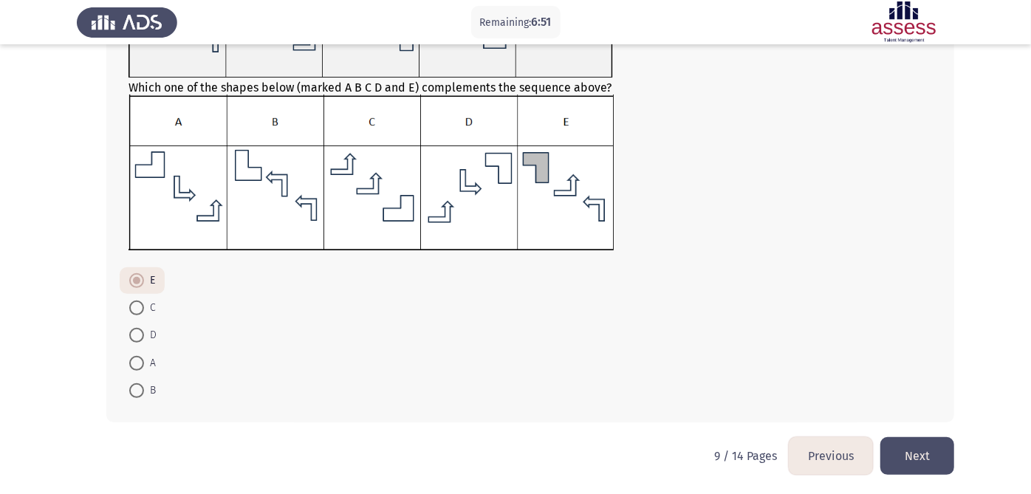
scroll to position [173, 0]
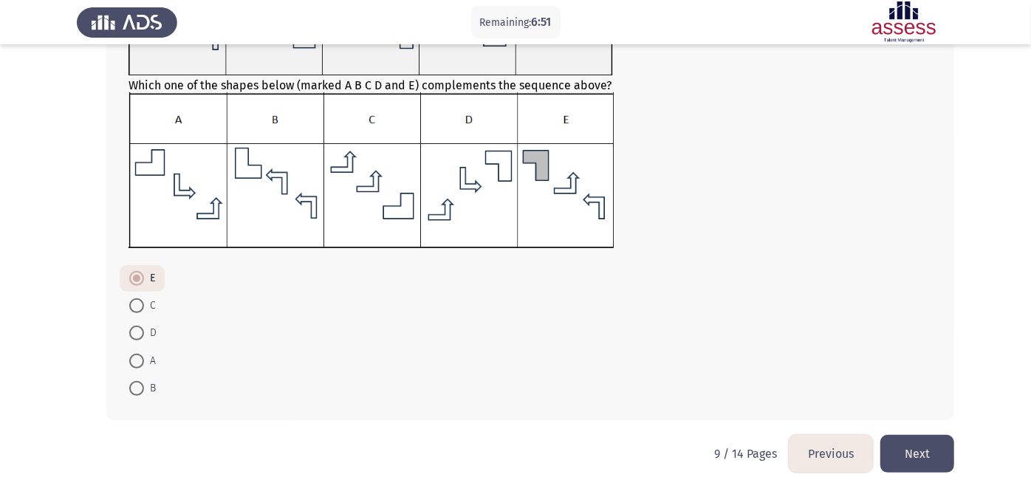
click at [915, 447] on button "Next" at bounding box center [917, 454] width 74 height 38
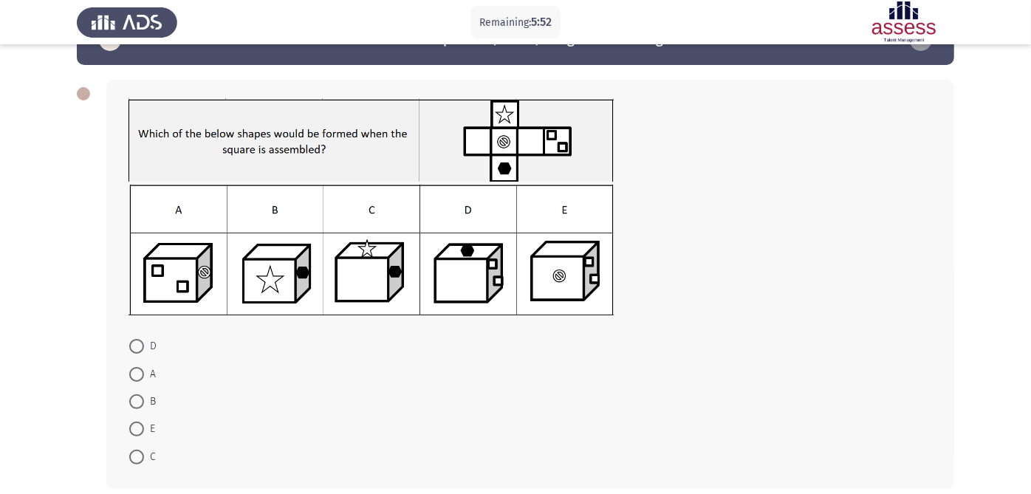
scroll to position [82, 0]
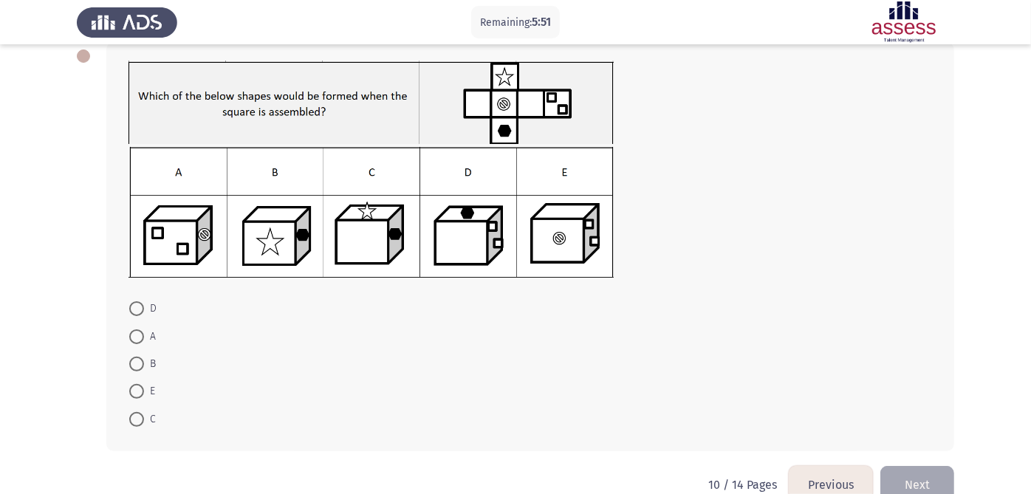
drag, startPoint x: 142, startPoint y: 310, endPoint x: 282, endPoint y: 312, distance: 139.5
click at [143, 312] on span at bounding box center [136, 308] width 15 height 15
click at [143, 312] on input "D" at bounding box center [136, 308] width 15 height 15
radio input "true"
drag, startPoint x: 910, startPoint y: 482, endPoint x: 864, endPoint y: 468, distance: 48.6
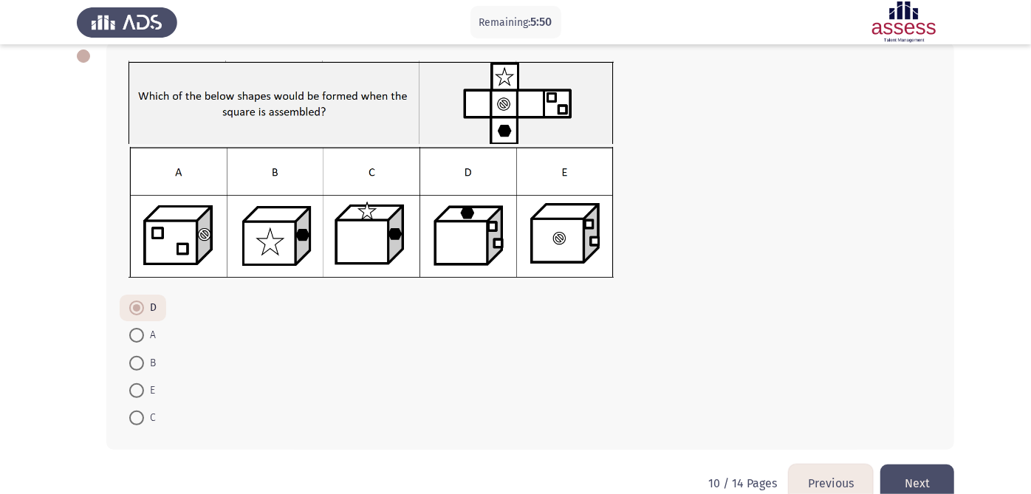
click at [910, 483] on button "Next" at bounding box center [917, 483] width 74 height 38
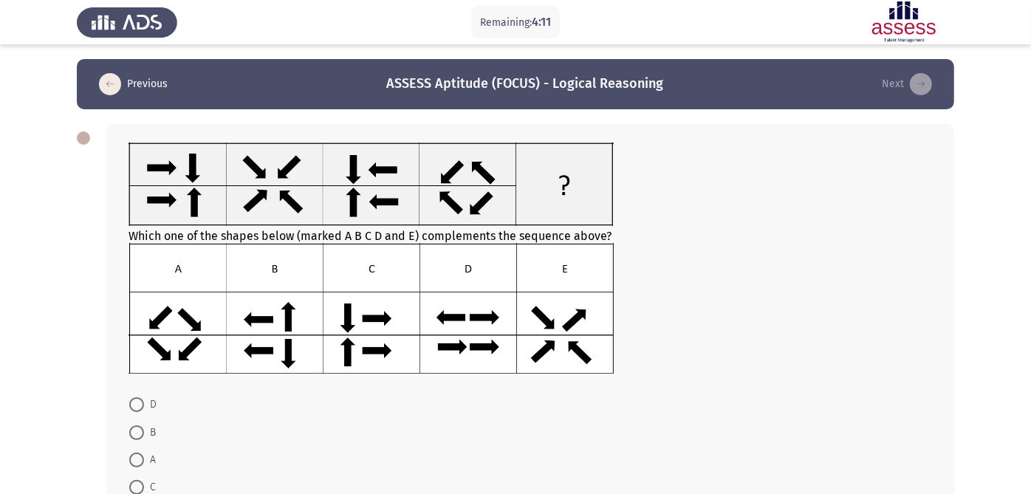
drag, startPoint x: 131, startPoint y: 436, endPoint x: 257, endPoint y: 422, distance: 127.1
click at [131, 436] on span at bounding box center [136, 432] width 15 height 15
click at [131, 436] on input "B" at bounding box center [136, 432] width 15 height 15
radio input "true"
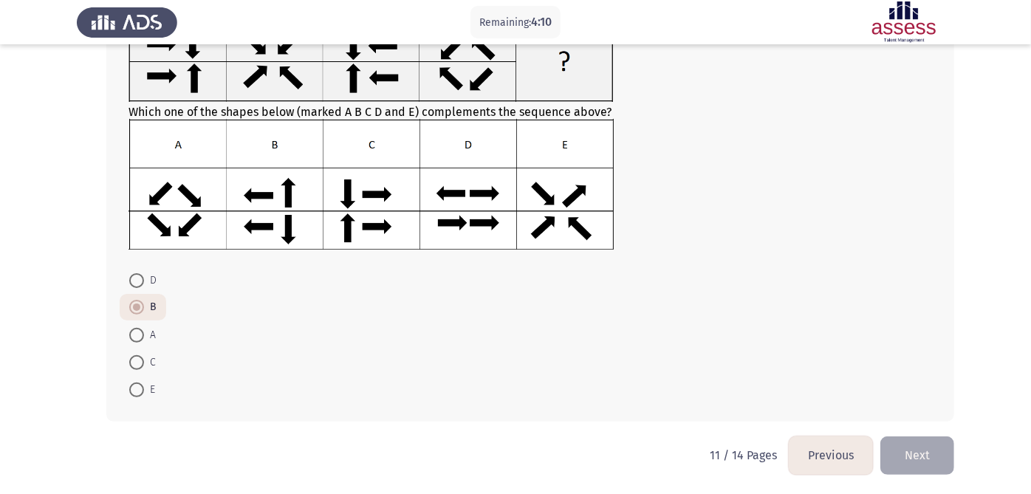
scroll to position [126, 0]
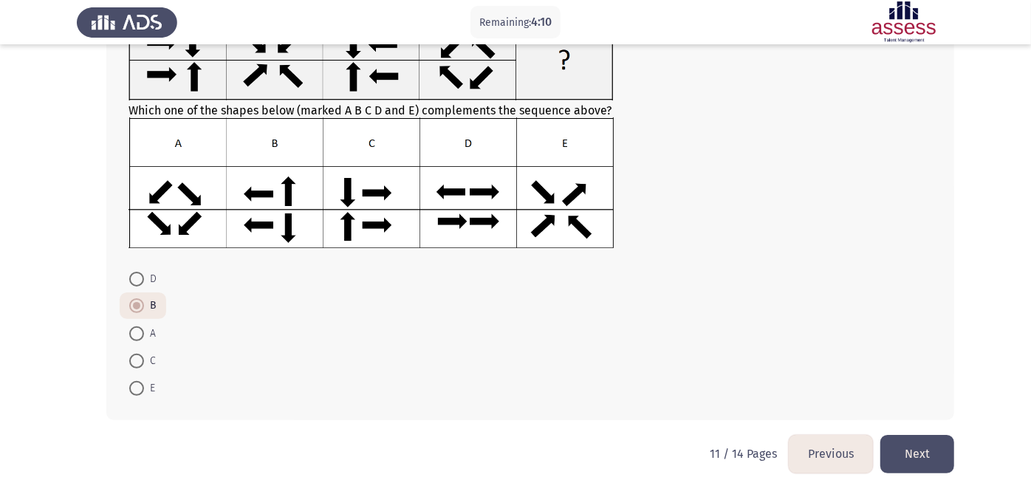
click at [943, 458] on button "Next" at bounding box center [917, 454] width 74 height 38
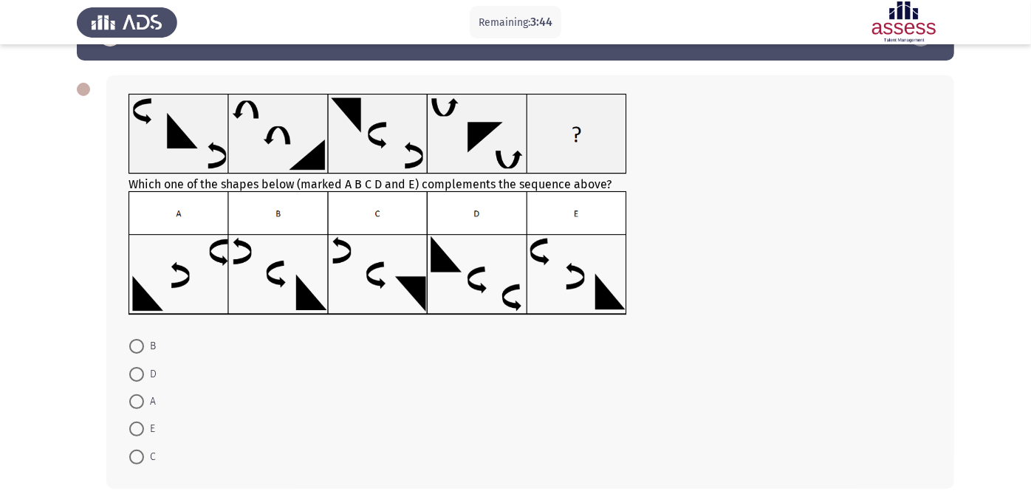
scroll to position [82, 0]
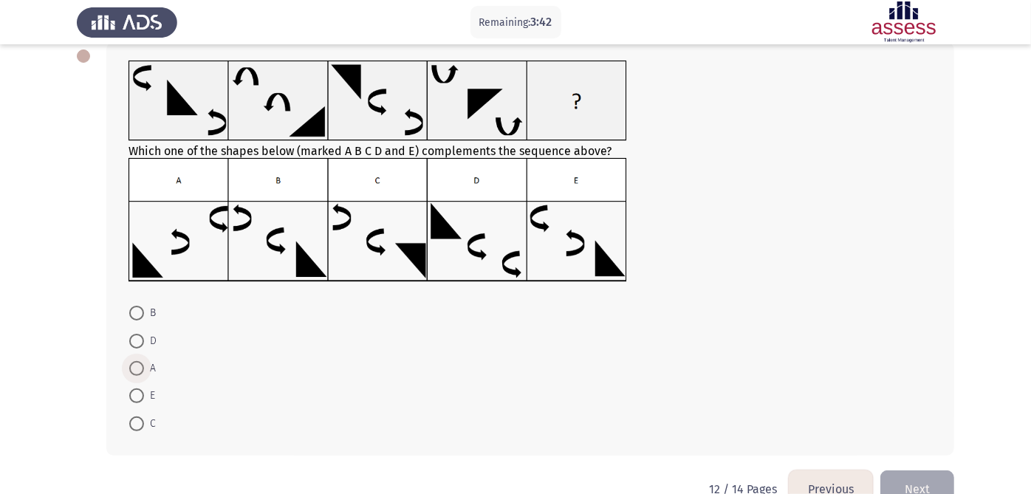
drag, startPoint x: 137, startPoint y: 371, endPoint x: 160, endPoint y: 362, distance: 25.0
click at [135, 371] on span at bounding box center [136, 368] width 15 height 15
click at [135, 371] on input "A" at bounding box center [136, 368] width 15 height 15
radio input "true"
click at [921, 484] on button "Next" at bounding box center [917, 488] width 74 height 38
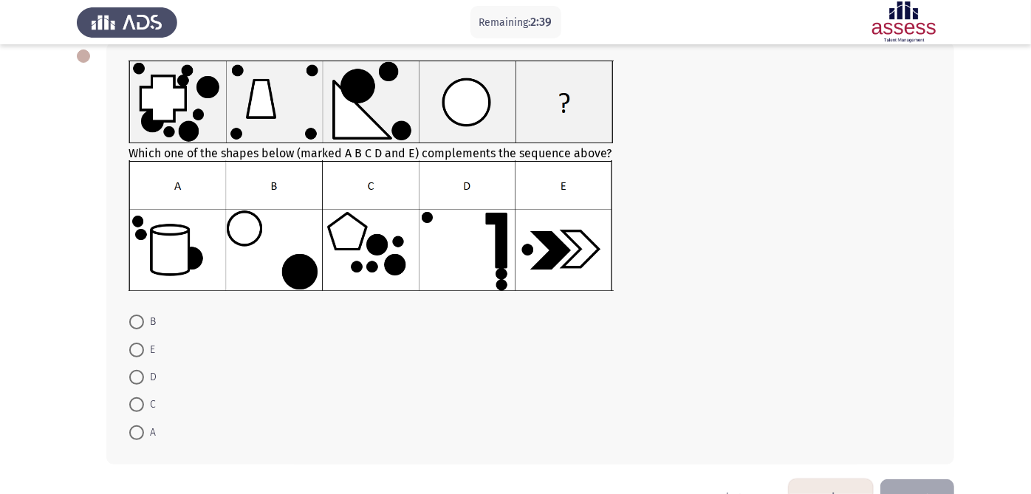
click at [137, 377] on span at bounding box center [136, 377] width 15 height 15
click at [137, 377] on input "D" at bounding box center [136, 377] width 15 height 15
radio input "true"
click at [918, 493] on html "Remaining: 2:38 Previous ASSESS Aptitude (FOCUS) - Logical Reasoning Next Which…" at bounding box center [515, 227] width 1031 height 619
click at [922, 488] on button "Next" at bounding box center [917, 497] width 74 height 38
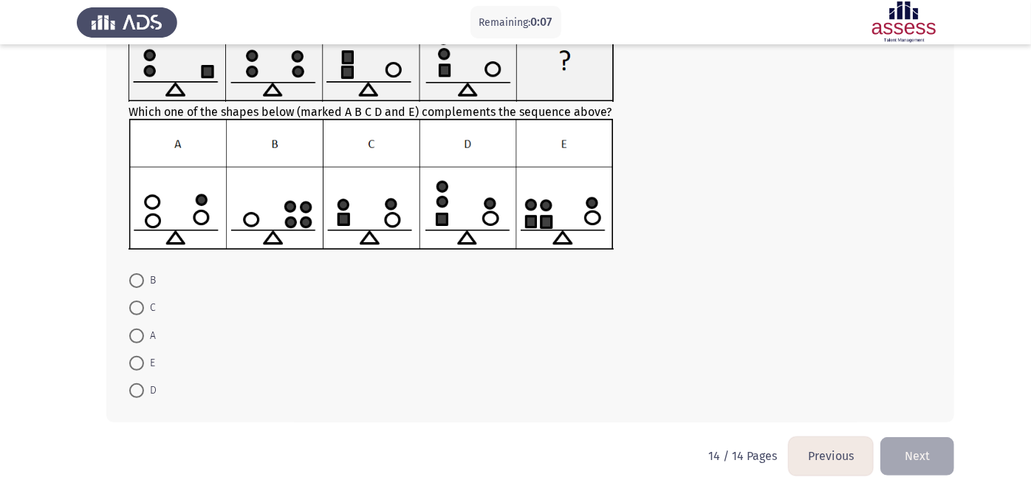
scroll to position [128, 0]
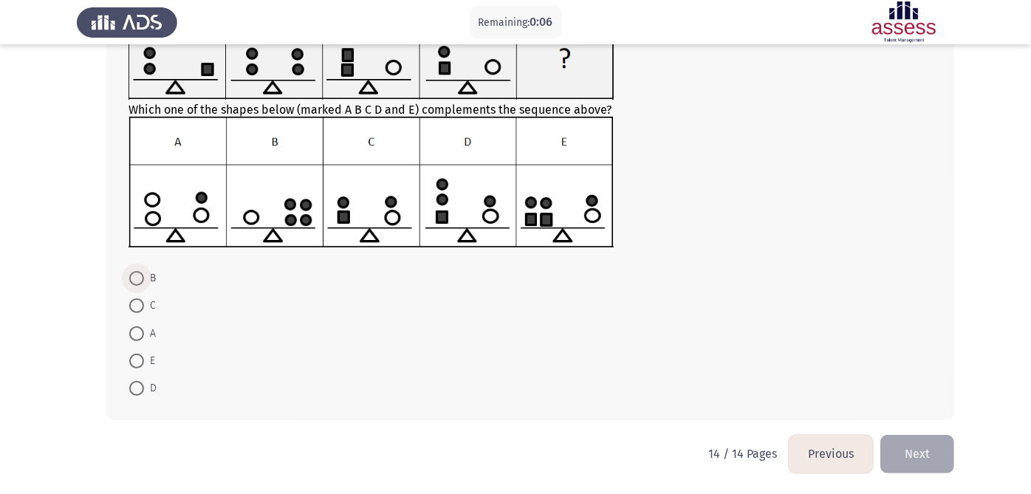
drag, startPoint x: 141, startPoint y: 278, endPoint x: 408, endPoint y: 295, distance: 267.8
click at [145, 277] on label "B" at bounding box center [142, 278] width 27 height 18
click at [144, 277] on input "B" at bounding box center [136, 278] width 15 height 15
radio input "true"
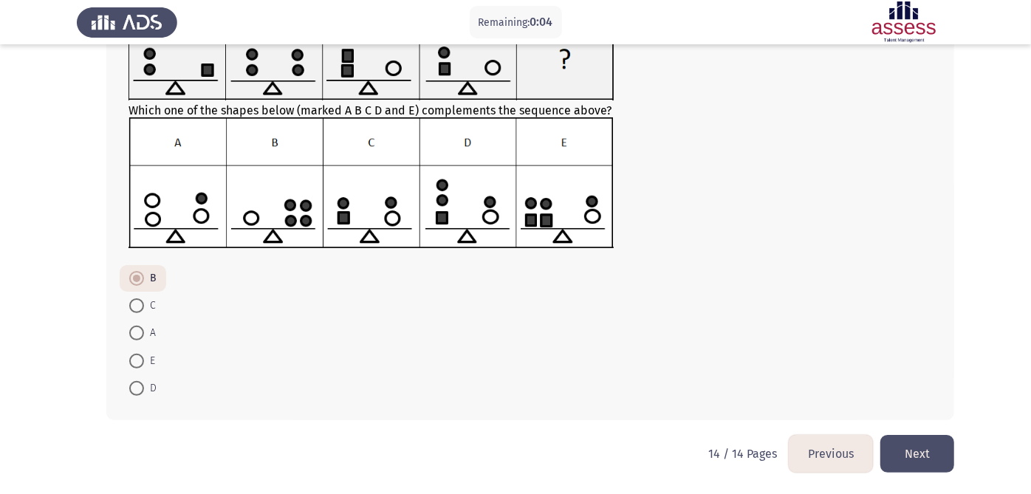
click at [913, 439] on button "Next" at bounding box center [917, 454] width 74 height 38
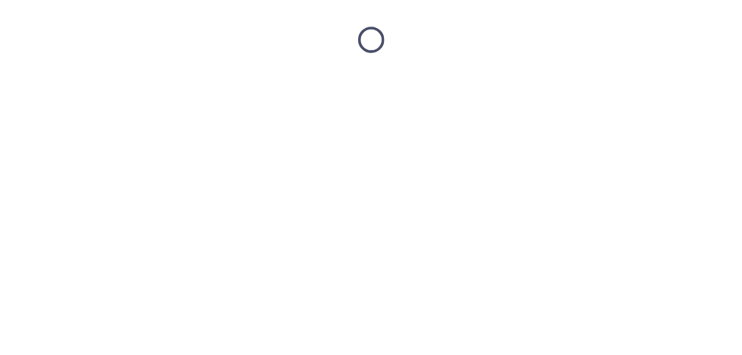
scroll to position [0, 0]
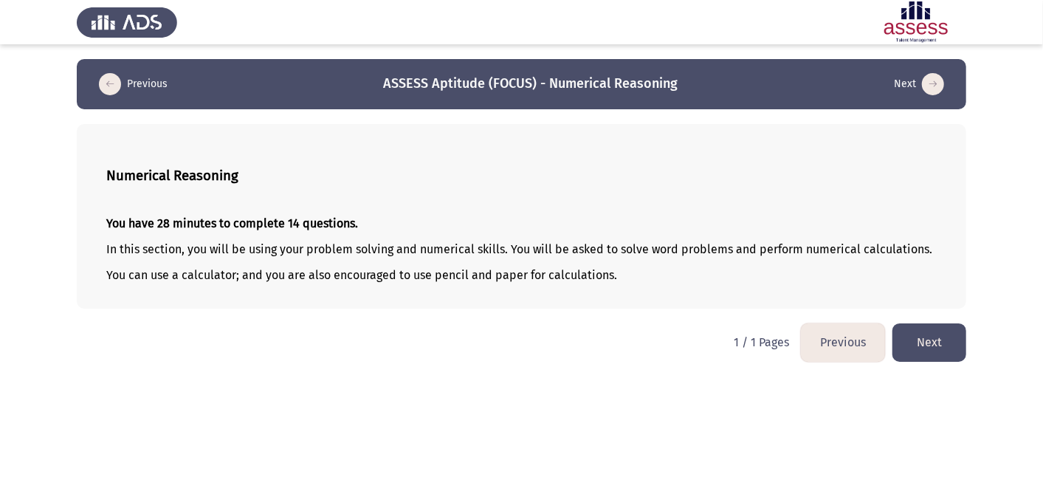
click at [934, 329] on button "Next" at bounding box center [930, 342] width 74 height 38
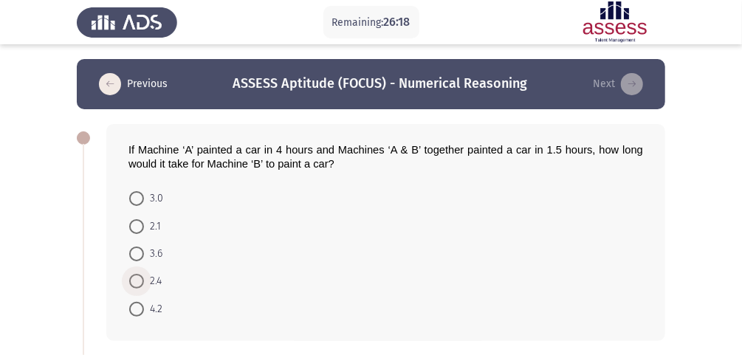
click at [137, 286] on span at bounding box center [136, 281] width 15 height 15
click at [137, 286] on input "2.4" at bounding box center [136, 281] width 15 height 15
radio input "true"
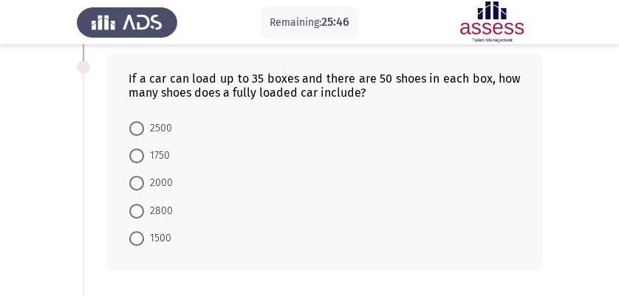
scroll to position [344, 0]
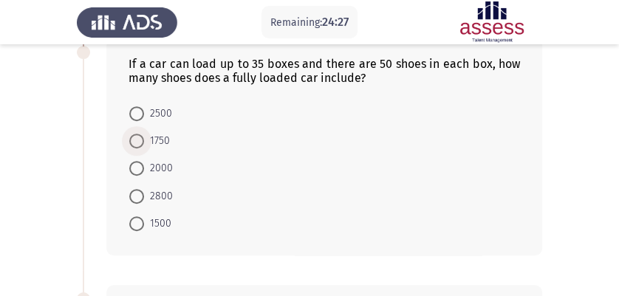
drag, startPoint x: 136, startPoint y: 142, endPoint x: 195, endPoint y: 145, distance: 59.1
click at [136, 142] on span at bounding box center [136, 141] width 15 height 15
click at [136, 142] on input "1750" at bounding box center [136, 141] width 15 height 15
radio input "true"
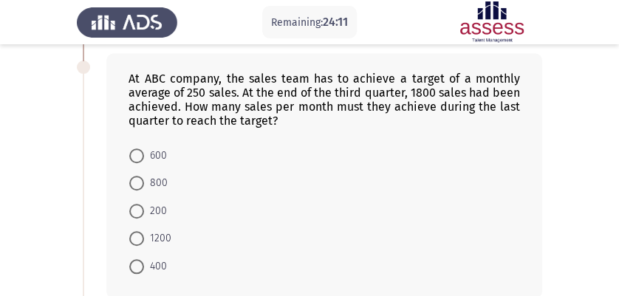
scroll to position [591, 0]
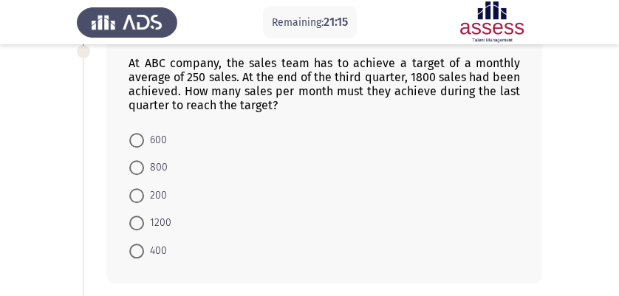
drag, startPoint x: 142, startPoint y: 251, endPoint x: 219, endPoint y: 221, distance: 82.5
click at [142, 250] on span at bounding box center [136, 251] width 15 height 15
click at [142, 250] on input "400" at bounding box center [136, 251] width 15 height 15
radio input "true"
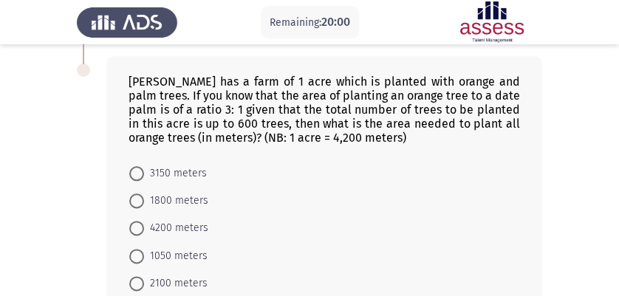
scroll to position [845, 0]
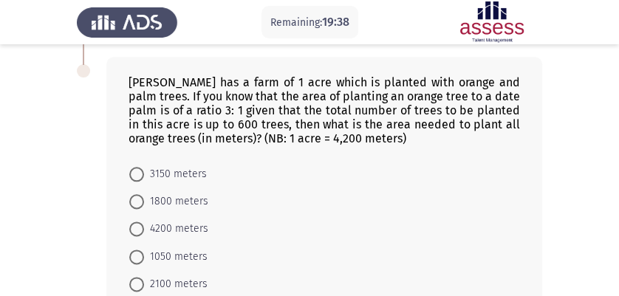
click at [154, 179] on span "3150 meters" at bounding box center [175, 174] width 63 height 18
click at [144, 179] on input "3150 meters" at bounding box center [136, 174] width 15 height 15
radio input "true"
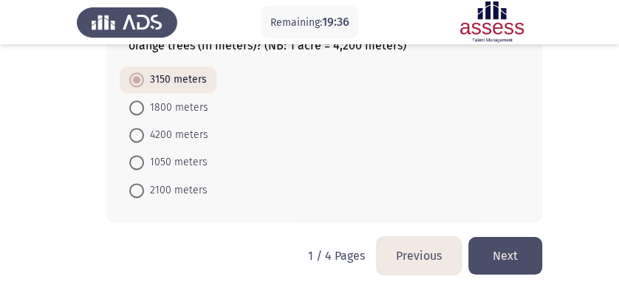
scroll to position [942, 0]
click at [508, 255] on button "Next" at bounding box center [505, 256] width 74 height 38
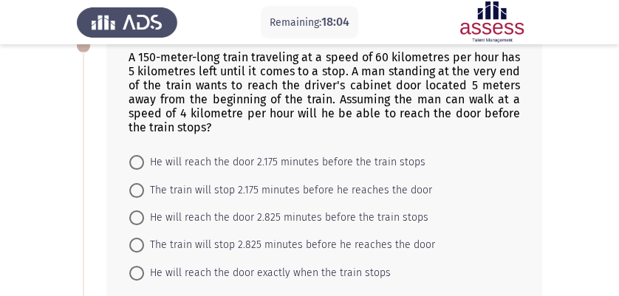
scroll to position [49, 0]
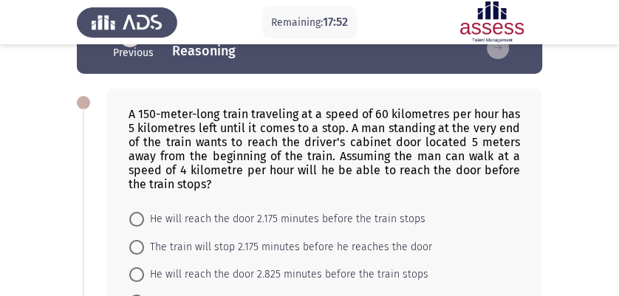
click at [326, 253] on span "The train will stop 2.175 minutes before he reaches the door" at bounding box center [288, 247] width 288 height 18
click at [144, 253] on input "The train will stop 2.175 minutes before he reaches the door" at bounding box center [136, 247] width 15 height 15
radio input "true"
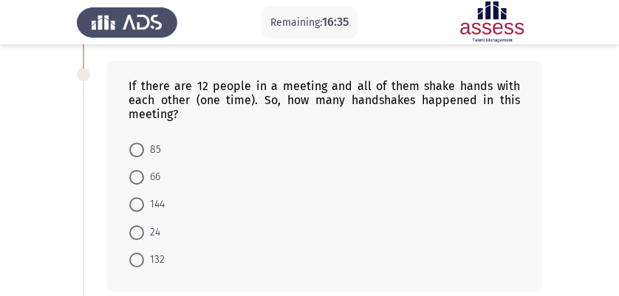
scroll to position [393, 0]
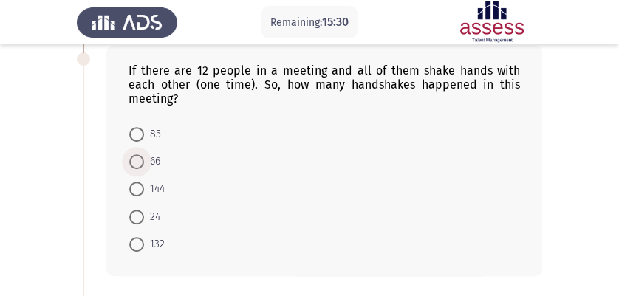
drag, startPoint x: 148, startPoint y: 165, endPoint x: 387, endPoint y: 210, distance: 242.7
click at [149, 164] on span "66" at bounding box center [152, 162] width 16 height 18
click at [144, 164] on input "66" at bounding box center [136, 161] width 15 height 15
radio input "true"
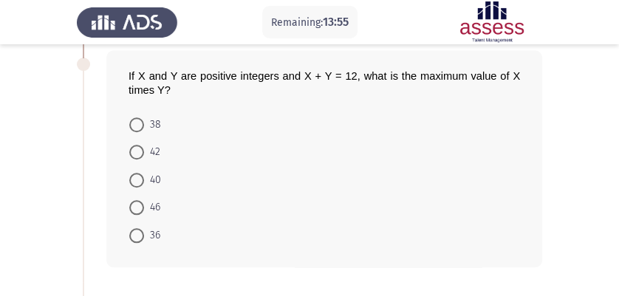
scroll to position [639, 0]
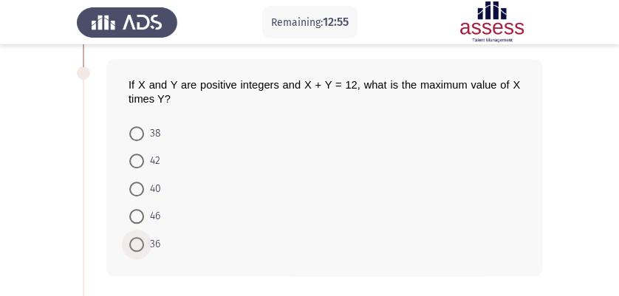
click at [143, 241] on span at bounding box center [136, 244] width 15 height 15
click at [143, 241] on input "36" at bounding box center [136, 244] width 15 height 15
radio input "true"
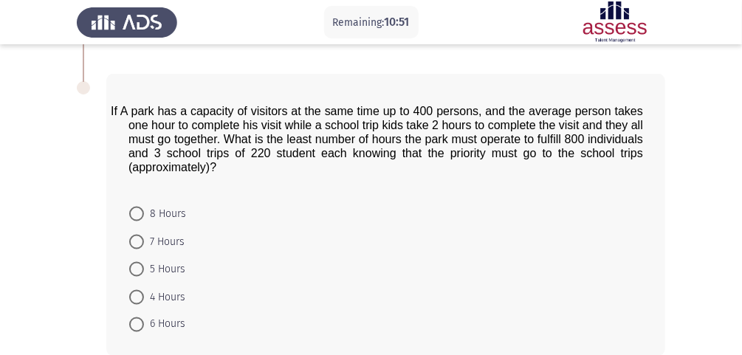
scroll to position [819, 0]
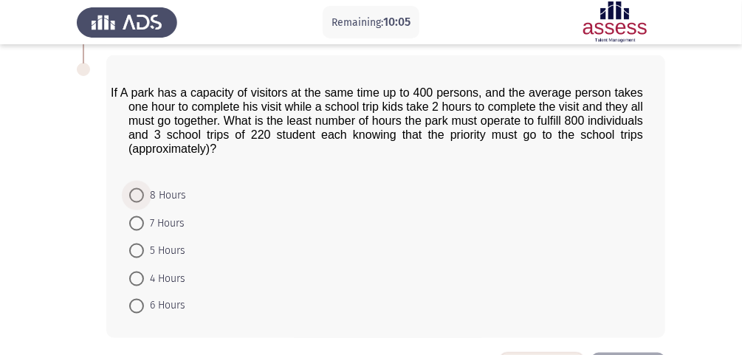
click at [137, 196] on span at bounding box center [136, 195] width 15 height 15
click at [137, 196] on input "8 Hours" at bounding box center [136, 195] width 15 height 15
radio input "true"
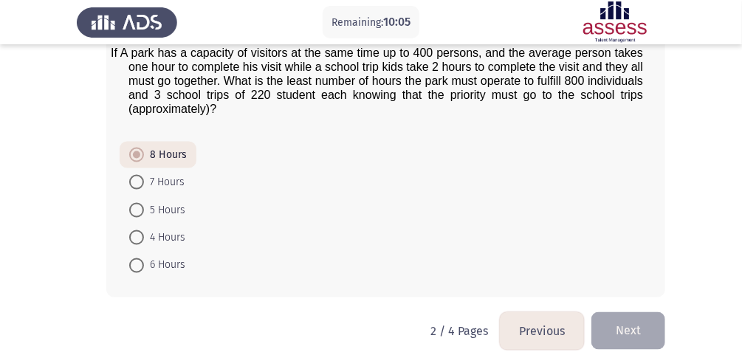
scroll to position [877, 0]
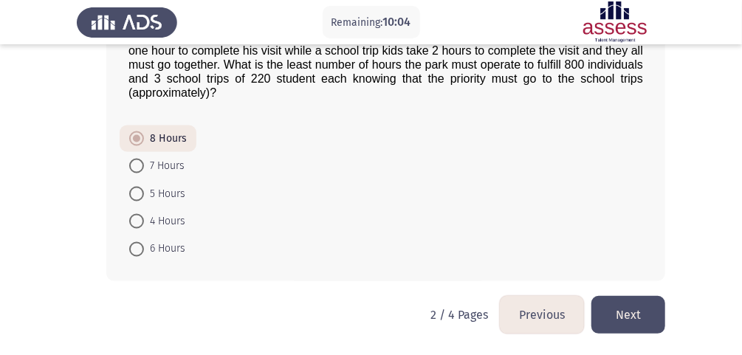
click at [639, 311] on button "Next" at bounding box center [628, 315] width 74 height 38
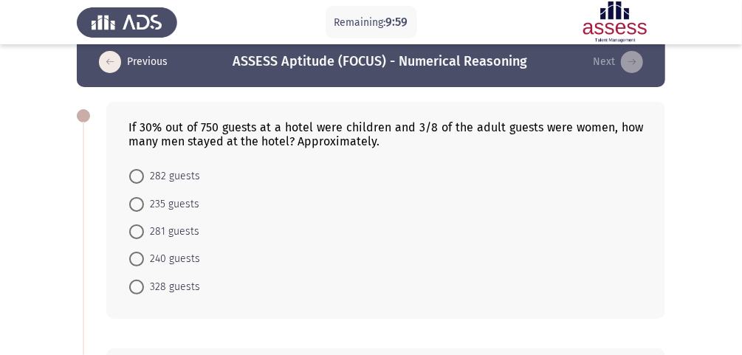
scroll to position [0, 0]
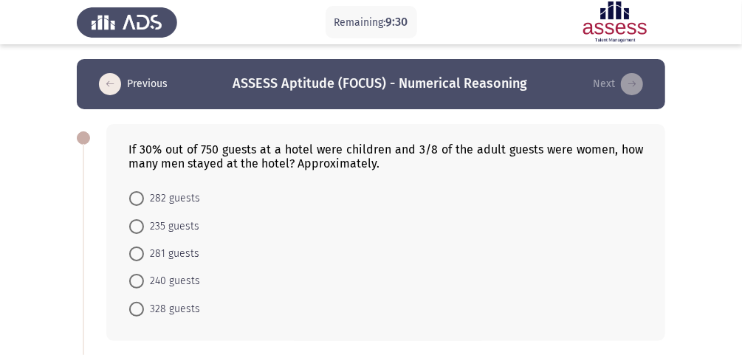
drag, startPoint x: 150, startPoint y: 307, endPoint x: 168, endPoint y: 302, distance: 19.2
click at [150, 307] on span "328 guests" at bounding box center [172, 309] width 56 height 18
click at [144, 307] on input "328 guests" at bounding box center [136, 309] width 15 height 15
radio input "true"
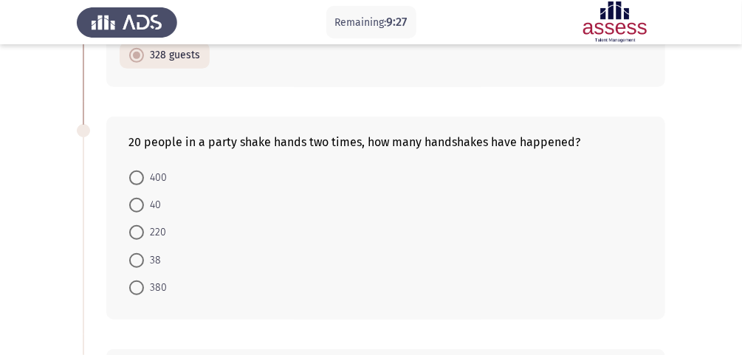
scroll to position [295, 0]
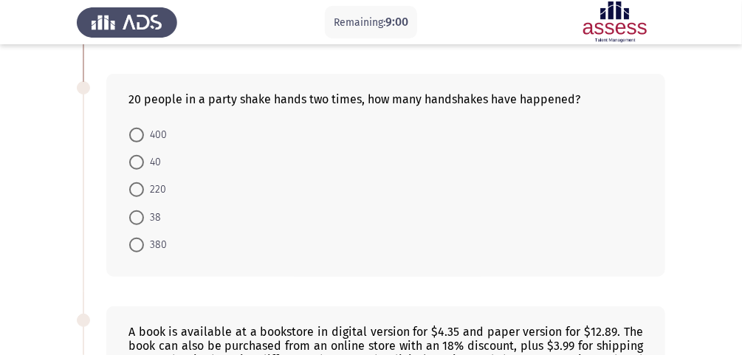
click at [128, 242] on mat-radio-button "380" at bounding box center [148, 244] width 57 height 27
click at [140, 244] on span at bounding box center [136, 245] width 15 height 15
click at [140, 244] on input "380" at bounding box center [136, 245] width 15 height 15
radio input "true"
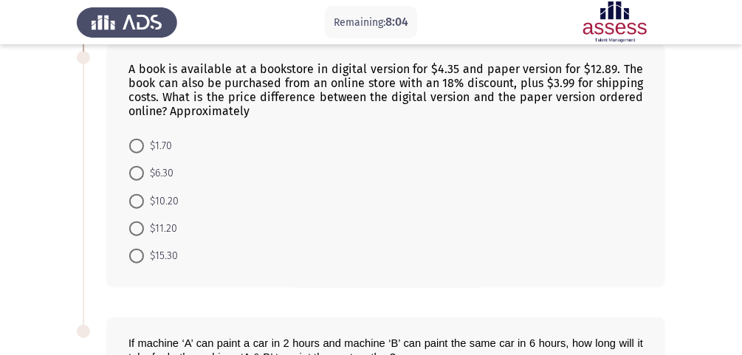
scroll to position [518, 0]
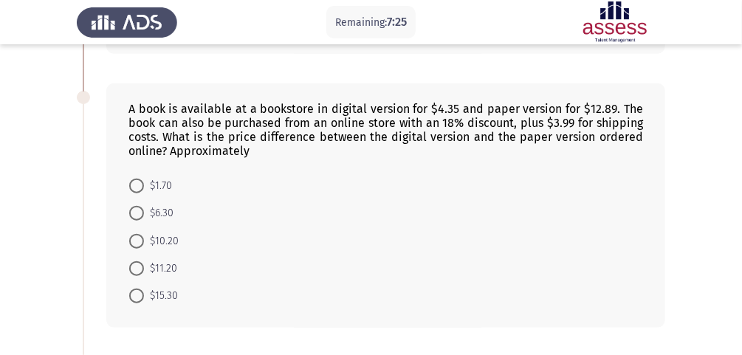
click at [138, 212] on span at bounding box center [136, 213] width 15 height 15
click at [138, 212] on input "$6.30" at bounding box center [136, 213] width 15 height 15
radio input "true"
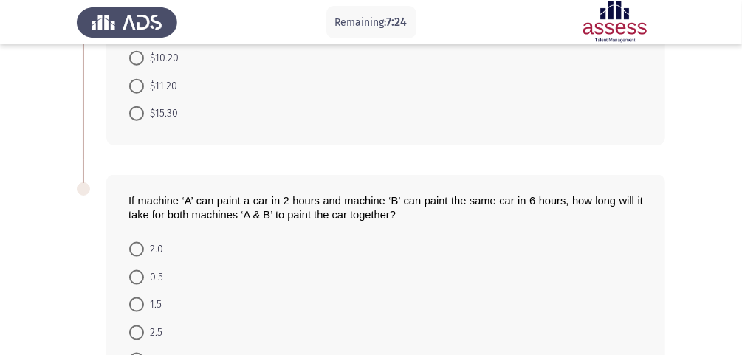
scroll to position [754, 0]
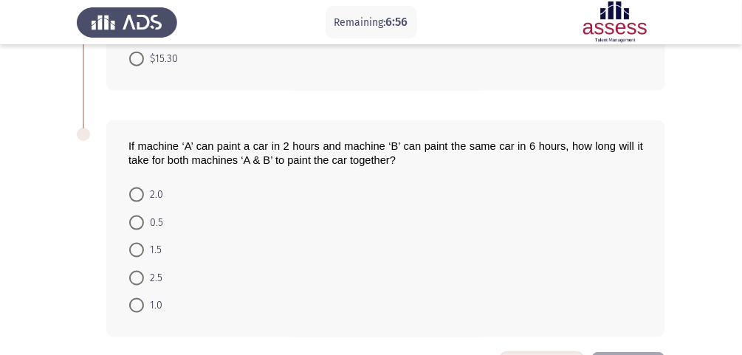
click at [146, 279] on span "2.5" at bounding box center [153, 278] width 18 height 18
click at [144, 279] on input "2.5" at bounding box center [136, 278] width 15 height 15
radio input "true"
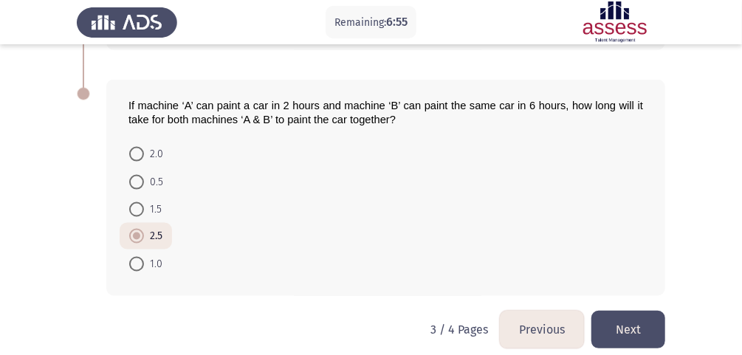
scroll to position [811, 0]
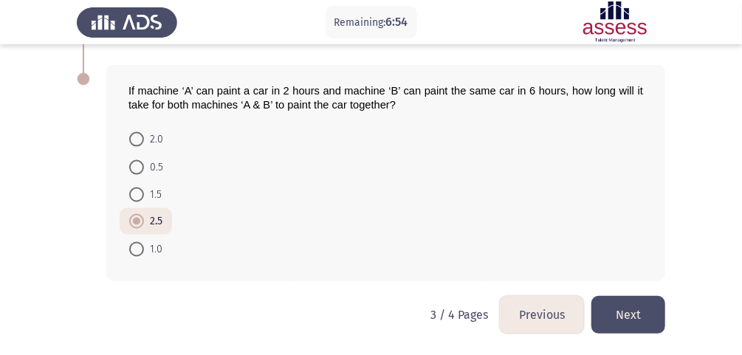
click at [624, 309] on button "Next" at bounding box center [628, 315] width 74 height 38
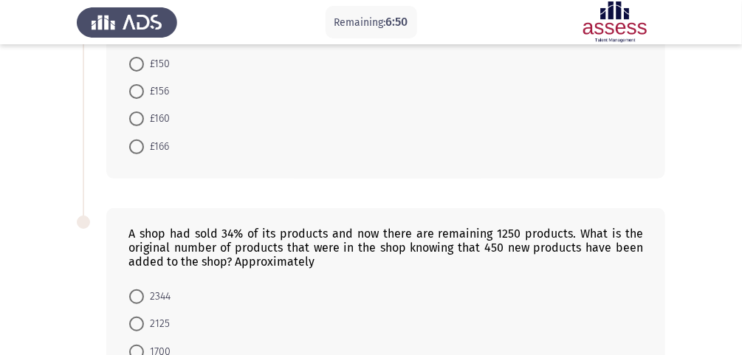
scroll to position [25, 0]
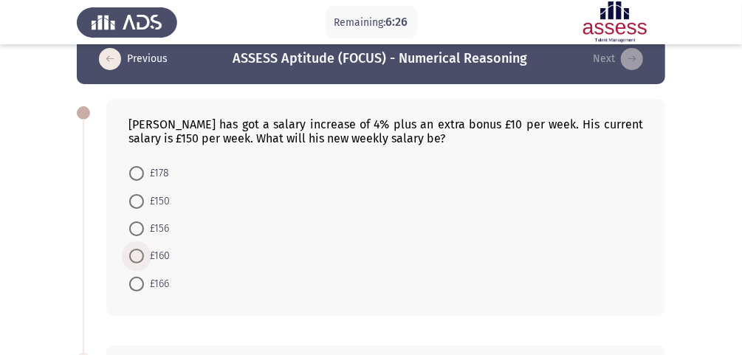
click at [134, 253] on span at bounding box center [136, 256] width 15 height 15
click at [134, 253] on input "£160" at bounding box center [136, 256] width 15 height 15
radio input "true"
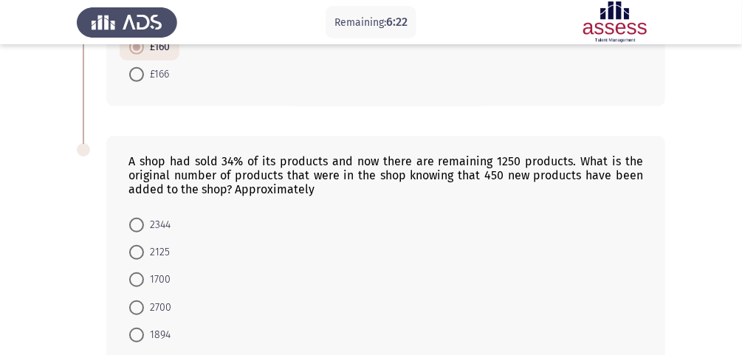
scroll to position [261, 0]
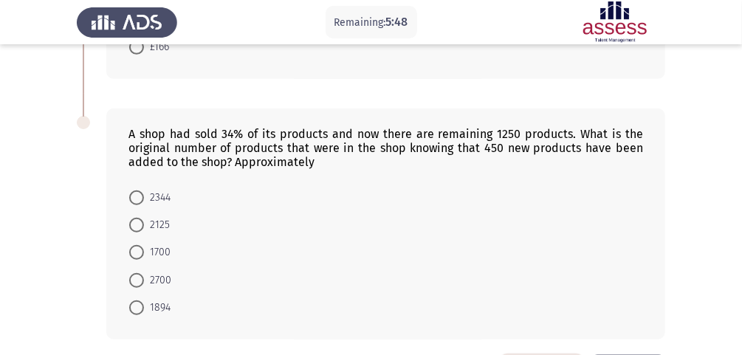
click at [441, 185] on form "2344 2125 1700 2700 1894" at bounding box center [385, 252] width 515 height 138
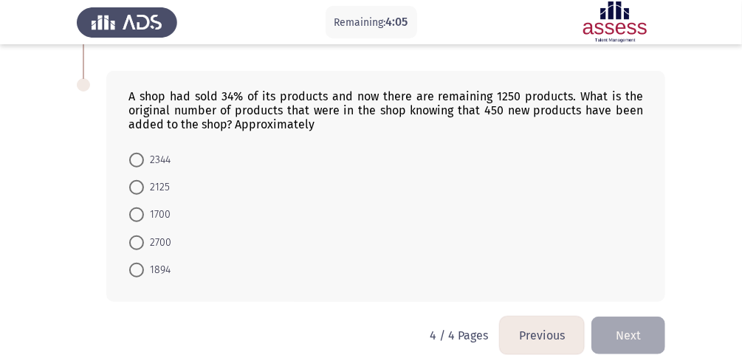
scroll to position [320, 0]
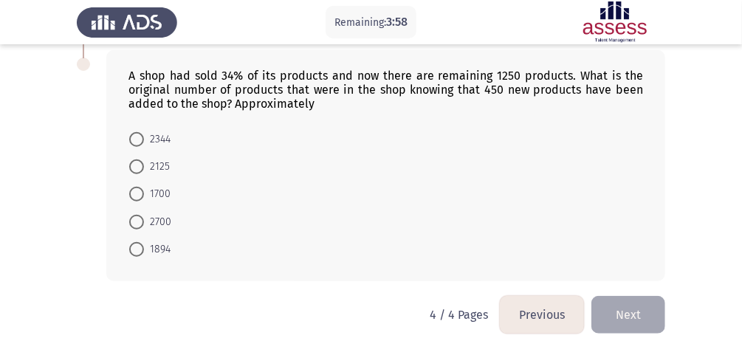
click at [161, 221] on span "2700" at bounding box center [157, 222] width 27 height 18
click at [144, 221] on input "2700" at bounding box center [136, 222] width 15 height 15
radio input "true"
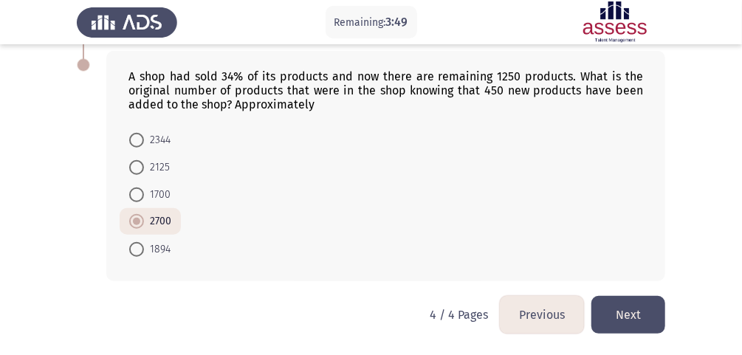
click at [628, 314] on button "Next" at bounding box center [628, 315] width 74 height 38
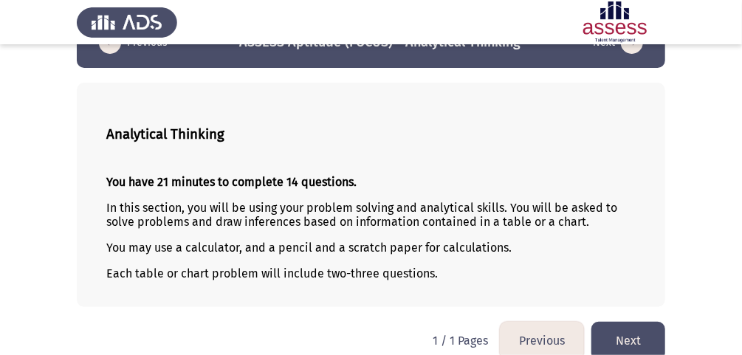
scroll to position [61, 0]
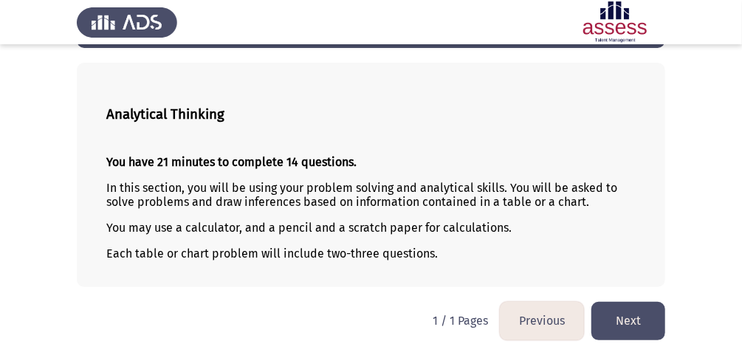
click at [626, 314] on button "Next" at bounding box center [628, 321] width 74 height 38
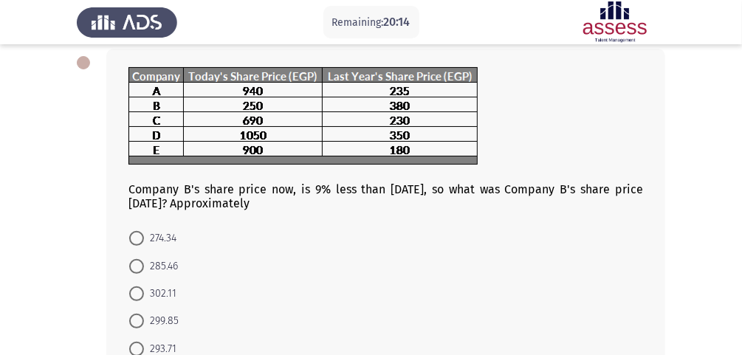
scroll to position [57, 0]
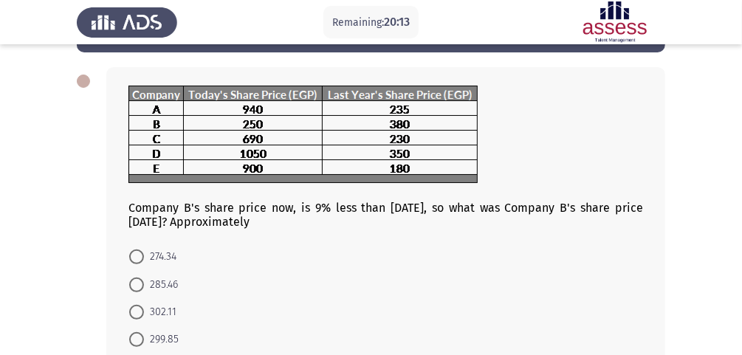
click at [154, 248] on mat-radio-button "274.34" at bounding box center [153, 256] width 66 height 27
drag, startPoint x: 154, startPoint y: 250, endPoint x: 161, endPoint y: 265, distance: 16.2
click at [155, 252] on span "274.34" at bounding box center [160, 257] width 32 height 18
click at [144, 252] on input "274.34" at bounding box center [136, 257] width 15 height 15
radio input "true"
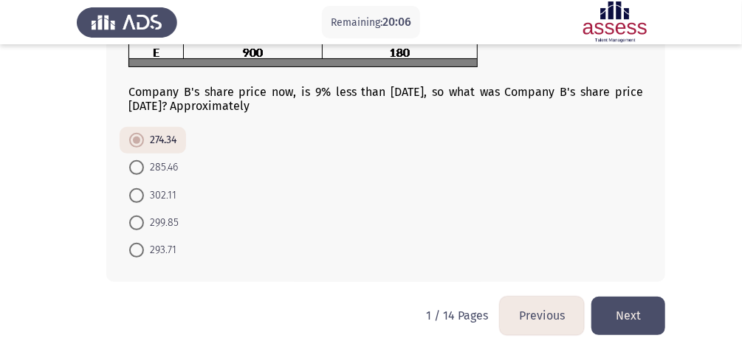
scroll to position [174, 0]
click at [621, 315] on button "Next" at bounding box center [628, 315] width 74 height 38
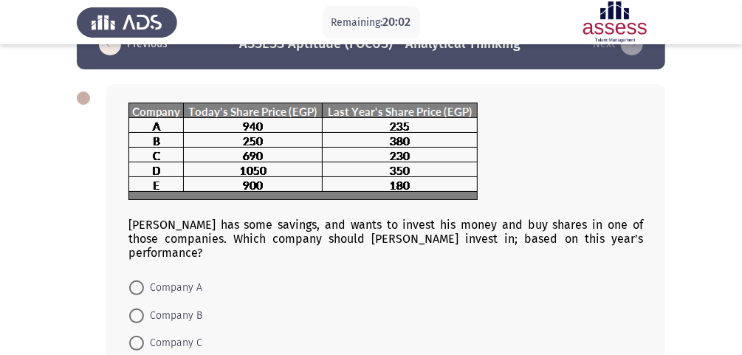
scroll to position [59, 0]
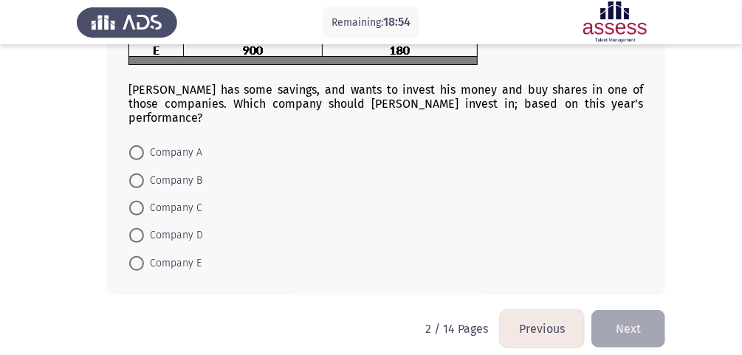
click at [177, 255] on span "Company E" at bounding box center [173, 264] width 58 height 18
click at [144, 256] on input "Company E" at bounding box center [136, 263] width 15 height 15
radio input "true"
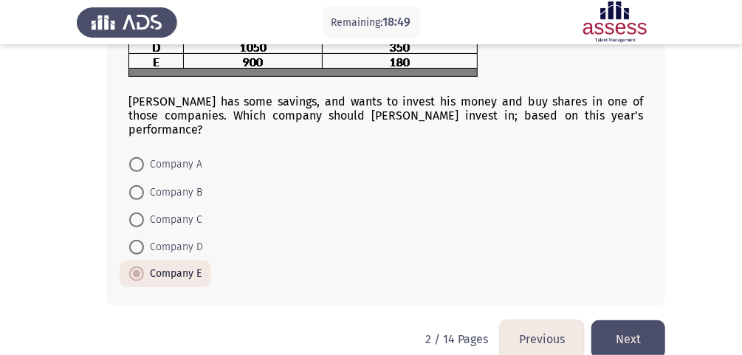
scroll to position [174, 0]
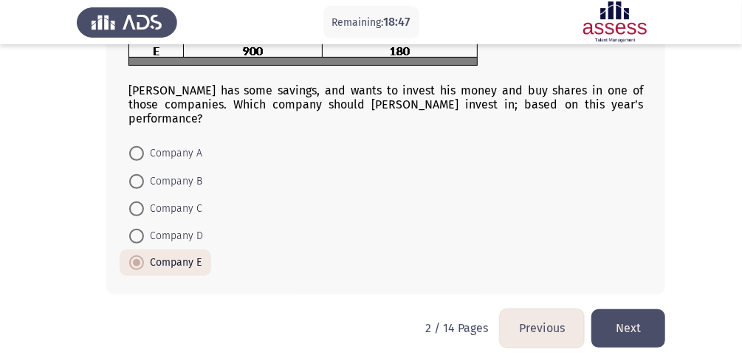
click at [632, 309] on button "Next" at bounding box center [628, 328] width 74 height 38
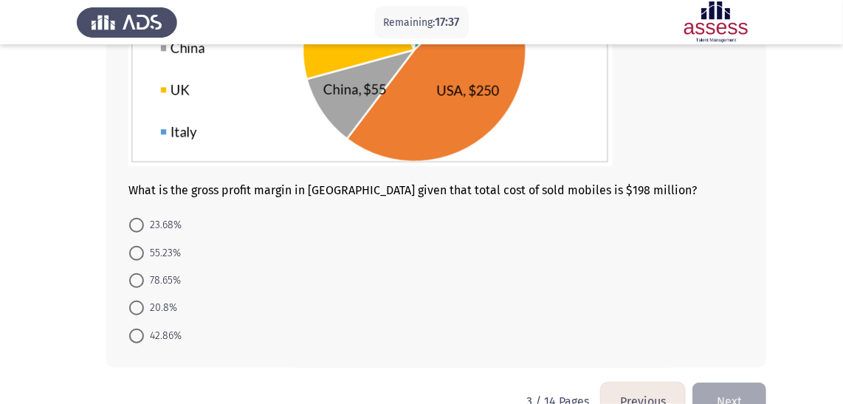
scroll to position [260, 0]
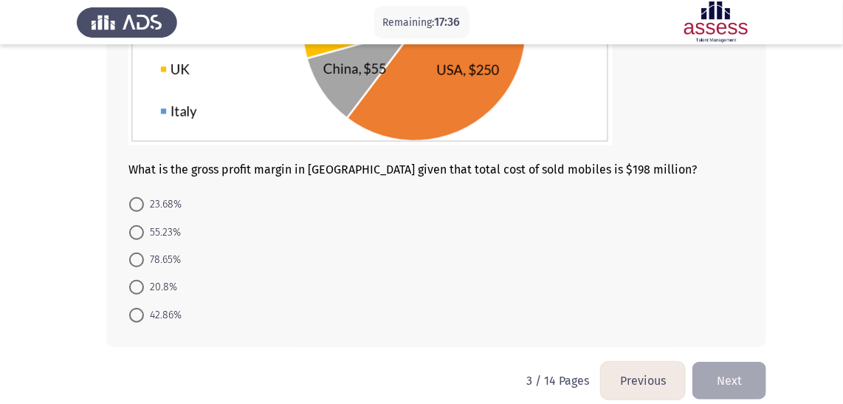
click at [162, 265] on span "78.65%" at bounding box center [162, 260] width 37 height 18
click at [144, 265] on input "78.65%" at bounding box center [136, 259] width 15 height 15
radio input "true"
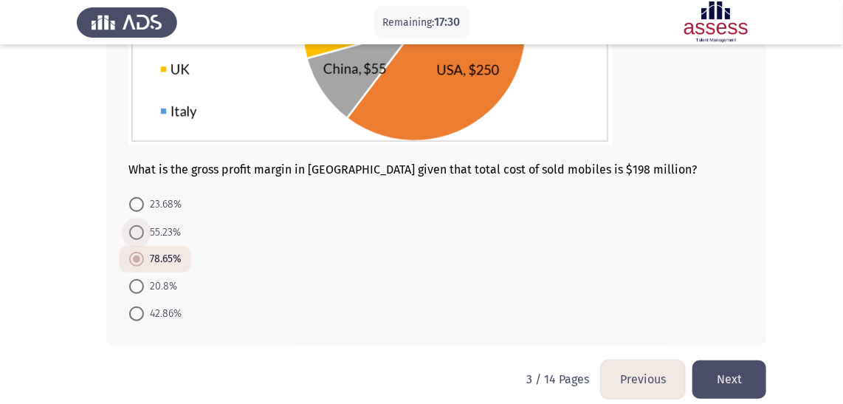
drag, startPoint x: 136, startPoint y: 229, endPoint x: 258, endPoint y: 248, distance: 123.3
click at [139, 229] on span at bounding box center [136, 232] width 15 height 15
click at [139, 229] on input "55.23%" at bounding box center [136, 232] width 15 height 15
radio input "true"
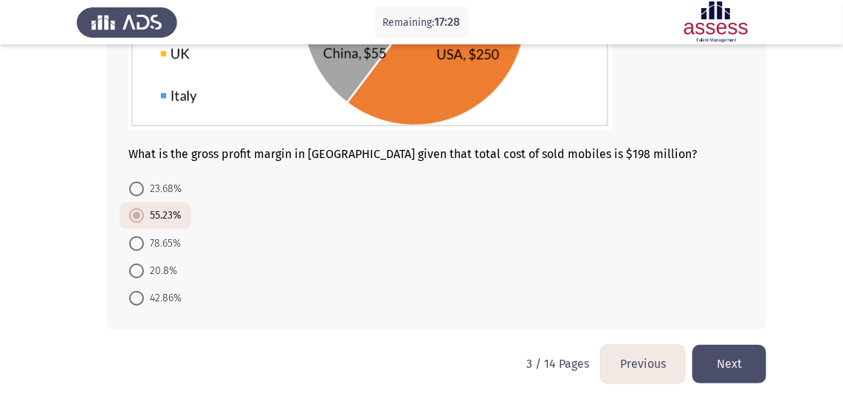
click at [718, 362] on button "Next" at bounding box center [729, 364] width 74 height 38
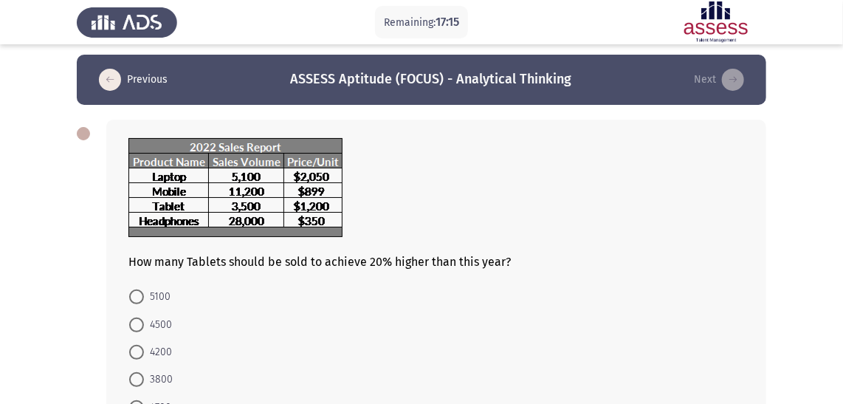
scroll to position [66, 0]
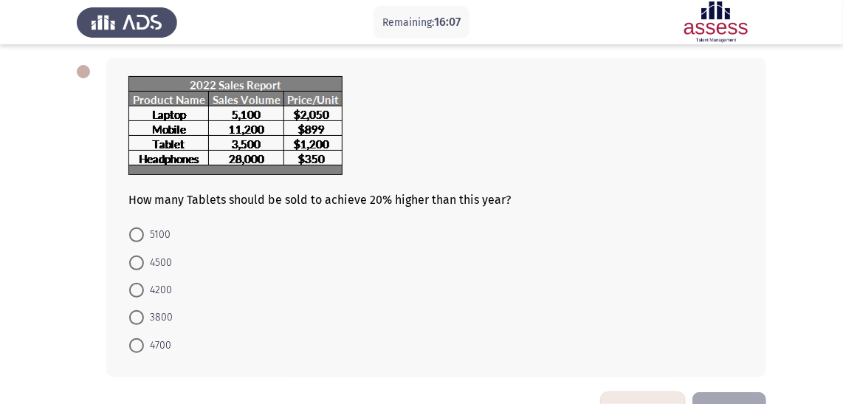
click at [153, 260] on span "4500" at bounding box center [158, 263] width 28 height 18
click at [144, 260] on input "4500" at bounding box center [136, 262] width 15 height 15
radio input "true"
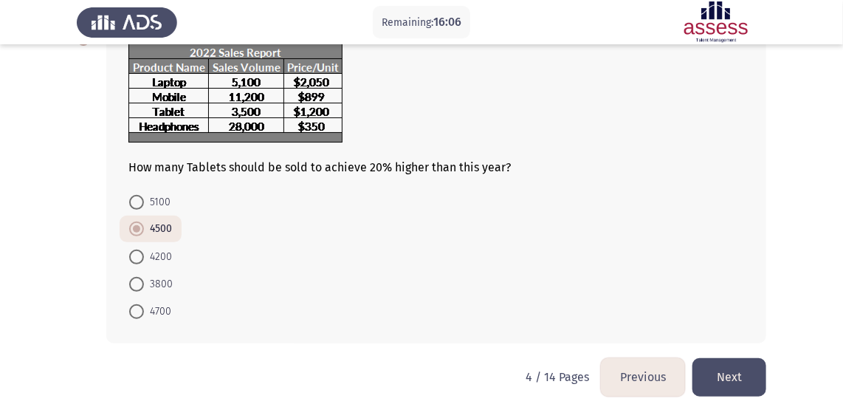
scroll to position [113, 0]
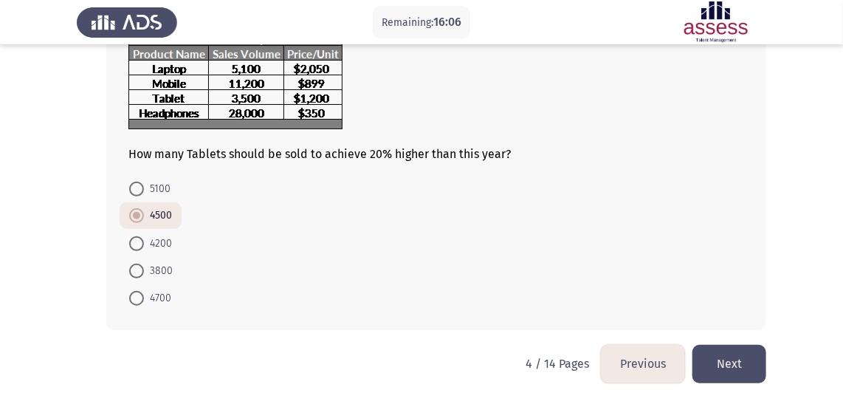
click at [739, 362] on button "Next" at bounding box center [729, 364] width 74 height 38
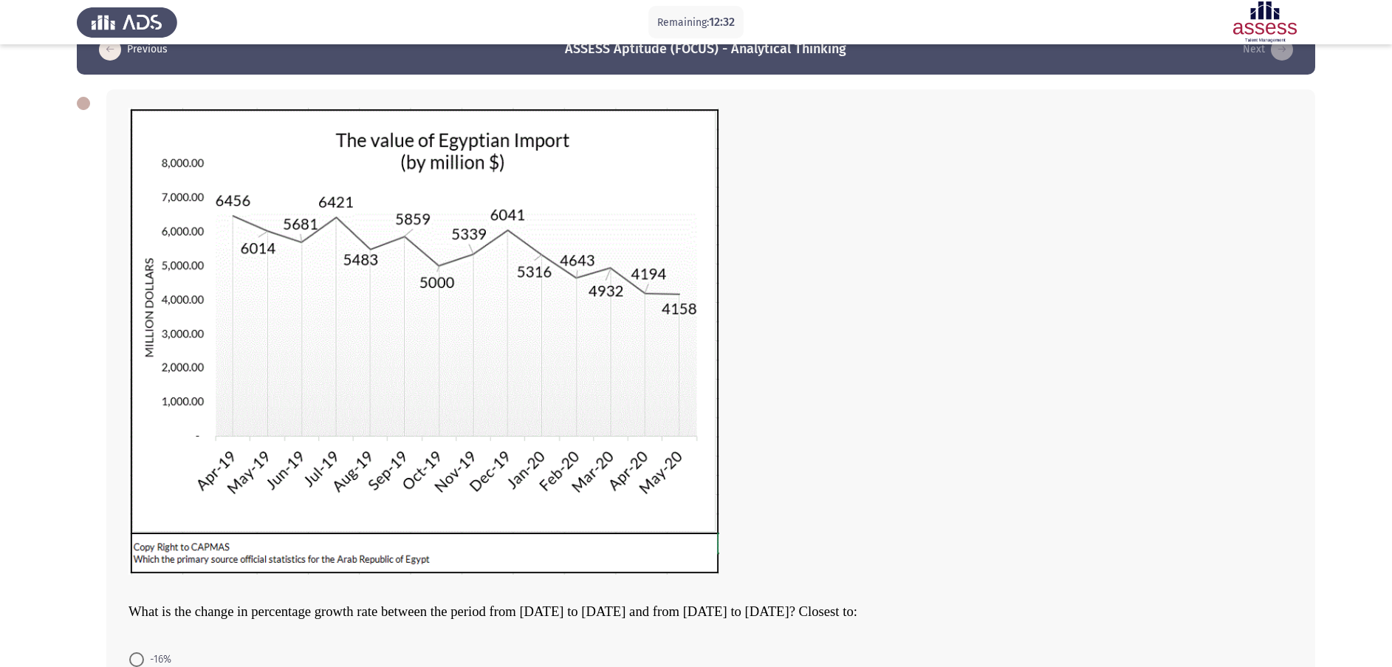
scroll to position [244, 0]
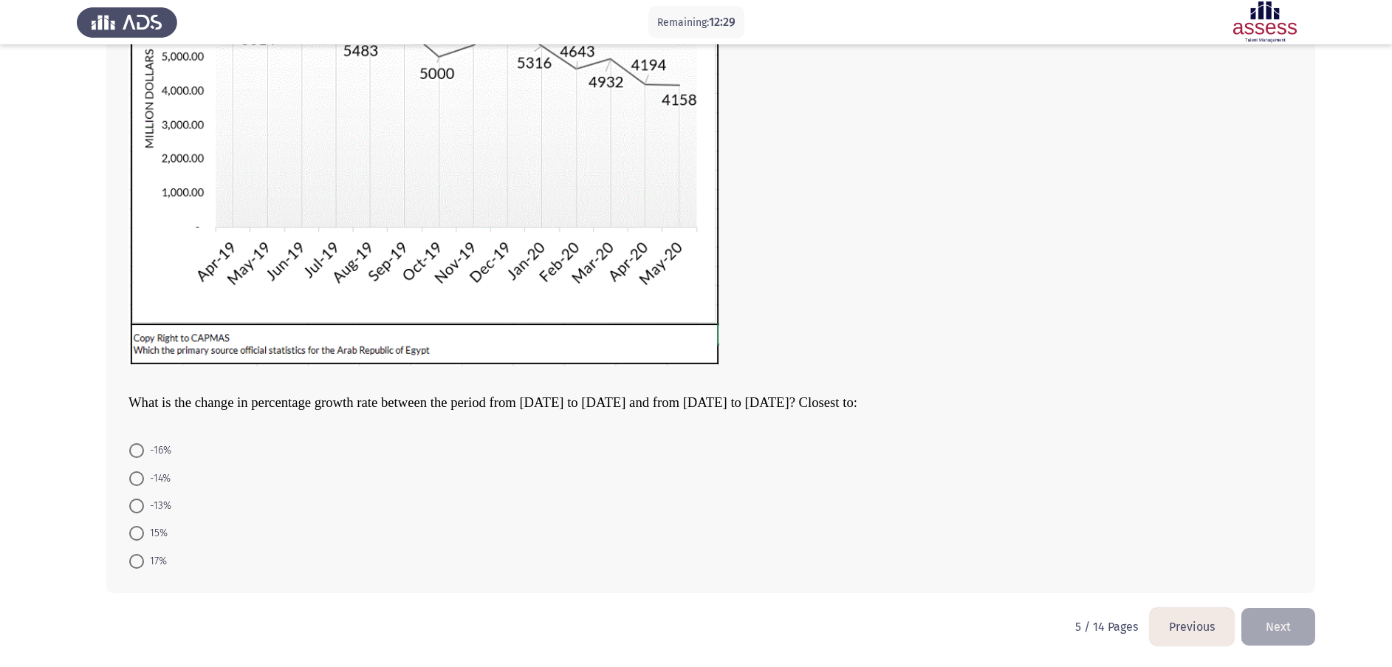
click at [148, 478] on span "-14%" at bounding box center [157, 479] width 27 height 18
click at [144, 478] on input "-14%" at bounding box center [136, 478] width 15 height 15
radio input "true"
click at [1042, 493] on button "Next" at bounding box center [1278, 627] width 74 height 38
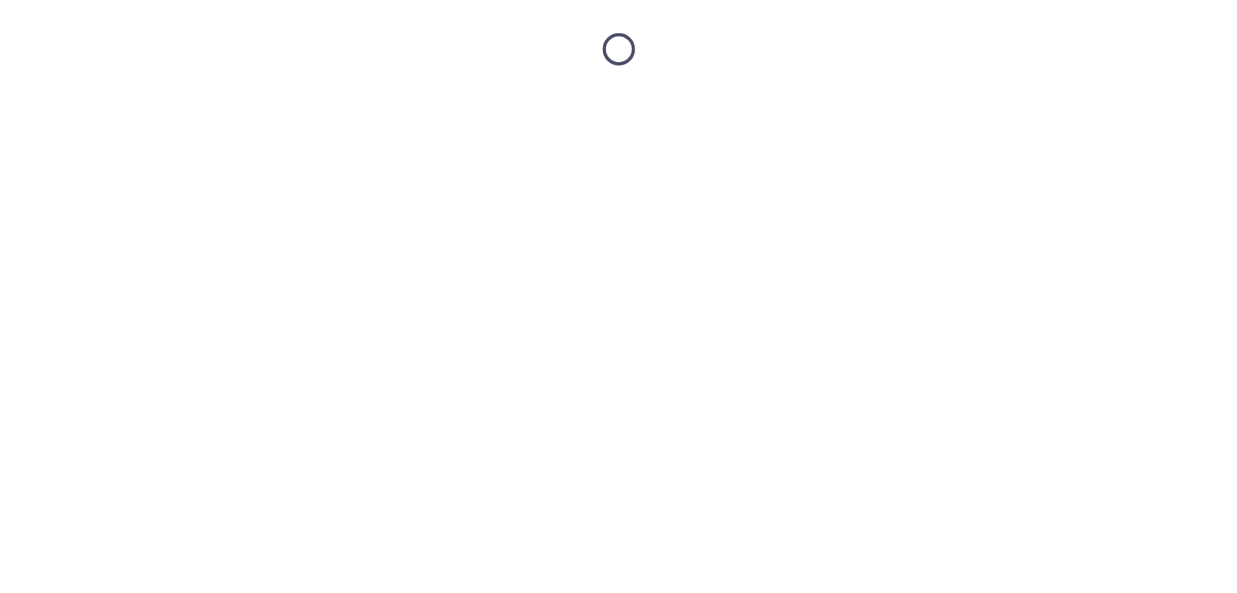
scroll to position [0, 0]
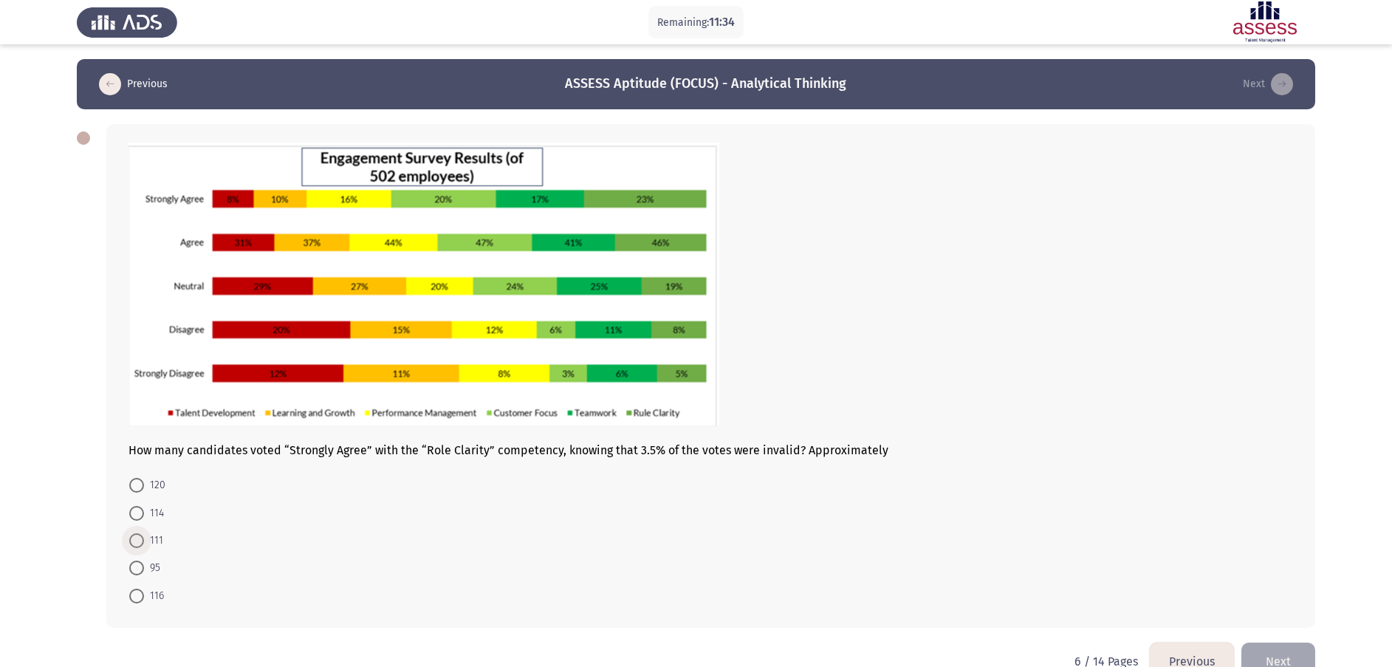
drag, startPoint x: 148, startPoint y: 538, endPoint x: 579, endPoint y: 495, distance: 433.3
click at [157, 493] on span "111" at bounding box center [153, 541] width 19 height 18
click at [144, 493] on input "111" at bounding box center [136, 540] width 15 height 15
radio input "true"
click at [1042, 493] on button "Next" at bounding box center [1278, 660] width 74 height 38
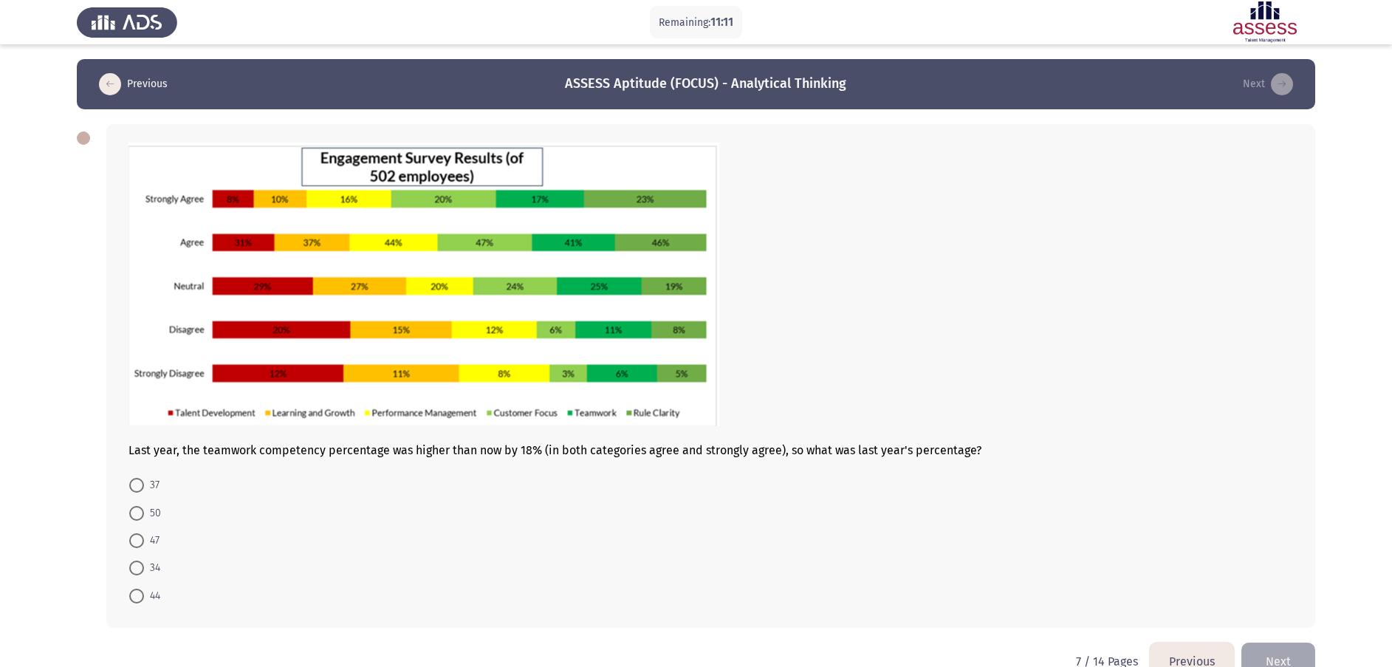
drag, startPoint x: 150, startPoint y: 510, endPoint x: 241, endPoint y: 501, distance: 92.0
click at [154, 493] on span "50" at bounding box center [152, 513] width 17 height 18
click at [144, 493] on input "50" at bounding box center [136, 513] width 15 height 15
radio input "true"
click at [1042, 493] on button "Next" at bounding box center [1278, 660] width 74 height 38
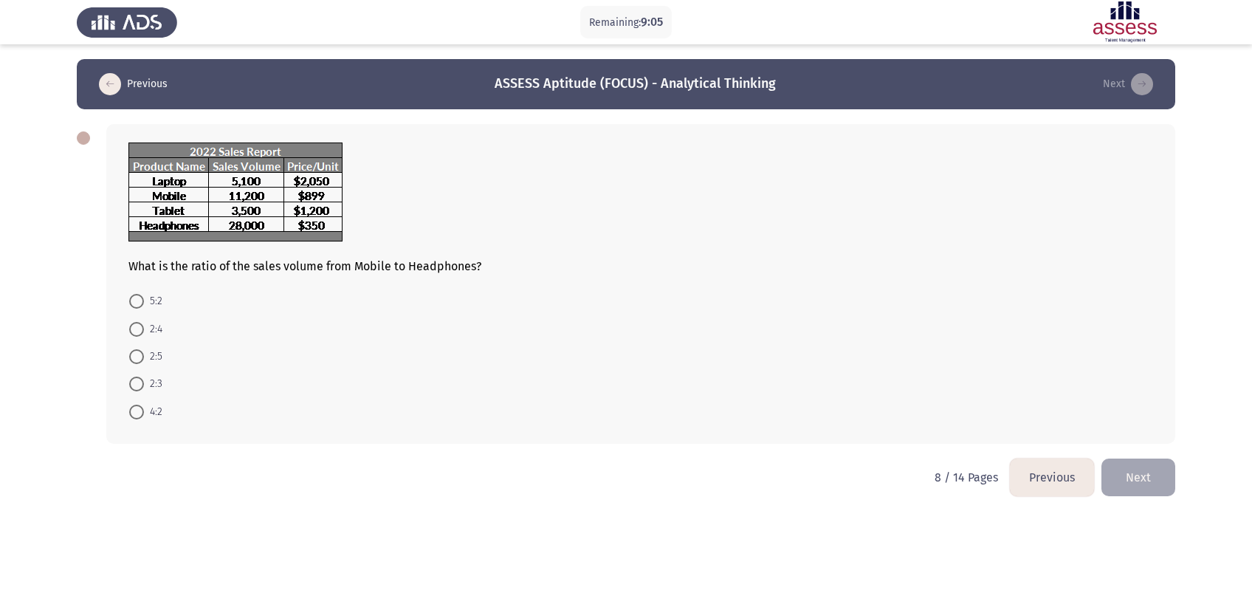
click at [144, 361] on span "2:5" at bounding box center [153, 357] width 18 height 18
click at [144, 361] on input "2:5" at bounding box center [136, 356] width 15 height 15
radio input "true"
click at [1042, 467] on button "Next" at bounding box center [1138, 476] width 74 height 38
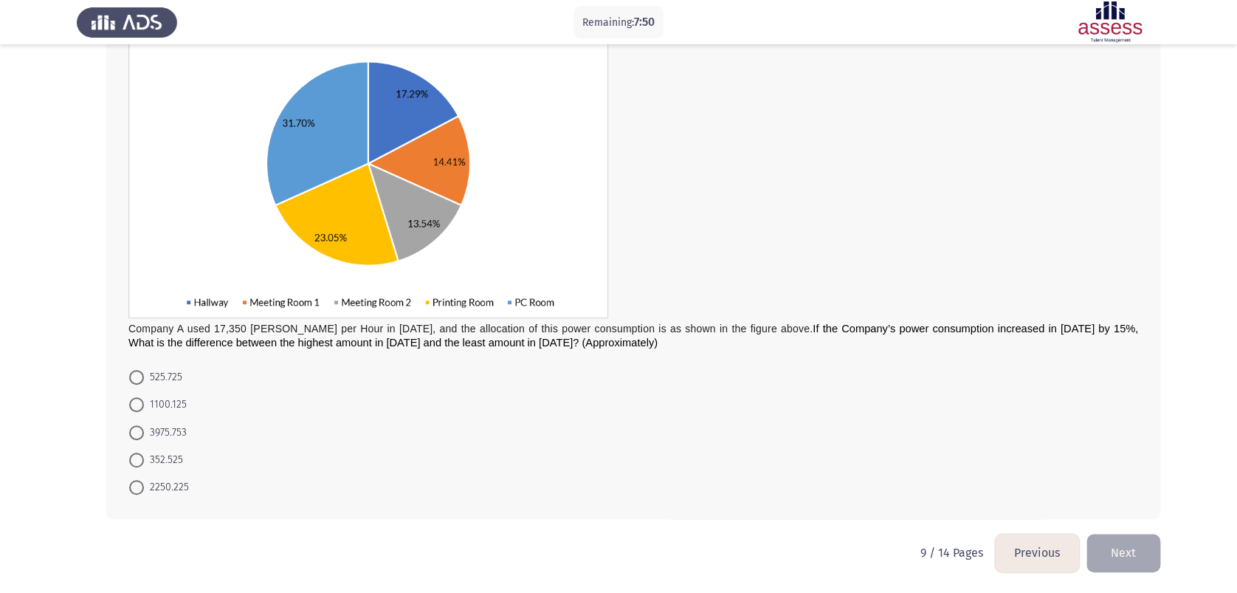
scroll to position [157, 0]
click at [175, 433] on span "3975.753" at bounding box center [165, 433] width 43 height 18
click at [144, 433] on input "3975.753" at bounding box center [136, 432] width 15 height 15
radio input "true"
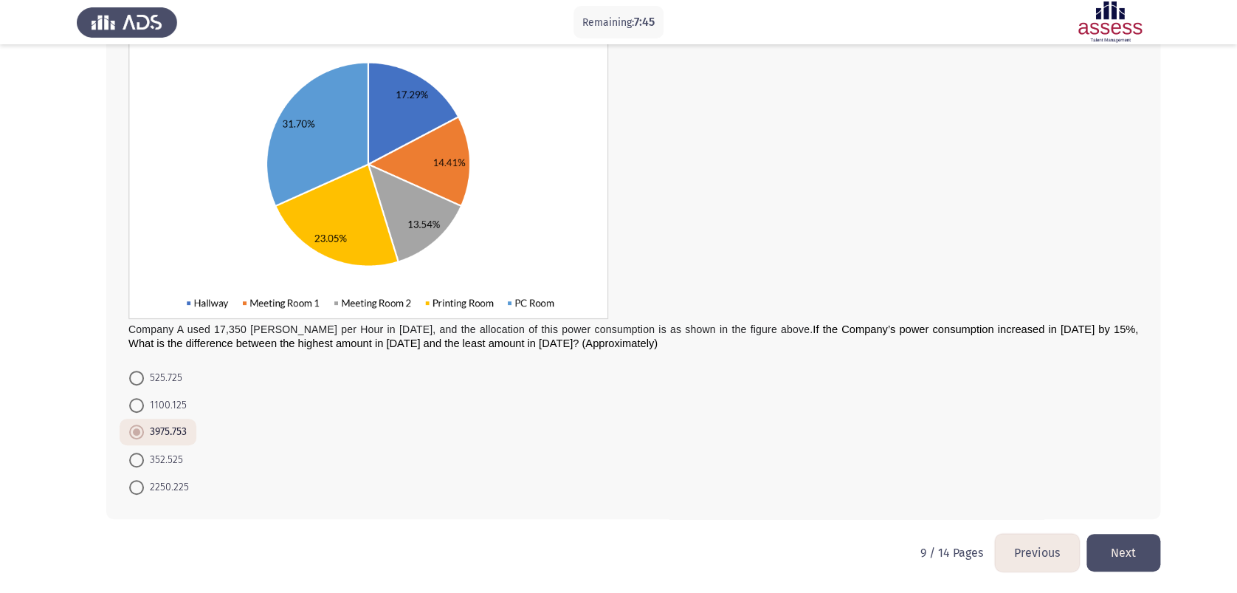
click at [1042, 493] on button "Next" at bounding box center [1124, 553] width 74 height 38
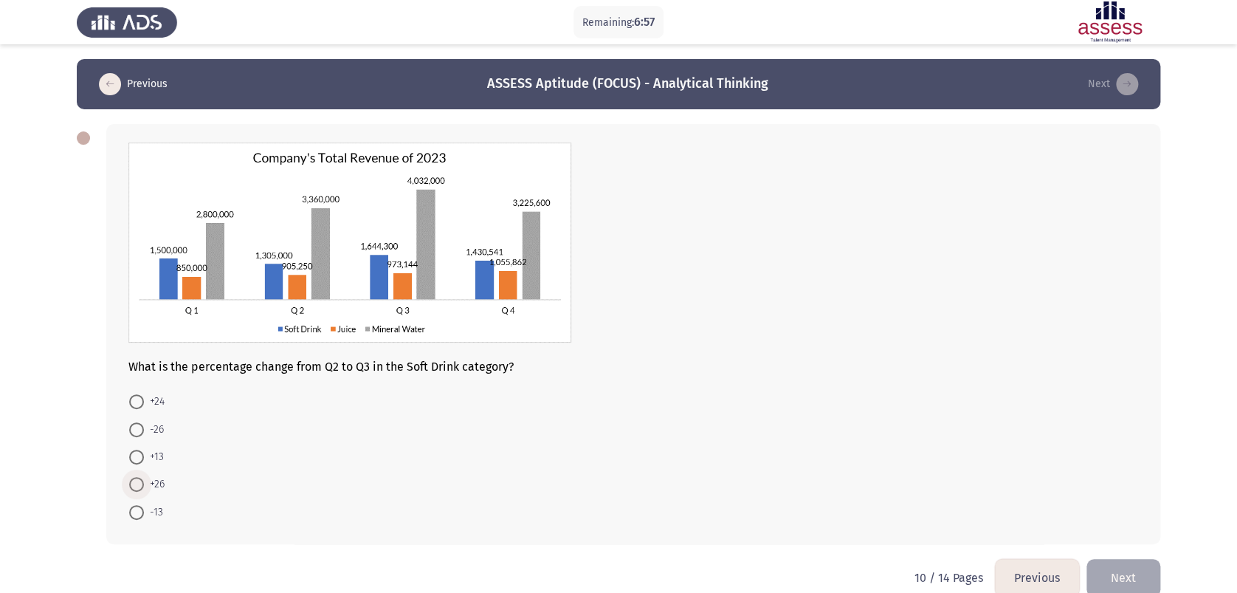
click at [162, 487] on span "+26" at bounding box center [154, 484] width 21 height 18
click at [144, 487] on input "+26" at bounding box center [136, 484] width 15 height 15
radio input "true"
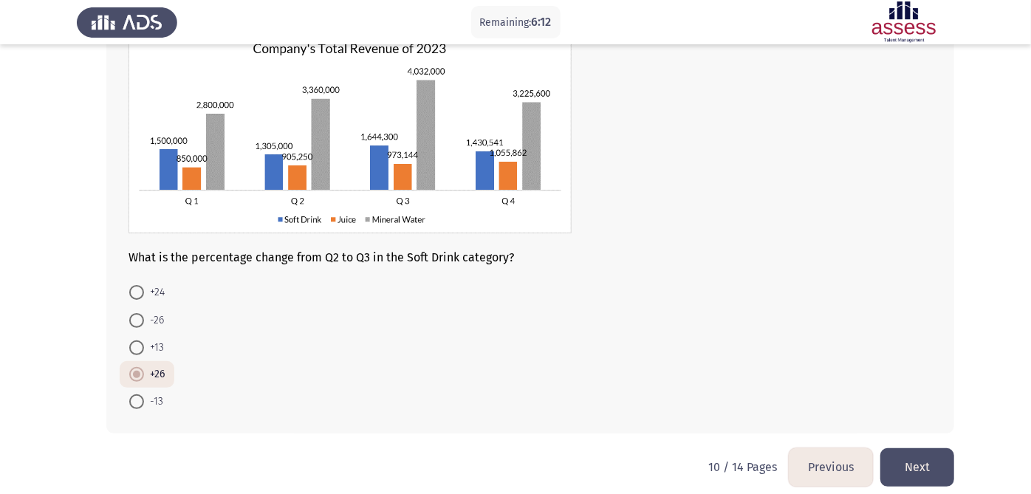
scroll to position [123, 0]
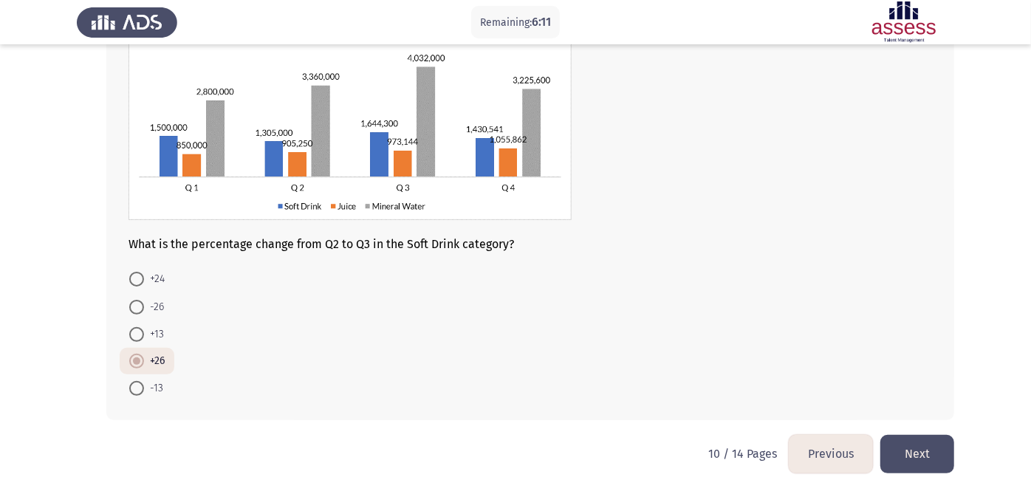
click at [920, 451] on button "Next" at bounding box center [917, 454] width 74 height 38
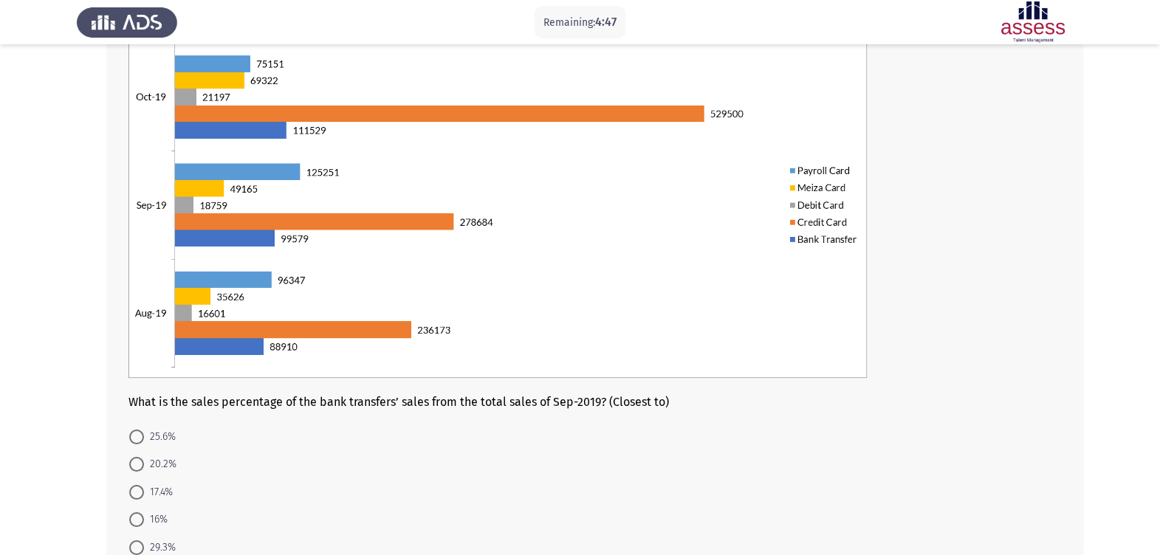
scroll to position [239, 0]
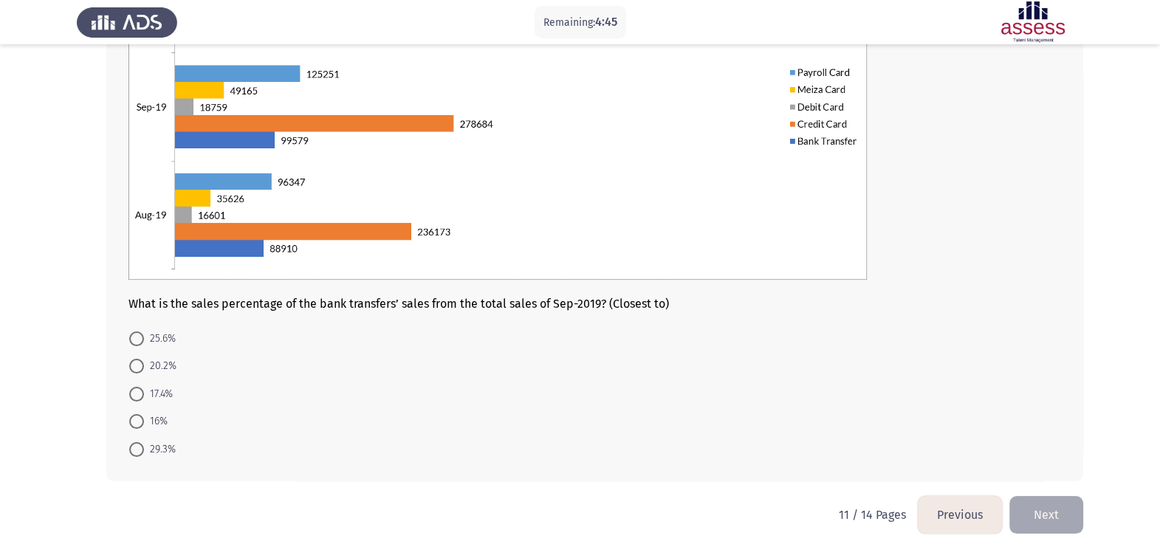
click at [140, 422] on span at bounding box center [136, 421] width 15 height 15
click at [140, 422] on input "16%" at bounding box center [136, 421] width 15 height 15
radio input "true"
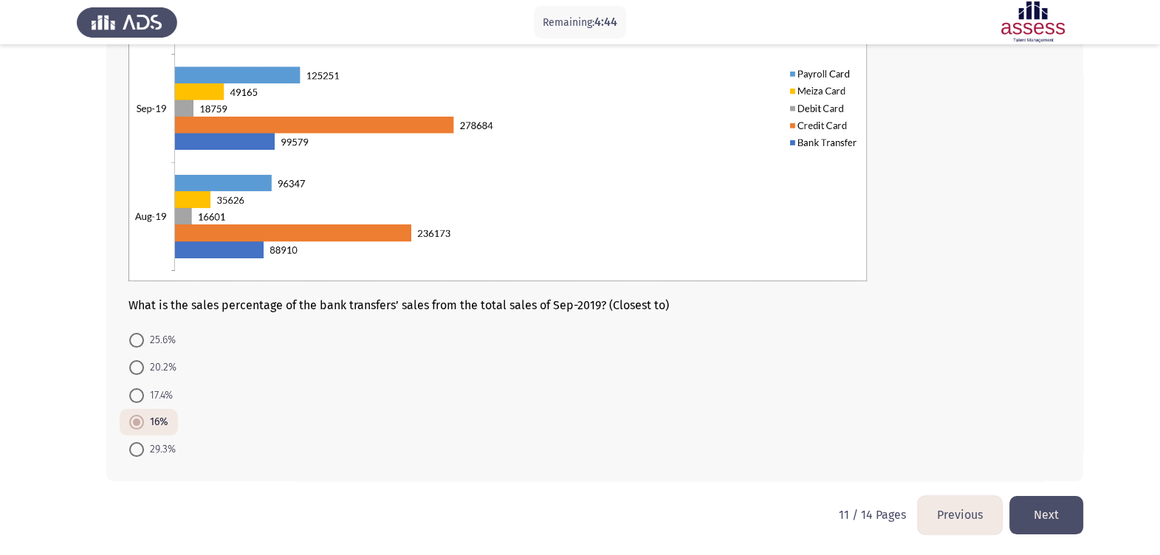
click at [1042, 493] on button "Next" at bounding box center [1046, 515] width 74 height 38
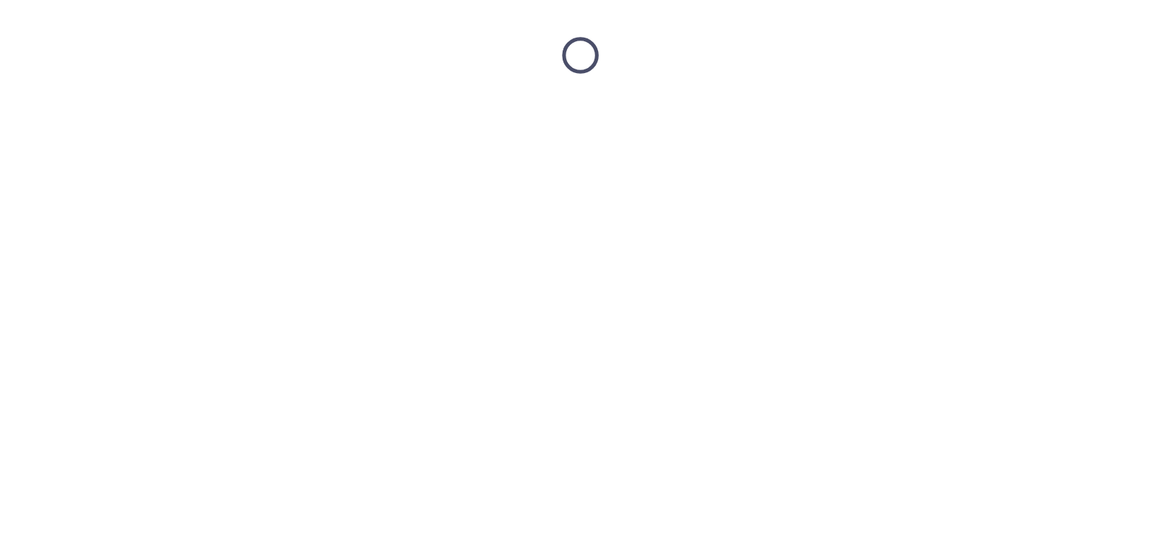
scroll to position [0, 0]
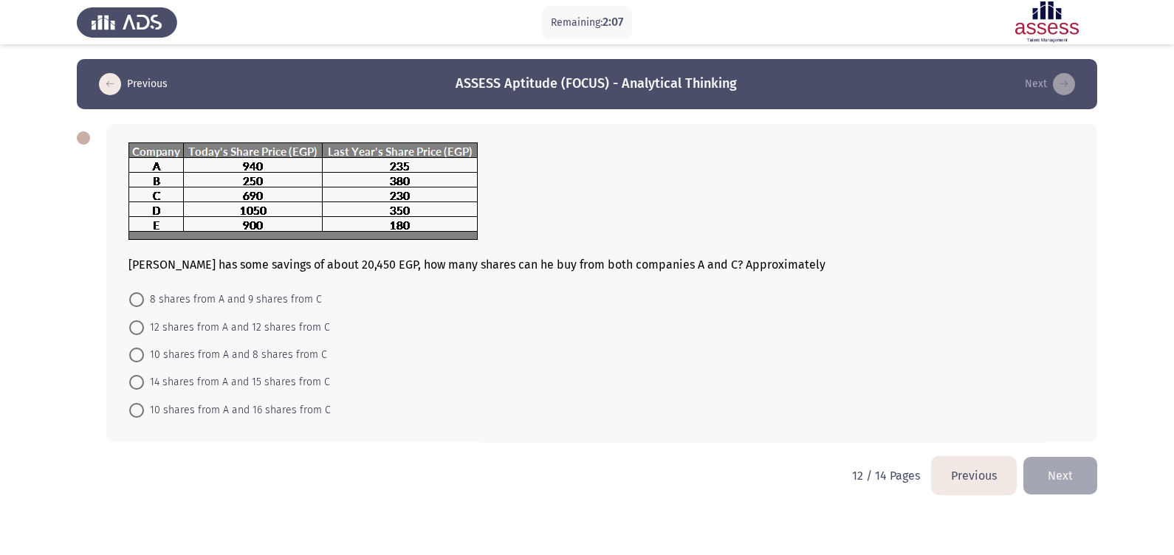
click at [187, 323] on span "12 shares from A and 12 shares from C" at bounding box center [237, 328] width 186 height 18
click at [144, 323] on input "12 shares from A and 12 shares from C" at bounding box center [136, 327] width 15 height 15
radio input "true"
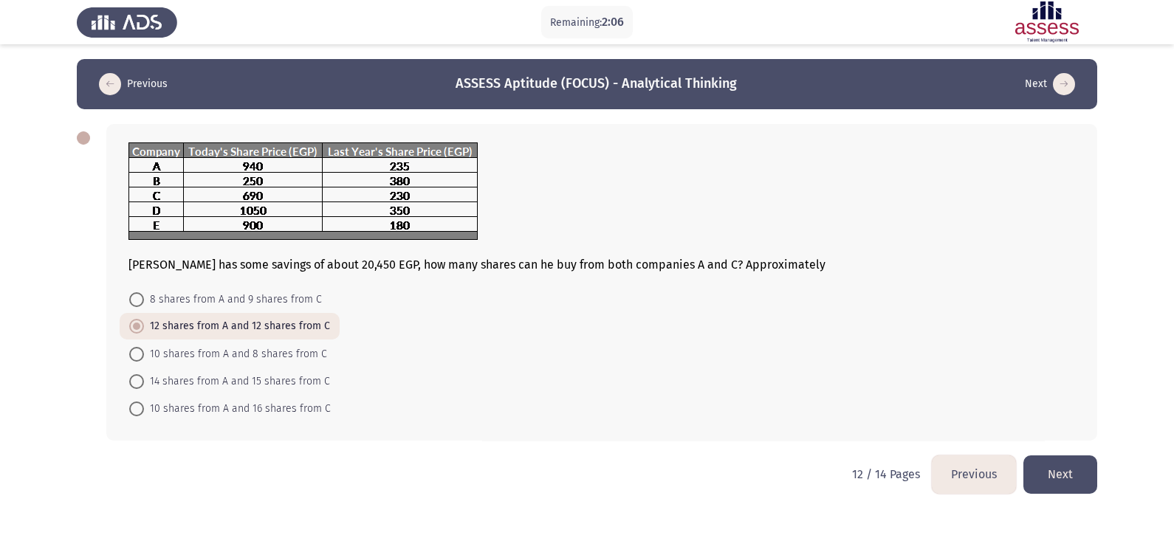
click at [1042, 470] on button "Next" at bounding box center [1060, 474] width 74 height 38
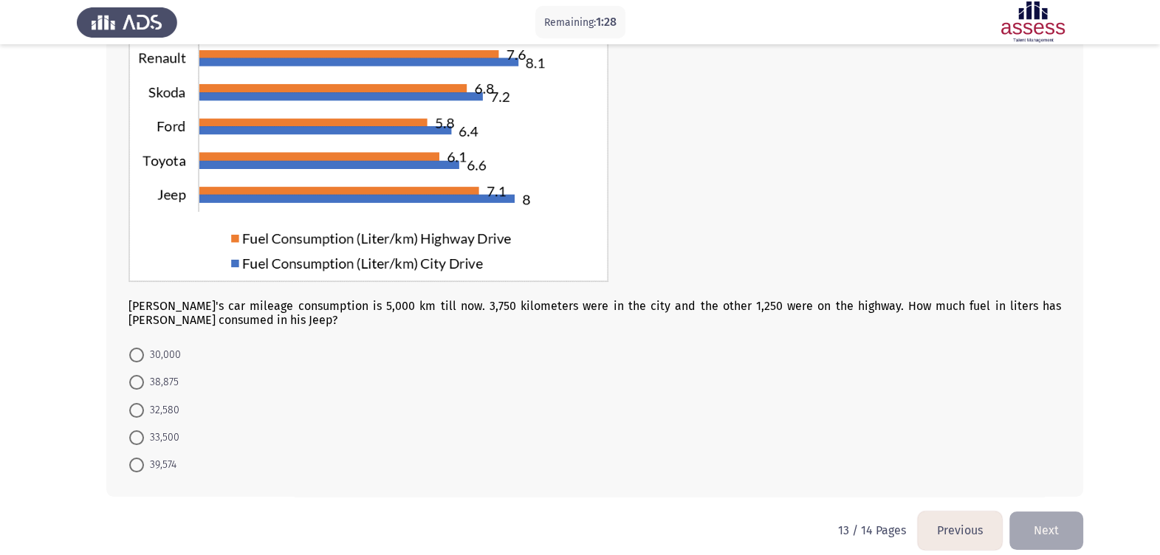
scroll to position [166, 0]
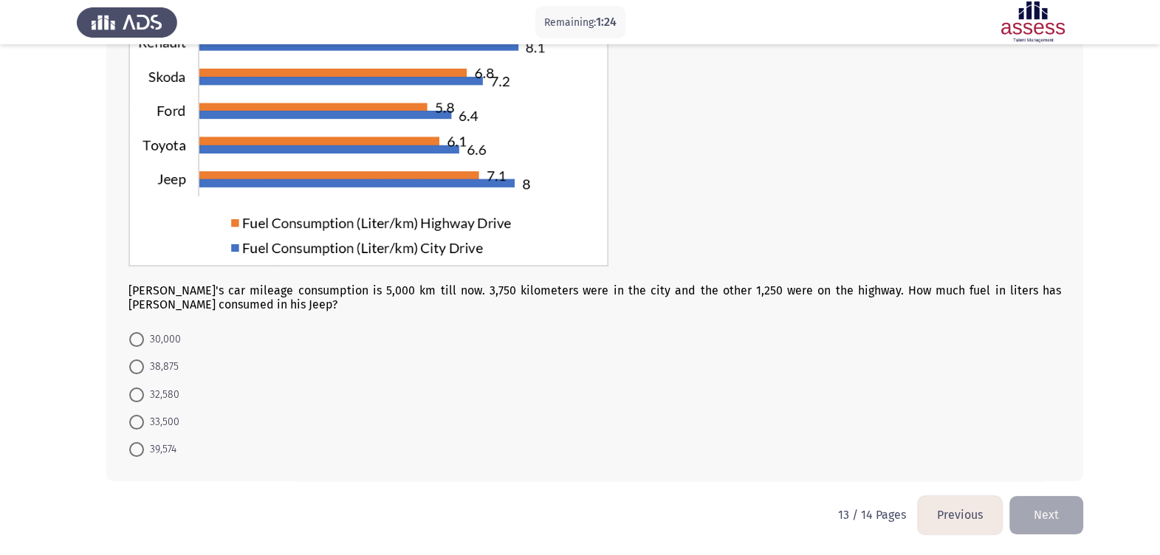
drag, startPoint x: 163, startPoint y: 364, endPoint x: 185, endPoint y: 362, distance: 21.5
click at [163, 364] on span "38,875" at bounding box center [161, 367] width 35 height 18
click at [144, 364] on input "38,875" at bounding box center [136, 367] width 15 height 15
radio input "true"
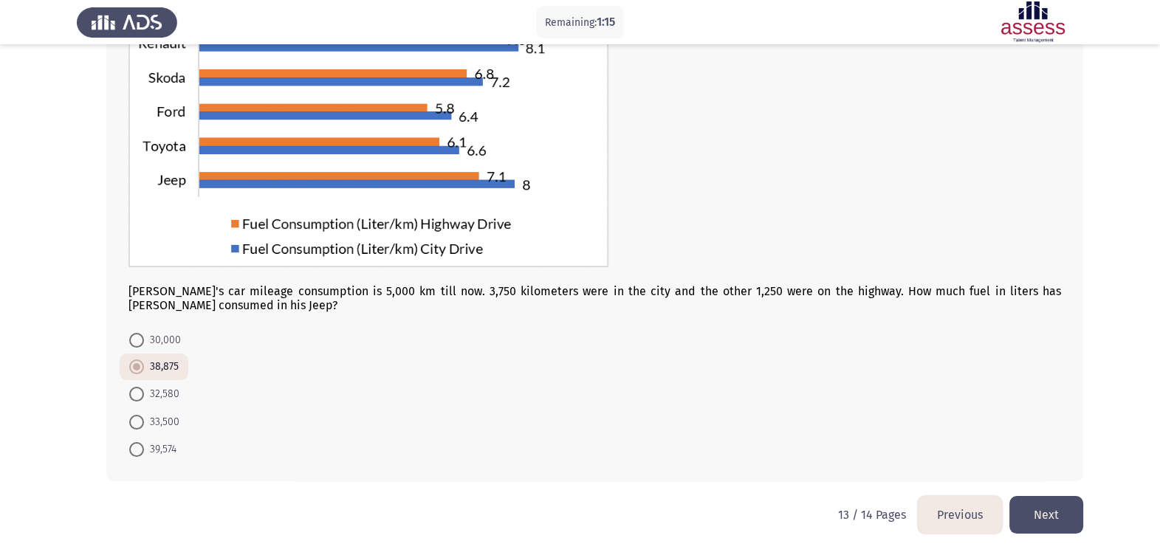
click at [1042, 493] on button "Next" at bounding box center [1046, 515] width 74 height 38
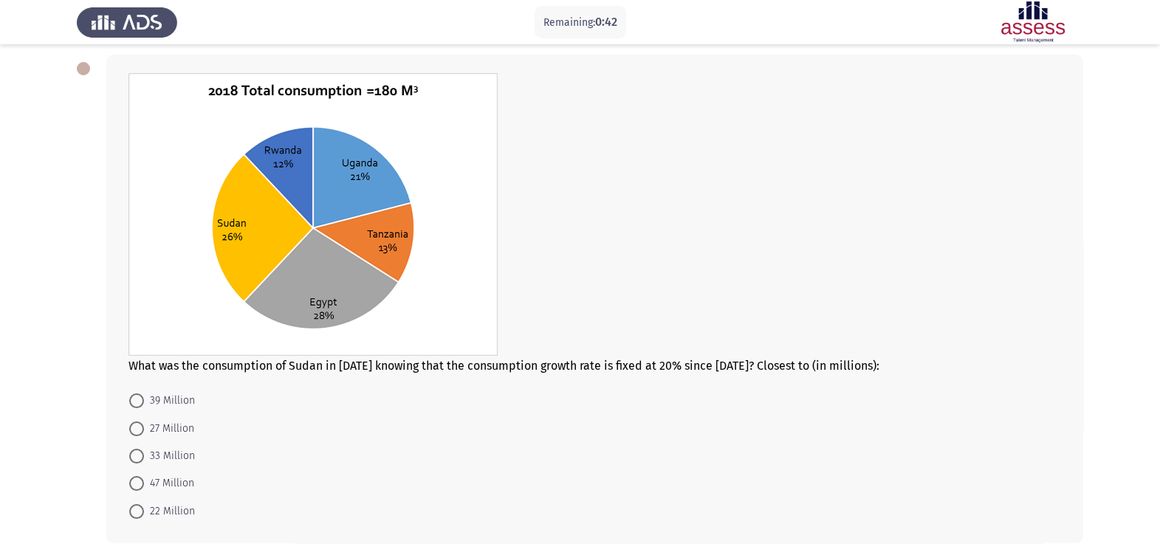
scroll to position [40, 0]
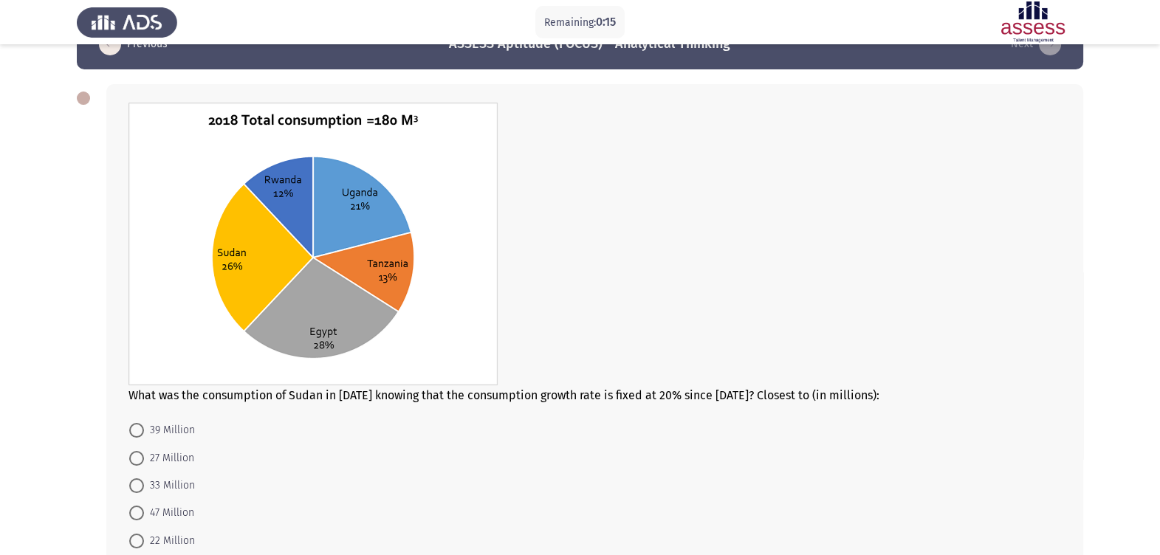
click at [174, 484] on span "33 Million" at bounding box center [169, 486] width 51 height 18
click at [144, 484] on input "33 Million" at bounding box center [136, 485] width 15 height 15
radio input "true"
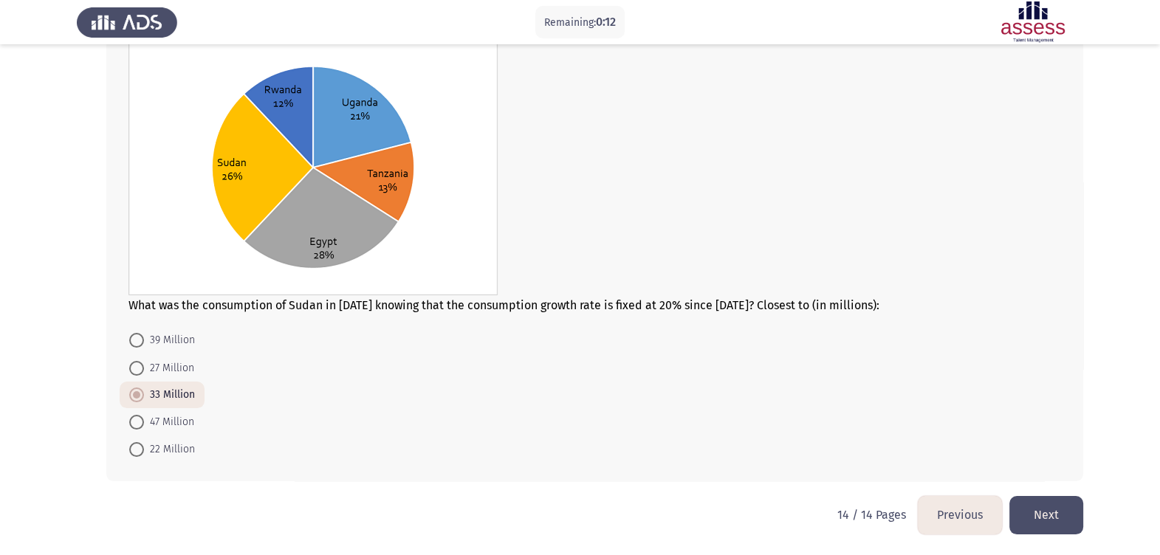
click at [1042, 493] on button "Next" at bounding box center [1046, 515] width 74 height 38
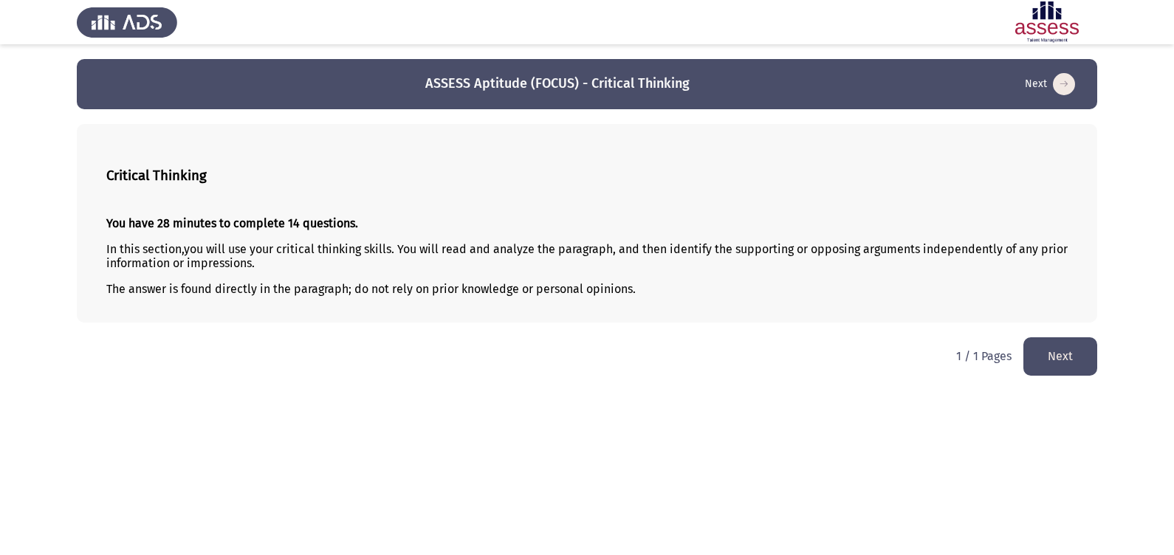
click at [1042, 353] on button "Next" at bounding box center [1060, 356] width 74 height 38
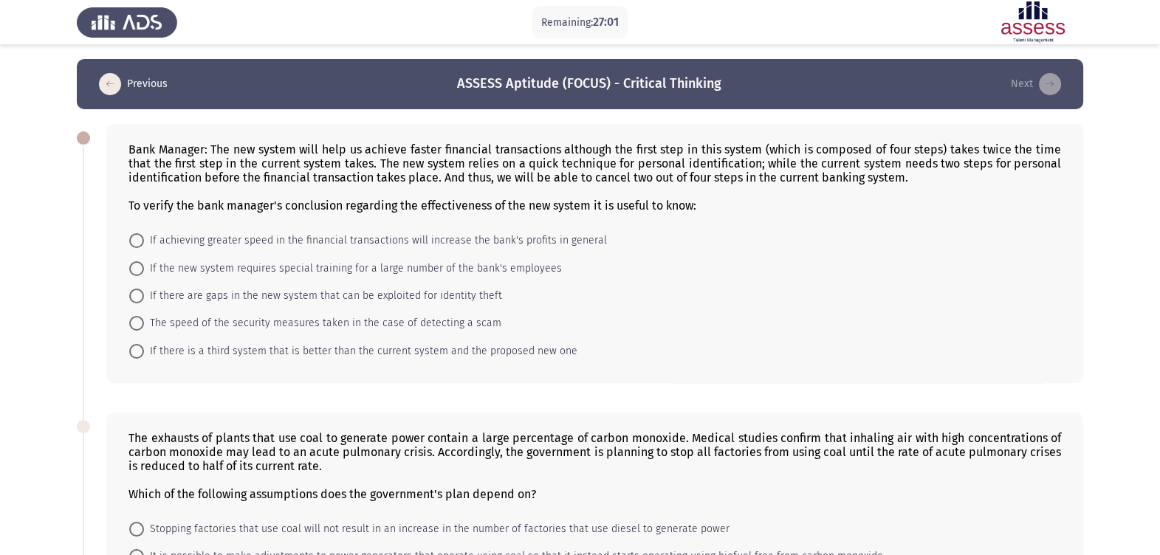
click at [199, 292] on span "If there are gaps in the new system that can be exploited for identity theft" at bounding box center [323, 296] width 358 height 18
click at [144, 292] on input "If there are gaps in the new system that can be exploited for identity theft" at bounding box center [136, 296] width 15 height 15
radio input "true"
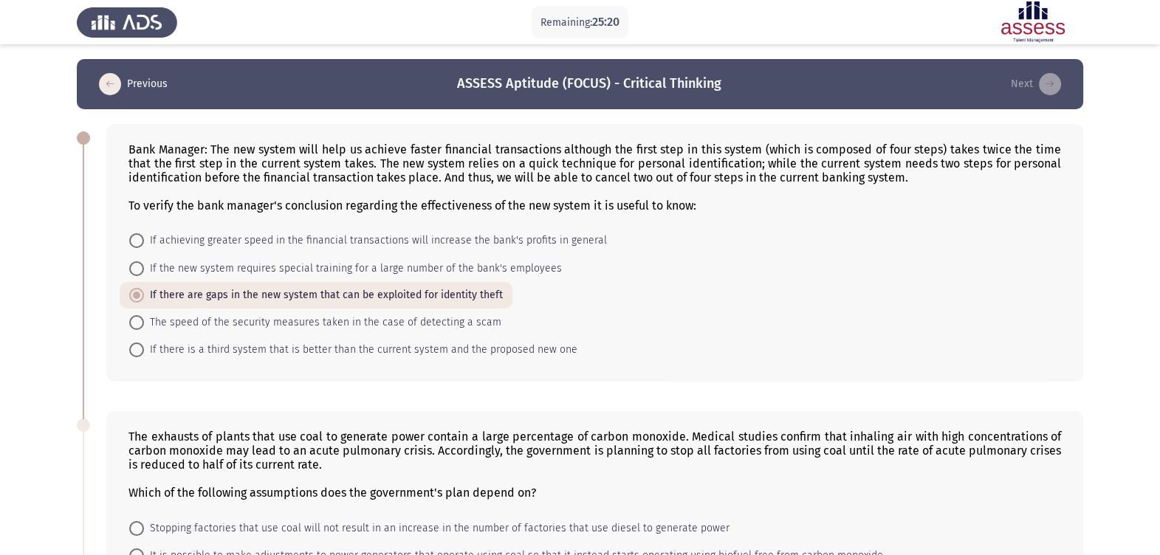
click at [168, 298] on span "If there are gaps in the new system that can be exploited for identity theft" at bounding box center [323, 295] width 359 height 18
click at [144, 298] on input "If there are gaps in the new system that can be exploited for identity theft" at bounding box center [136, 295] width 15 height 15
click at [137, 239] on span at bounding box center [136, 240] width 15 height 15
click at [137, 239] on input "If achieving greater speed in the financial transactions will increase the bank…" at bounding box center [136, 240] width 15 height 15
radio input "true"
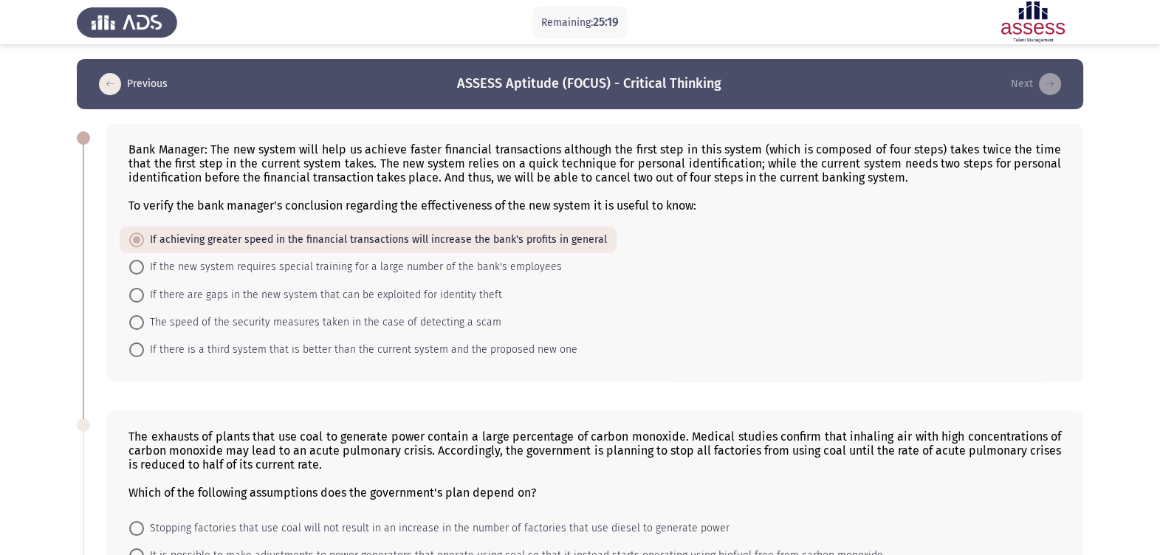
click at [156, 293] on span "If there are gaps in the new system that can be exploited for identity theft" at bounding box center [323, 295] width 358 height 18
click at [144, 293] on input "If there are gaps in the new system that can be exploited for identity theft" at bounding box center [136, 295] width 15 height 15
radio input "true"
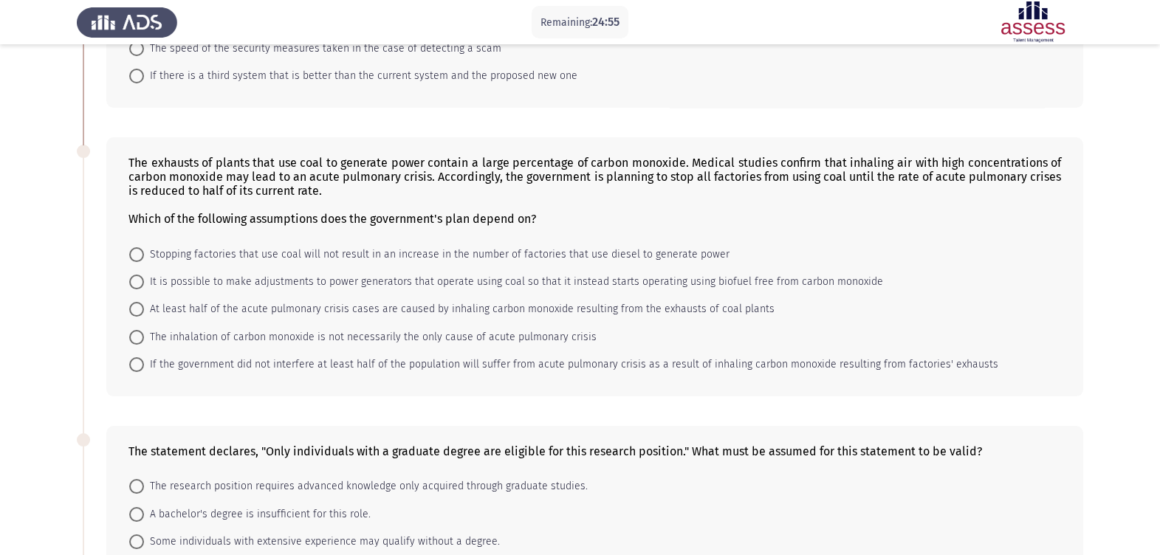
scroll to position [277, 0]
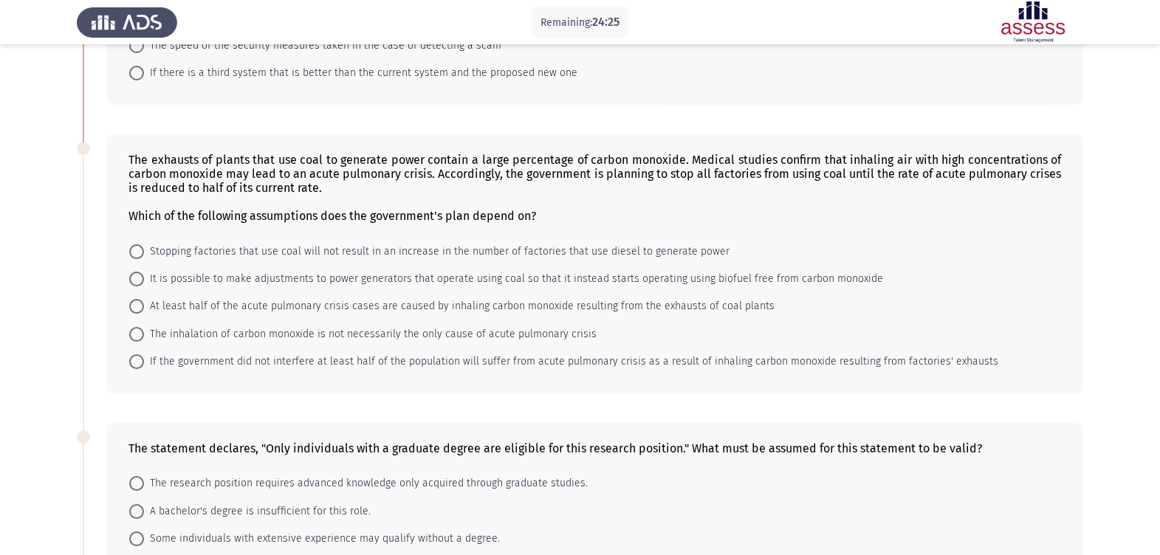
click at [191, 308] on span "At least half of the acute pulmonary crisis cases are caused by inhaling carbon…" at bounding box center [459, 307] width 630 height 18
click at [144, 308] on input "At least half of the acute pulmonary crisis cases are caused by inhaling carbon…" at bounding box center [136, 306] width 15 height 15
radio input "true"
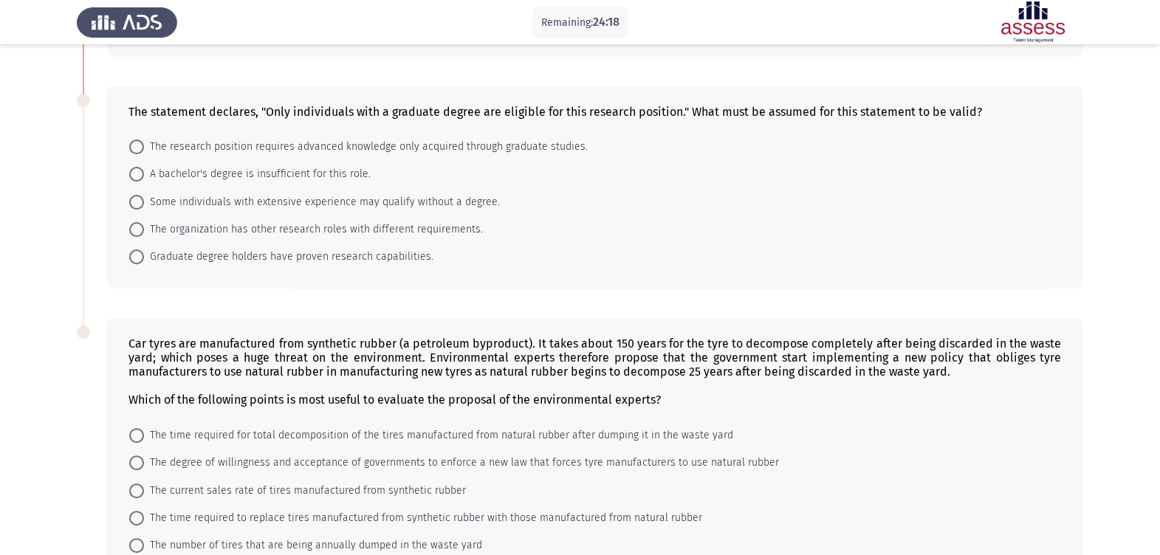
scroll to position [532, 0]
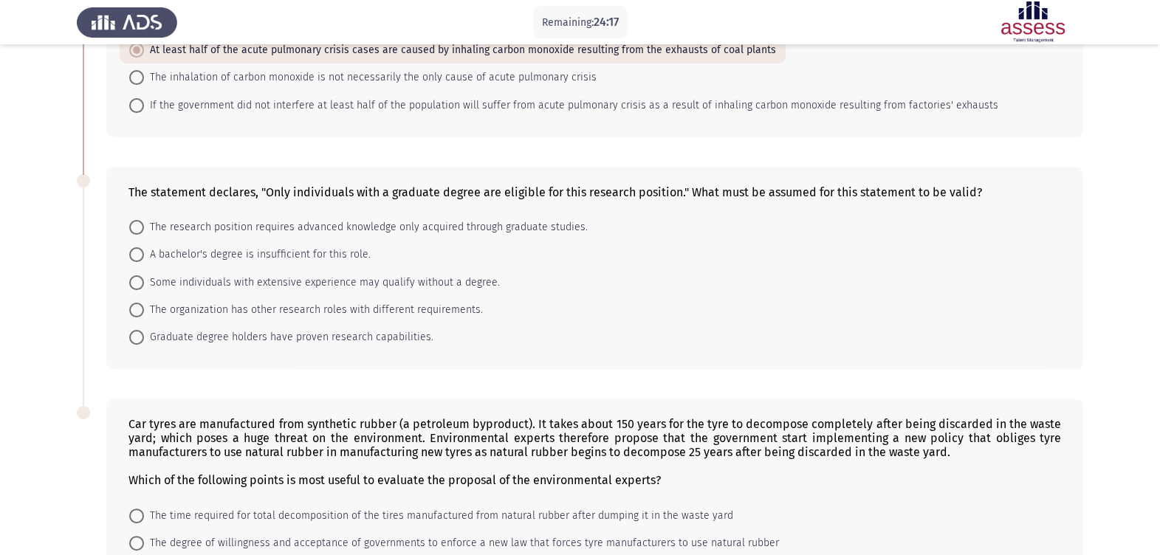
click at [166, 156] on div "The statement declares, "Only individuals with a graduate degree are eligible f…" at bounding box center [580, 268] width 1006 height 233
click at [242, 230] on span "The research position requires advanced knowledge only acquired through graduat…" at bounding box center [366, 228] width 444 height 18
click at [144, 230] on input "The research position requires advanced knowledge only acquired through graduat…" at bounding box center [136, 227] width 15 height 15
radio input "true"
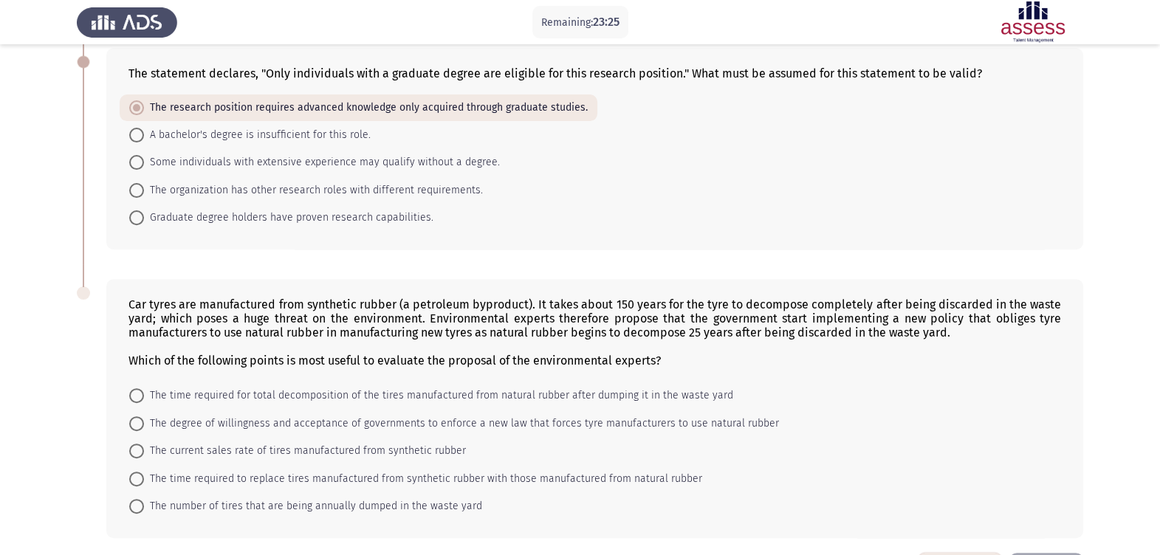
scroll to position [715, 0]
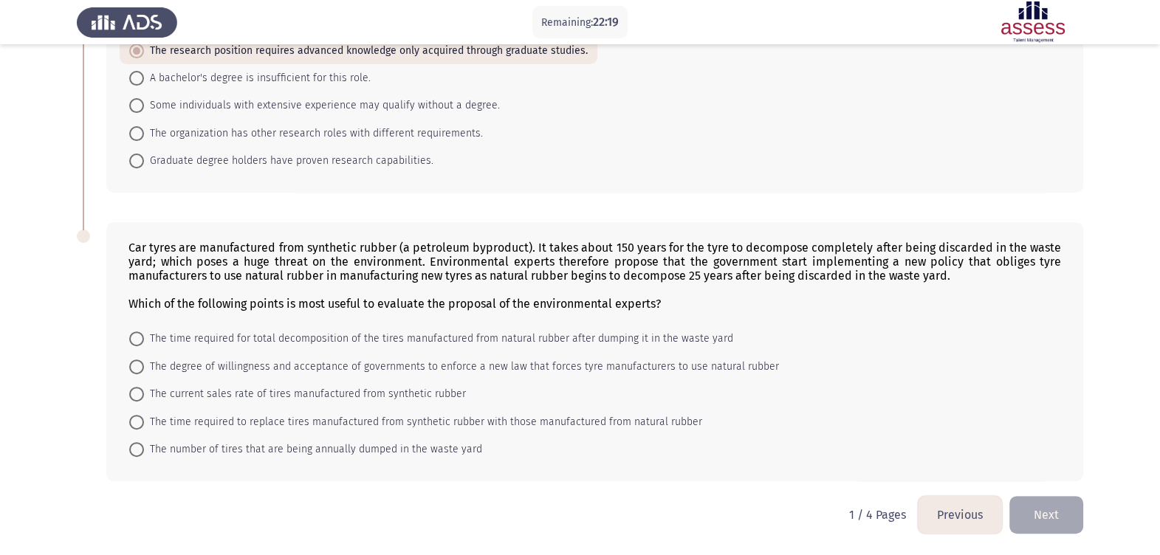
click at [210, 453] on span "The number of tires that are being annually dumped in the waste yard" at bounding box center [313, 450] width 338 height 18
click at [144, 453] on input "The number of tires that are being annually dumped in the waste yard" at bounding box center [136, 449] width 15 height 15
radio input "true"
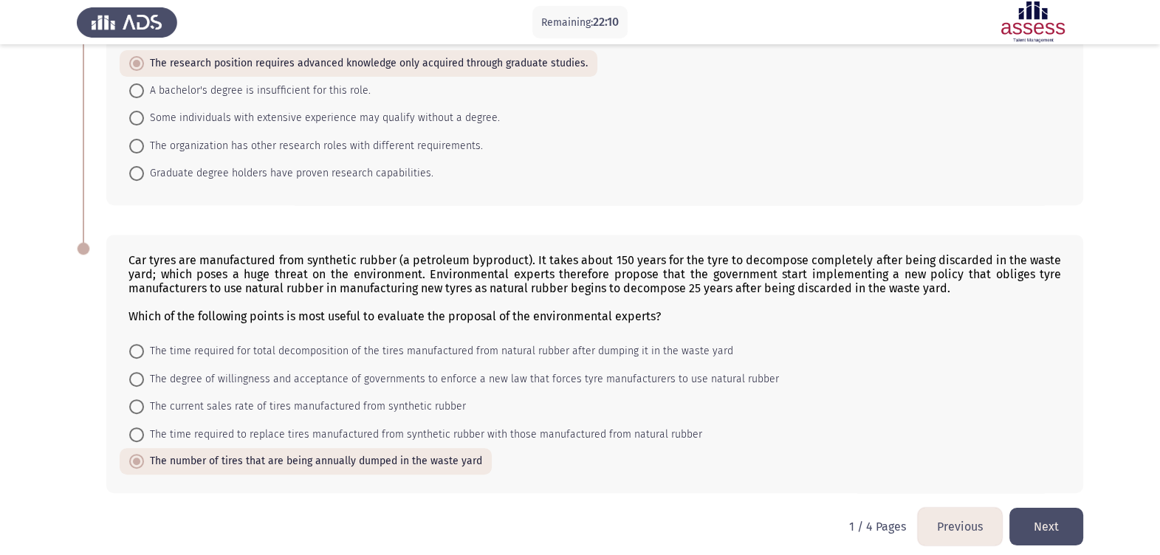
scroll to position [714, 0]
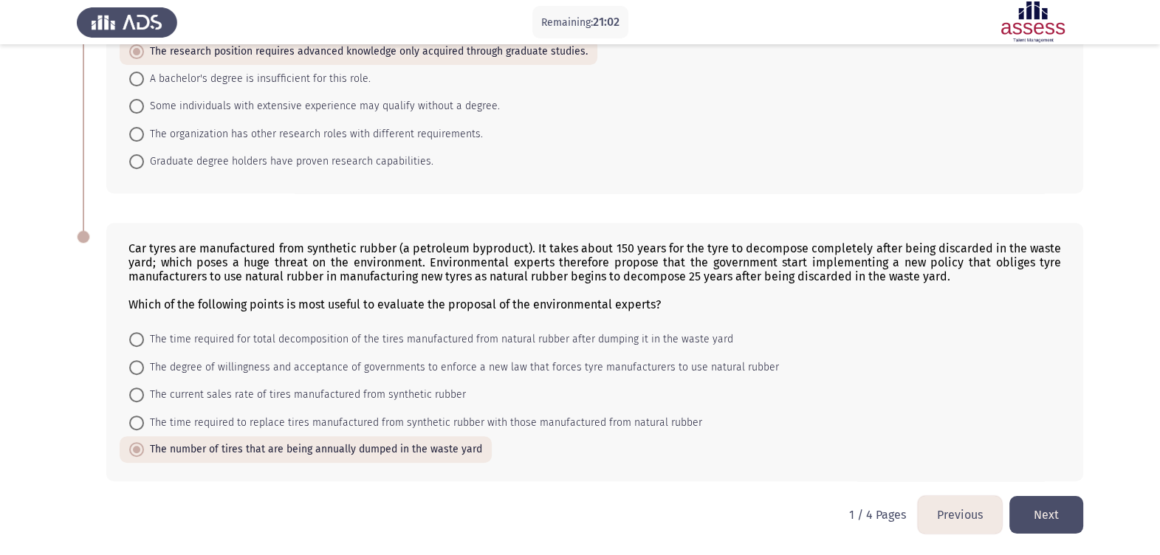
click at [1042, 493] on button "Next" at bounding box center [1046, 515] width 74 height 38
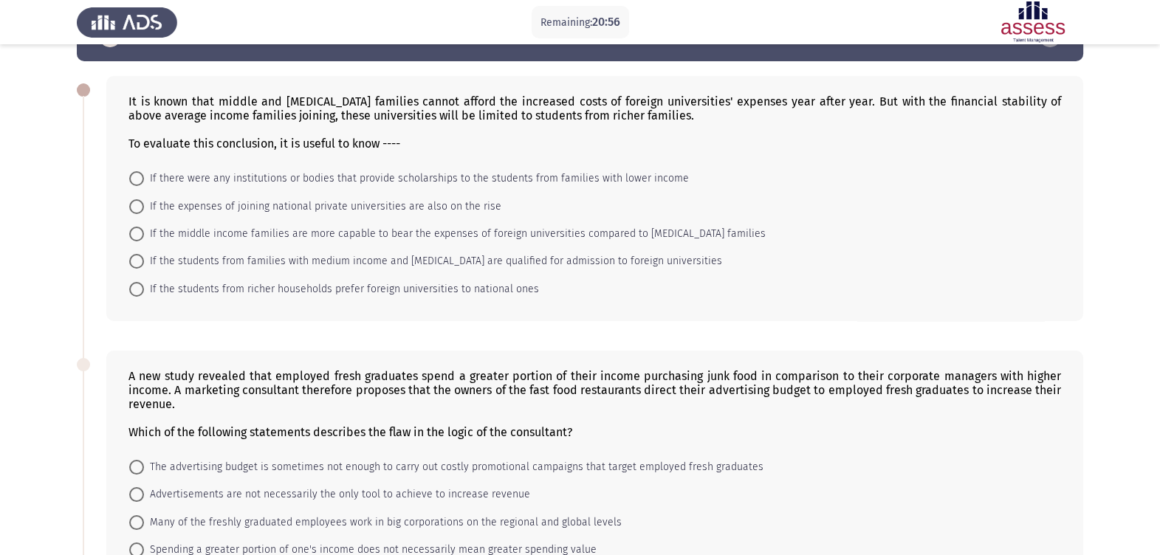
scroll to position [0, 0]
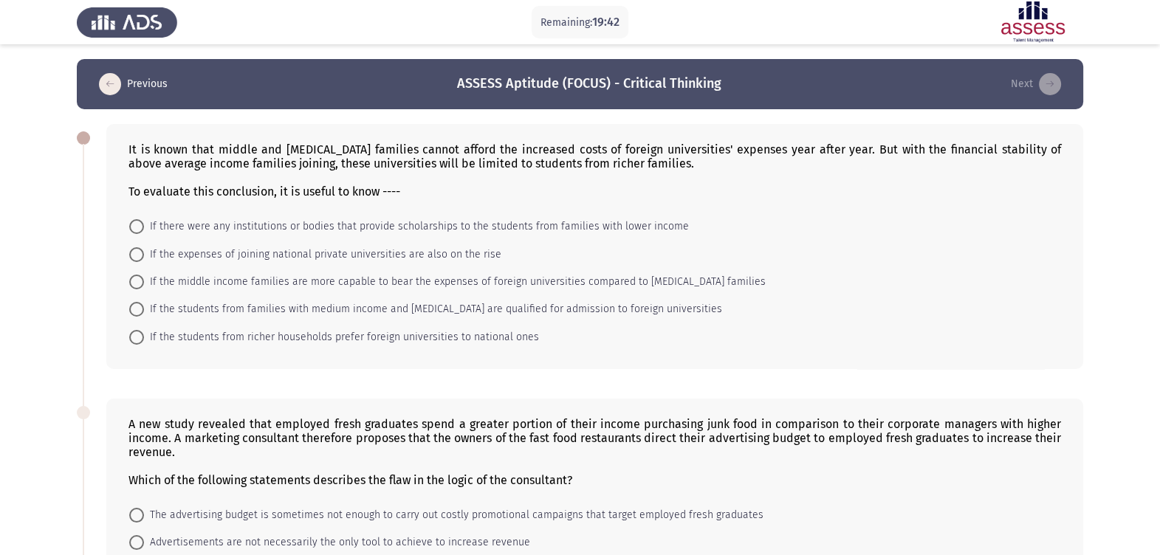
click at [344, 226] on span "If there were any institutions or bodies that provide scholarships to the stude…" at bounding box center [416, 227] width 545 height 18
click at [144, 226] on input "If there were any institutions or bodies that provide scholarships to the stude…" at bounding box center [136, 226] width 15 height 15
radio input "true"
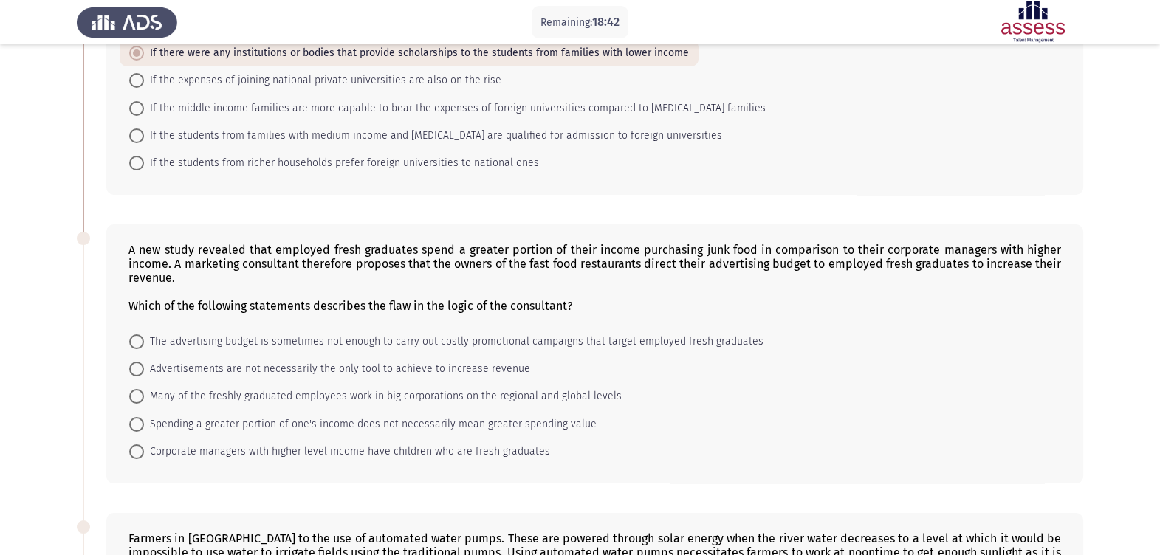
scroll to position [201, 0]
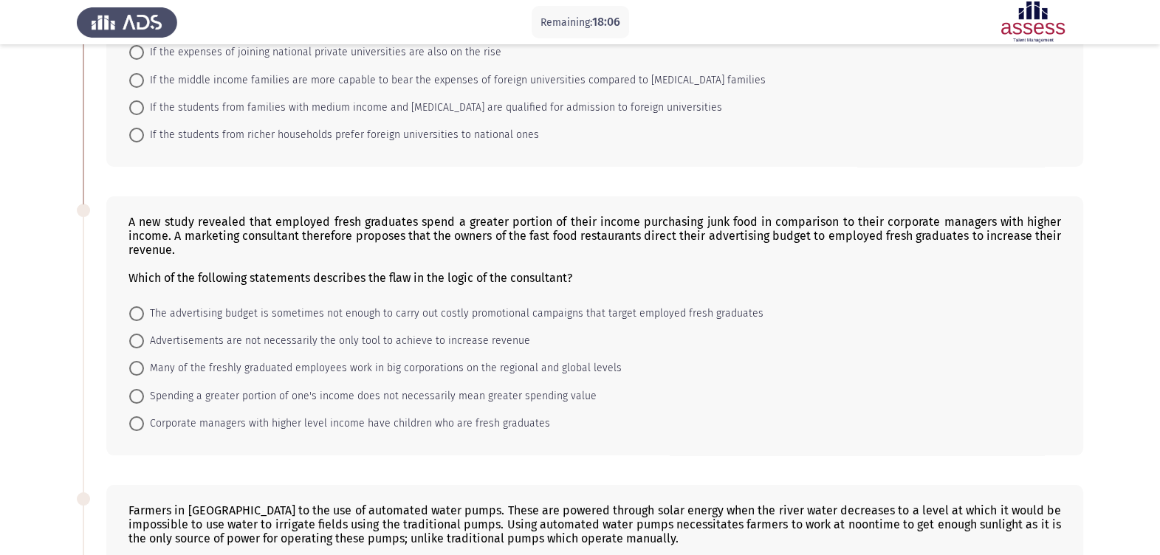
click at [491, 397] on span "Spending a greater portion of one's income does not necessarily mean greater sp…" at bounding box center [370, 397] width 453 height 18
click at [144, 397] on input "Spending a greater portion of one's income does not necessarily mean greater sp…" at bounding box center [136, 396] width 15 height 15
radio input "true"
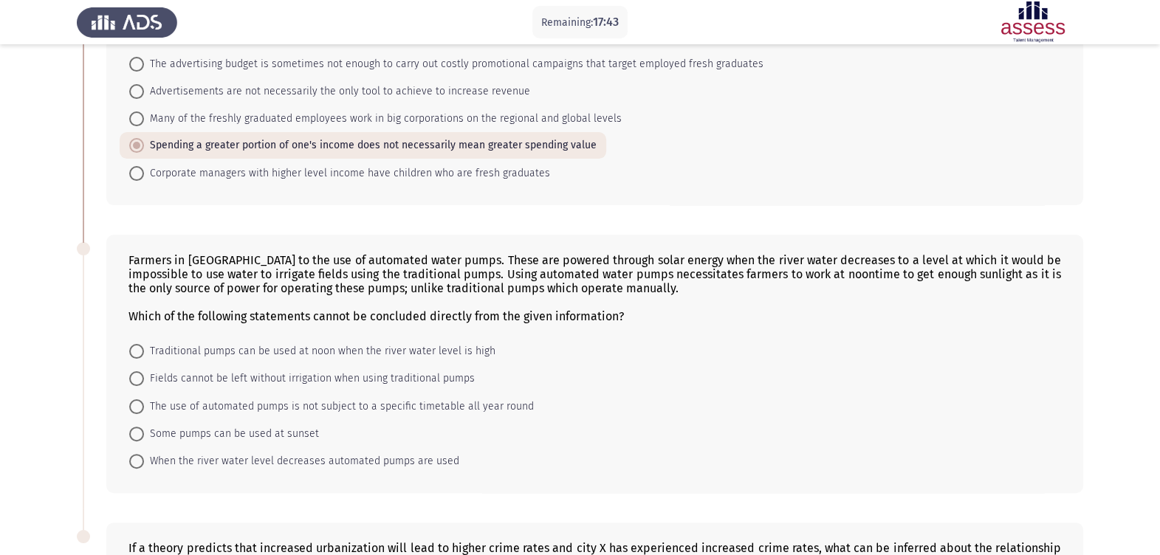
scroll to position [476, 0]
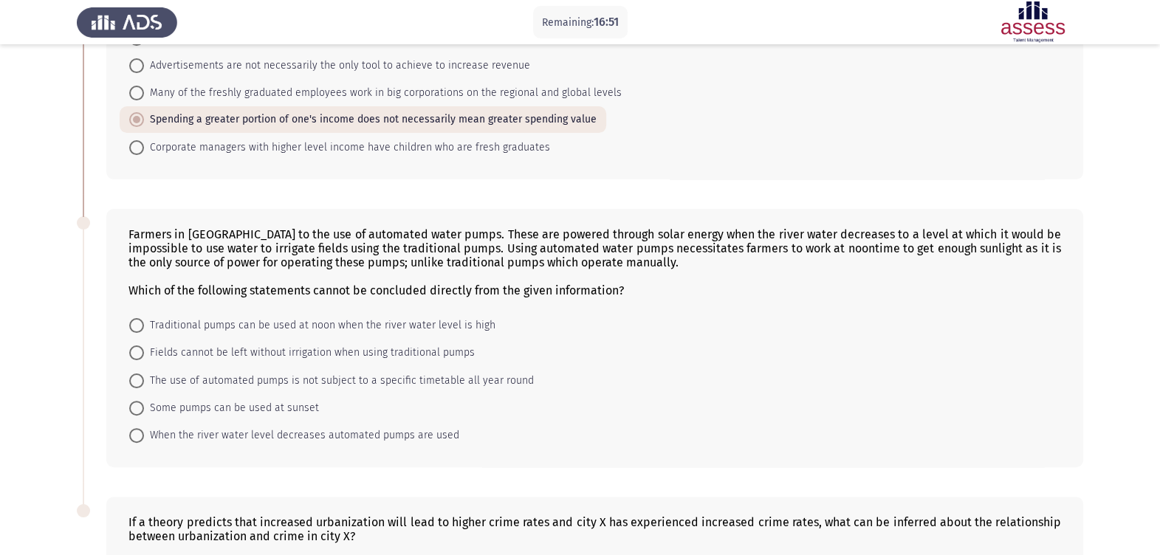
click at [335, 350] on span "Fields cannot be left without irrigation when using traditional pumps" at bounding box center [309, 353] width 331 height 18
click at [144, 350] on input "Fields cannot be left without irrigation when using traditional pumps" at bounding box center [136, 352] width 15 height 15
radio input "true"
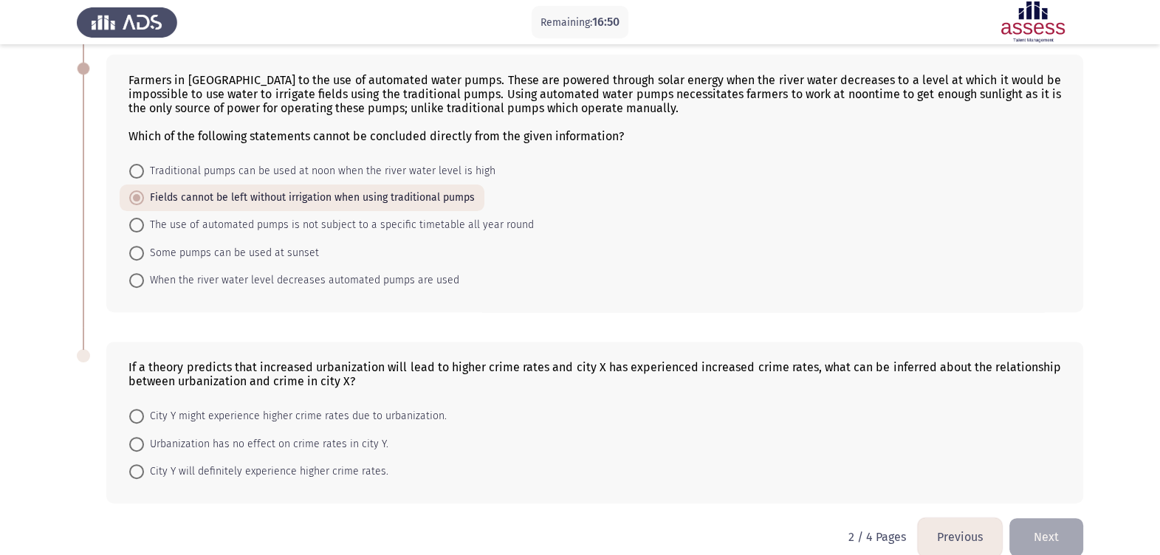
scroll to position [660, 0]
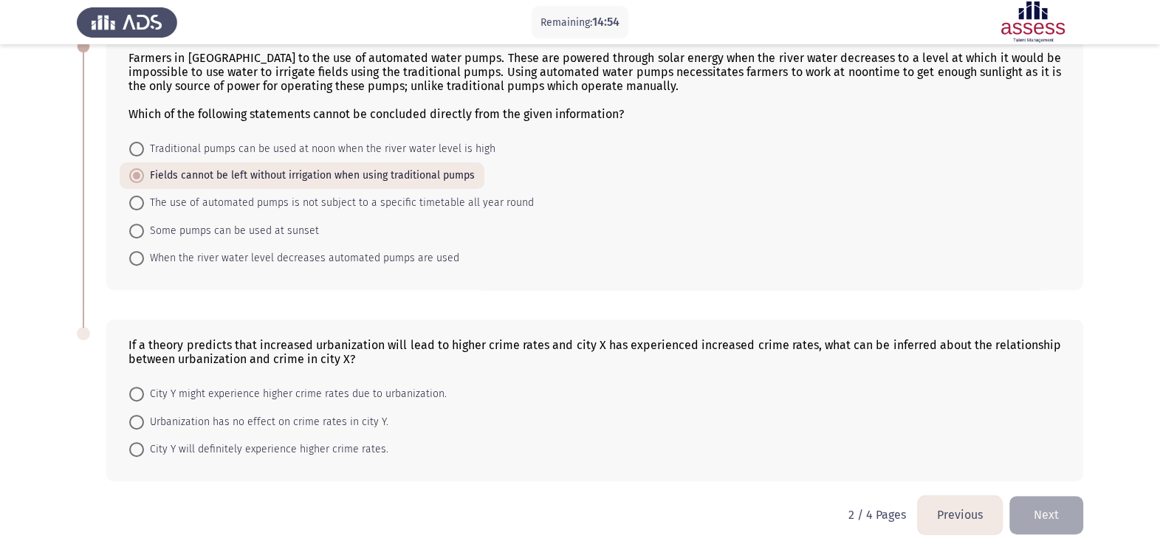
click at [233, 424] on span "Urbanization has no effect on crime rates in city Y." at bounding box center [266, 422] width 244 height 18
click at [144, 424] on input "Urbanization has no effect on crime rates in city Y." at bounding box center [136, 422] width 15 height 15
radio input "true"
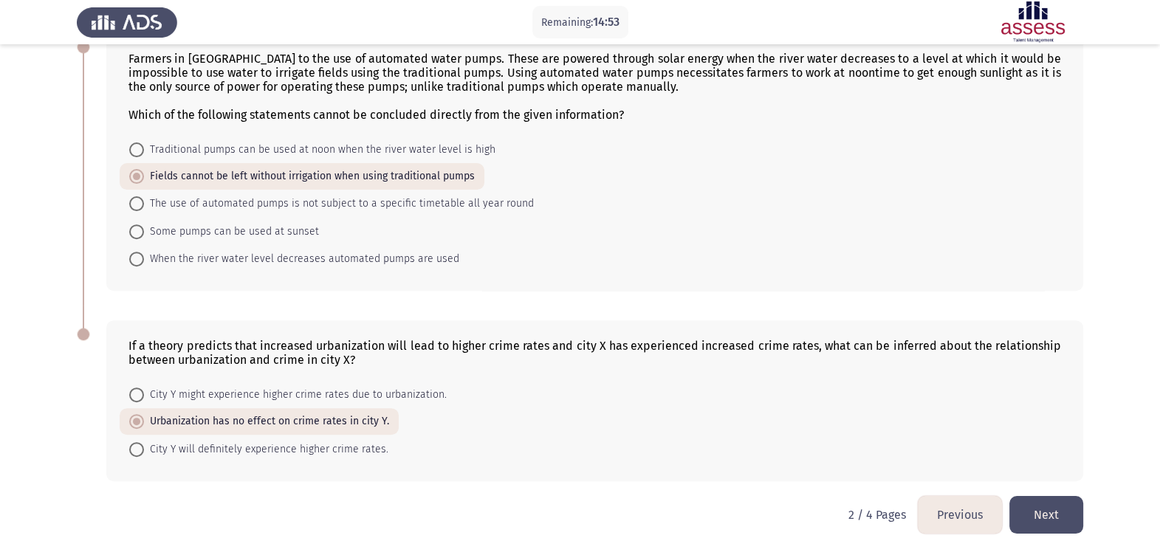
click at [1042, 493] on button "Next" at bounding box center [1046, 515] width 74 height 38
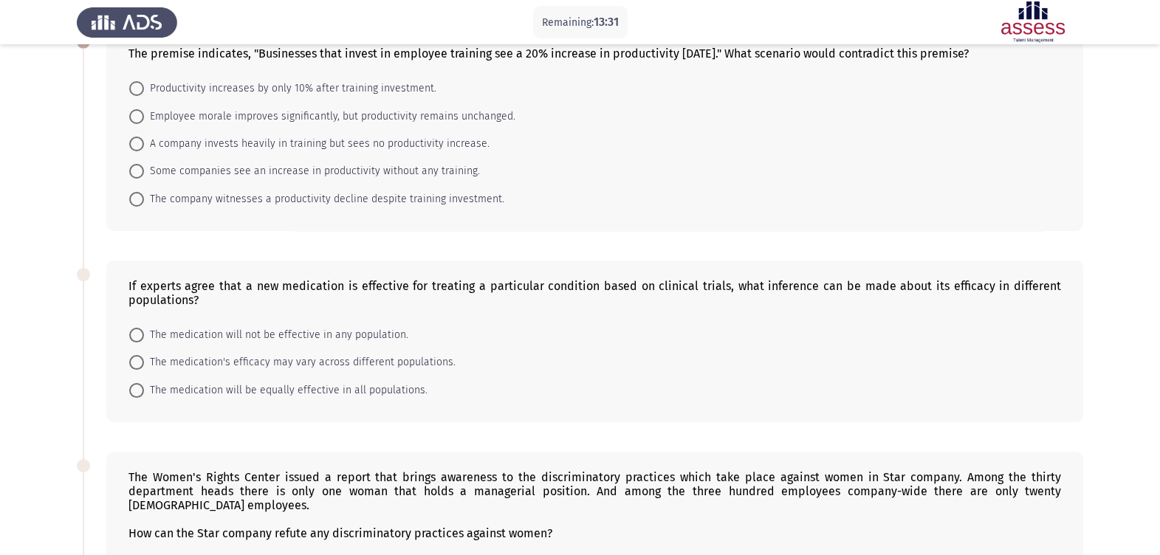
scroll to position [0, 0]
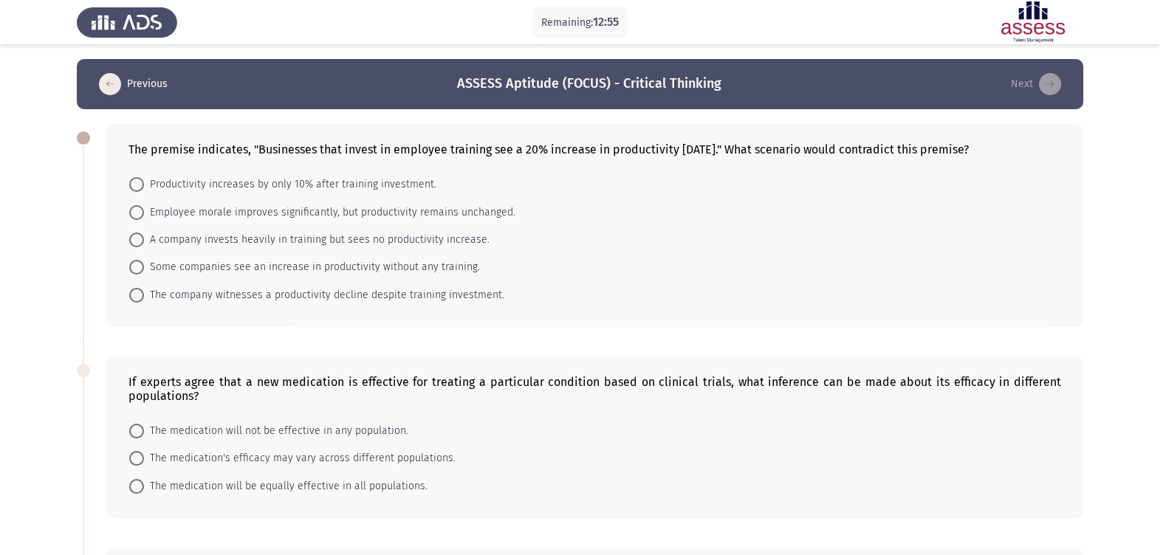
click at [177, 295] on span "The company witnesses a productivity decline despite training investment." at bounding box center [324, 295] width 360 height 18
click at [144, 295] on input "The company witnesses a productivity decline despite training investment." at bounding box center [136, 295] width 15 height 15
radio input "true"
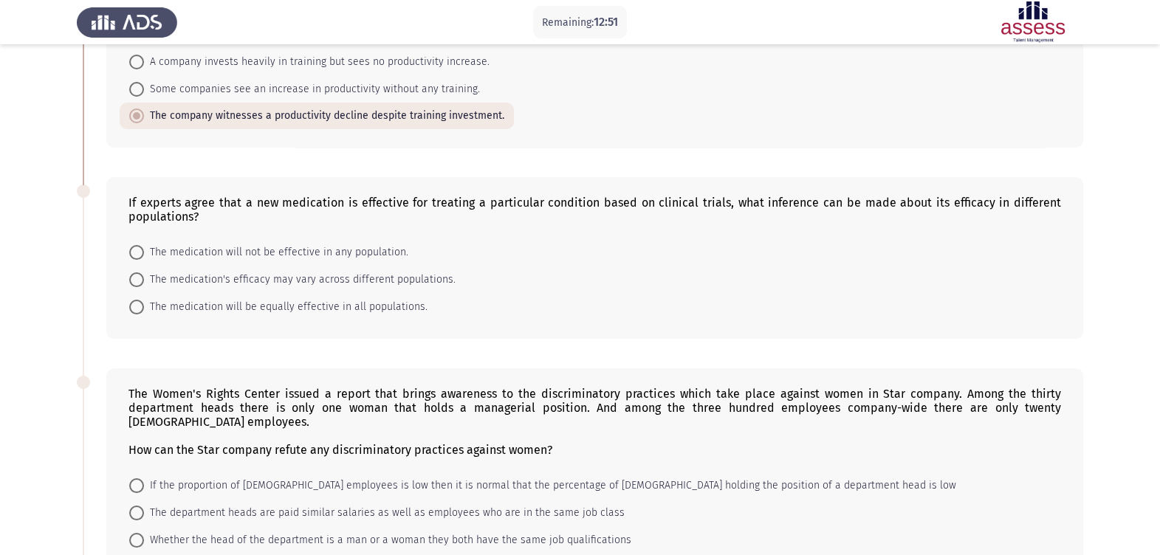
scroll to position [184, 0]
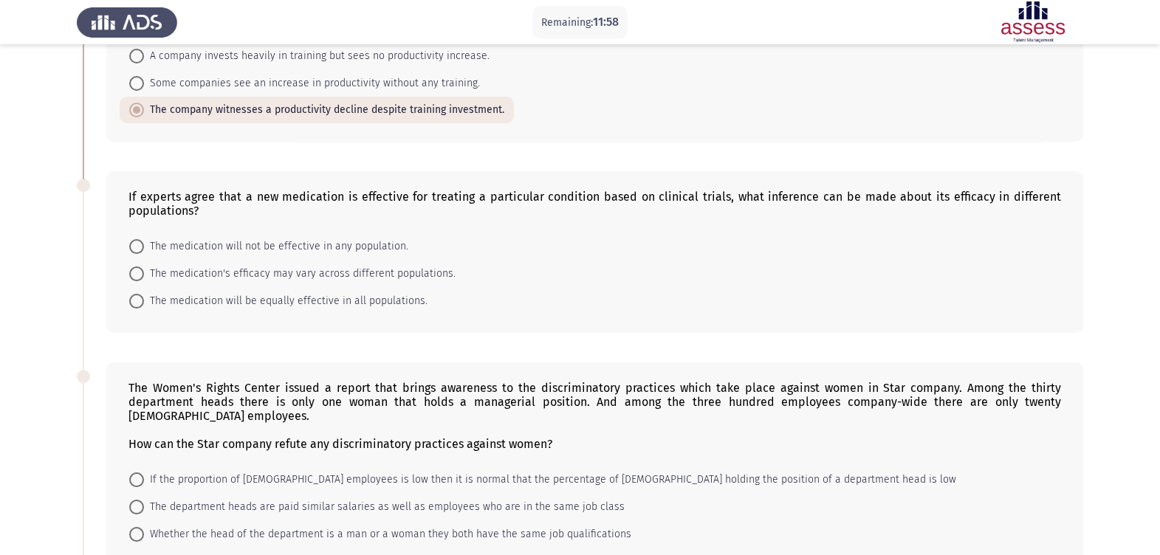
click at [340, 273] on span "The medication's efficacy may vary across different populations." at bounding box center [300, 274] width 312 height 18
click at [144, 273] on input "The medication's efficacy may vary across different populations." at bounding box center [136, 274] width 15 height 15
radio input "true"
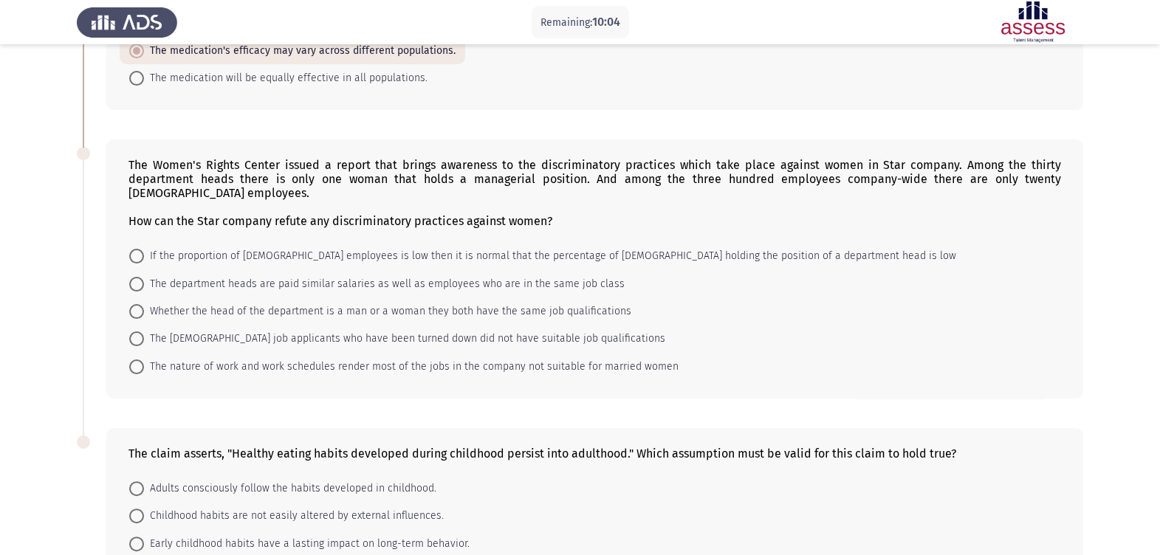
scroll to position [377, 0]
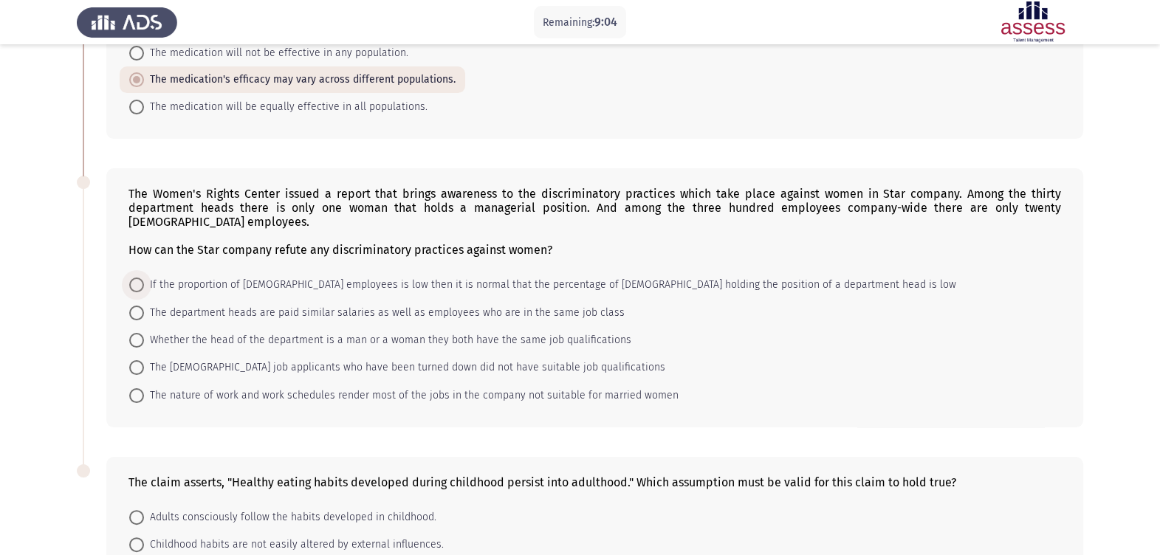
click at [551, 290] on span "If the proportion of [DEMOGRAPHIC_DATA] employees is low then it is normal that…" at bounding box center [550, 285] width 812 height 18
click at [144, 290] on input "If the proportion of [DEMOGRAPHIC_DATA] employees is low then it is normal that…" at bounding box center [136, 285] width 15 height 15
radio input "true"
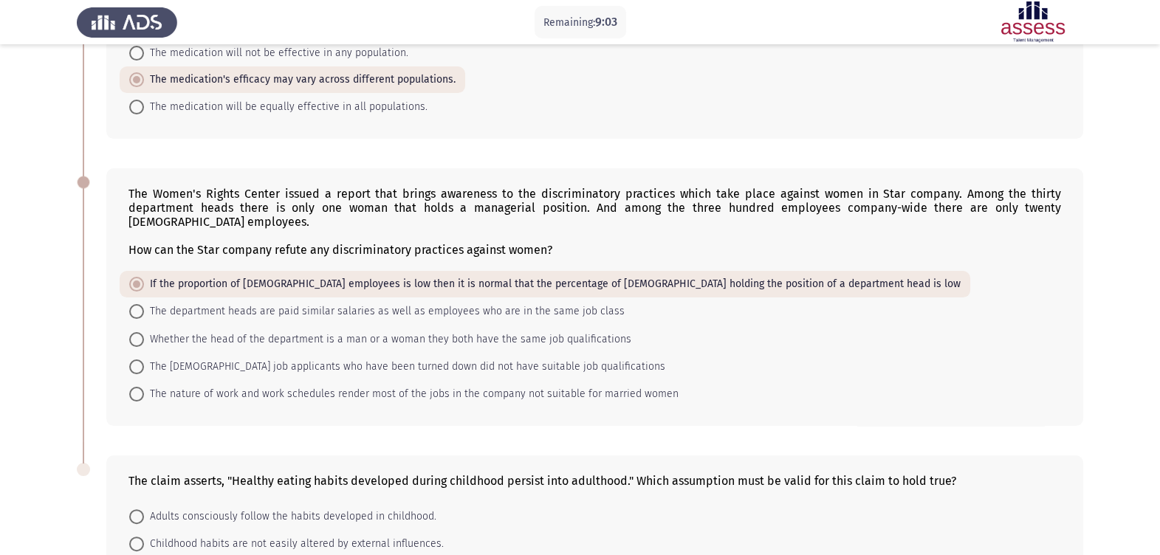
scroll to position [561, 0]
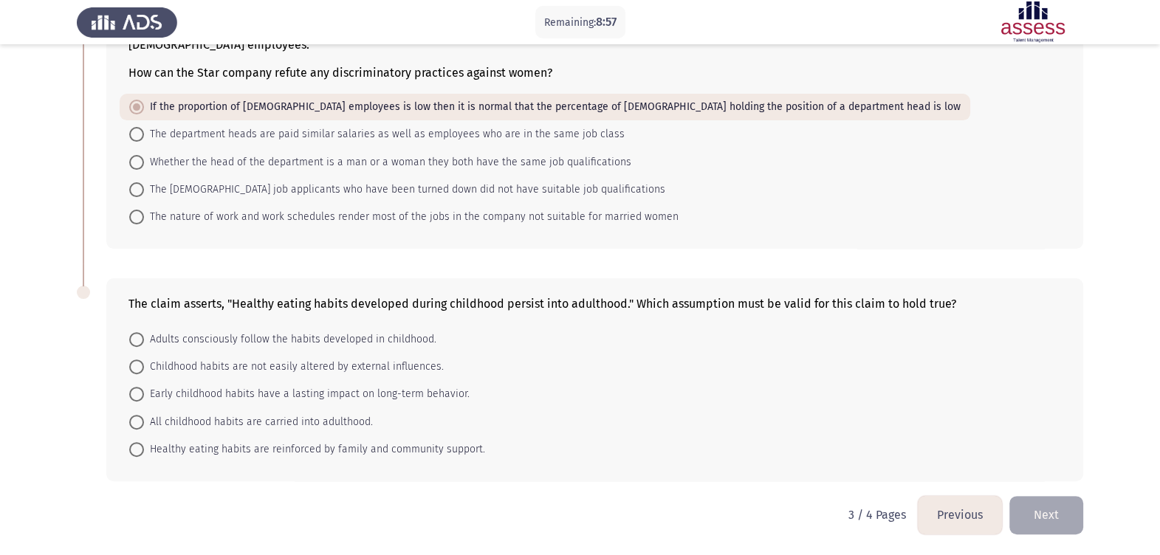
click at [637, 371] on form "Adults consciously follow the habits developed in childhood. Childhood habits a…" at bounding box center [594, 394] width 932 height 138
click at [347, 388] on span "Early childhood habits have a lasting impact on long-term behavior." at bounding box center [307, 394] width 326 height 18
click at [144, 388] on input "Early childhood habits have a lasting impact on long-term behavior." at bounding box center [136, 394] width 15 height 15
radio input "true"
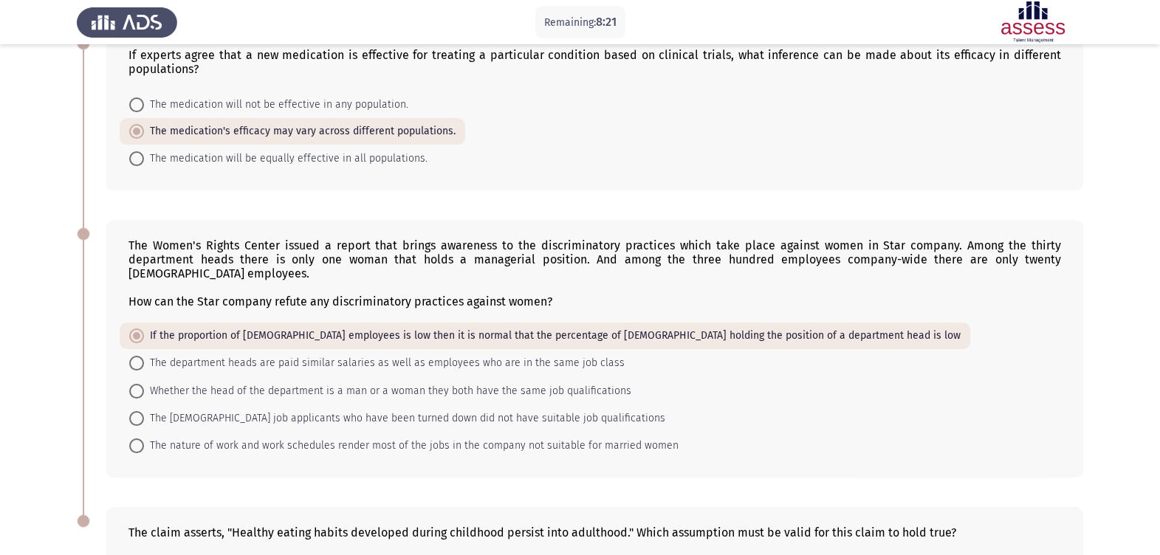
scroll to position [559, 0]
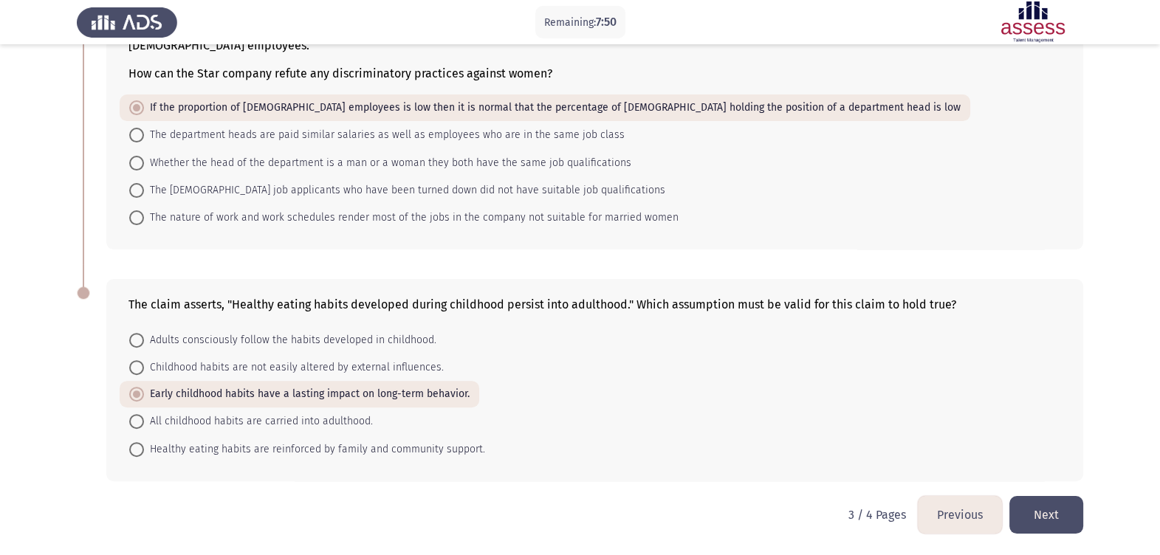
click at [1042, 493] on button "Next" at bounding box center [1046, 515] width 74 height 38
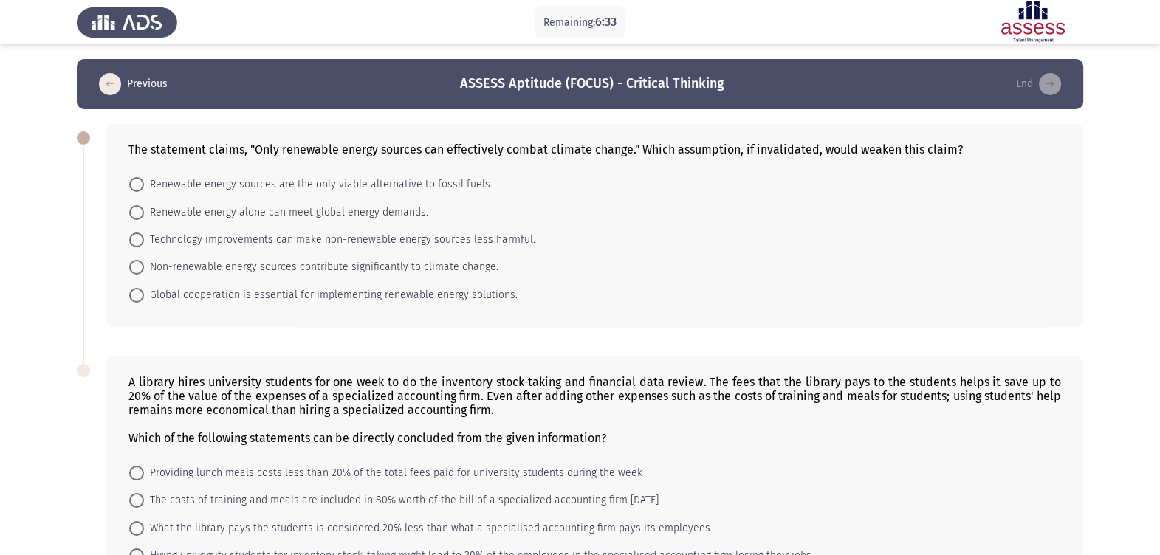
scroll to position [0, 0]
click at [218, 242] on span "Technology improvements can make non-renewable energy sources less harmful." at bounding box center [339, 240] width 391 height 18
click at [144, 242] on input "Technology improvements can make non-renewable energy sources less harmful." at bounding box center [136, 240] width 15 height 15
radio input "true"
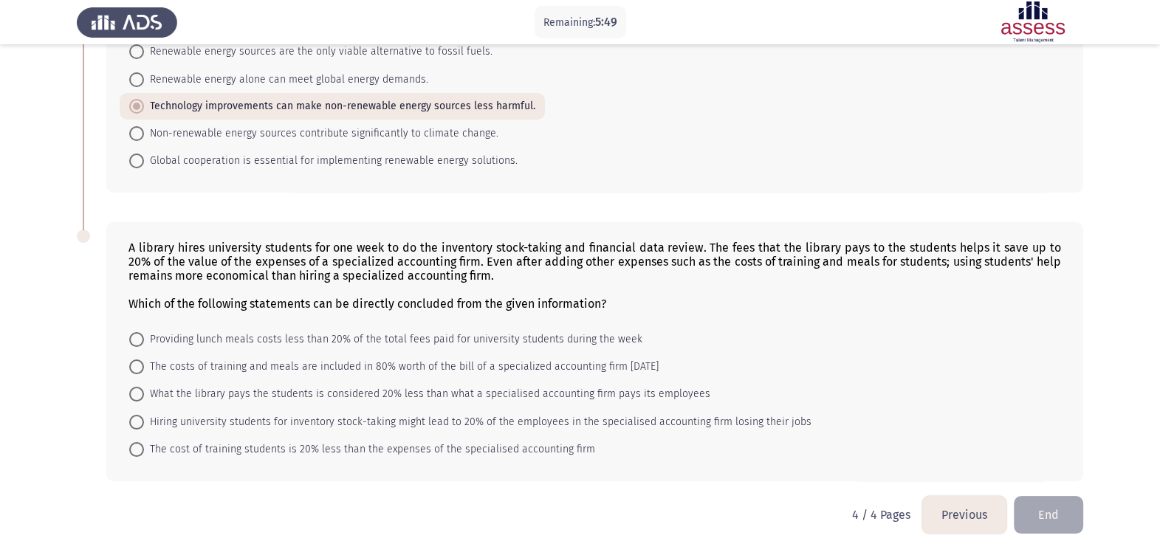
scroll to position [137, 0]
click at [532, 454] on span "The cost of training students is 20% less than the expenses of the specialised …" at bounding box center [369, 450] width 451 height 18
click at [144, 454] on input "The cost of training students is 20% less than the expenses of the specialised …" at bounding box center [136, 449] width 15 height 15
radio input "true"
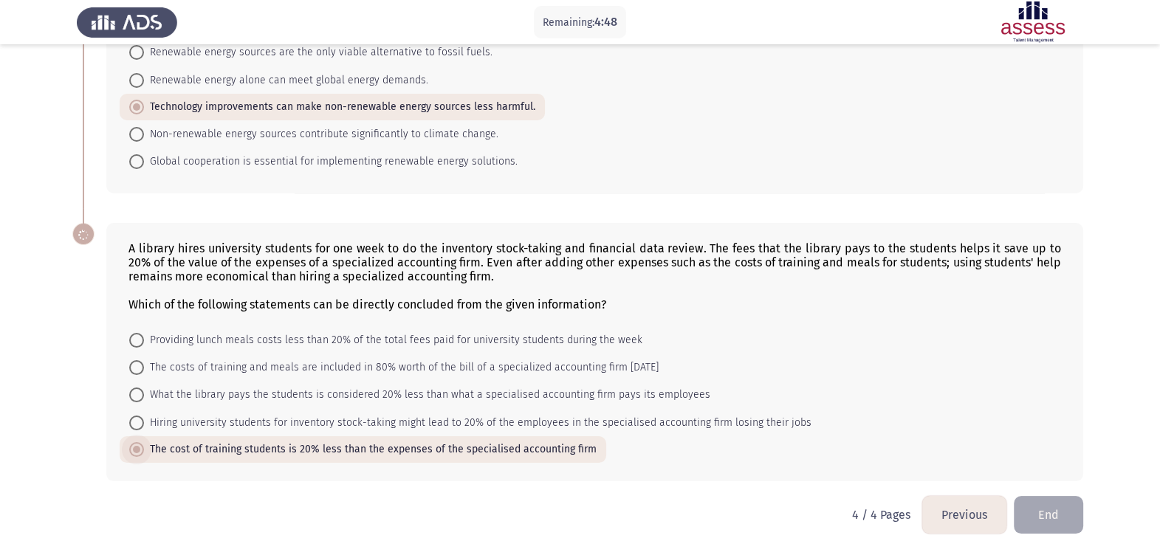
scroll to position [135, 0]
click at [1042, 493] on button "End" at bounding box center [1048, 515] width 69 height 38
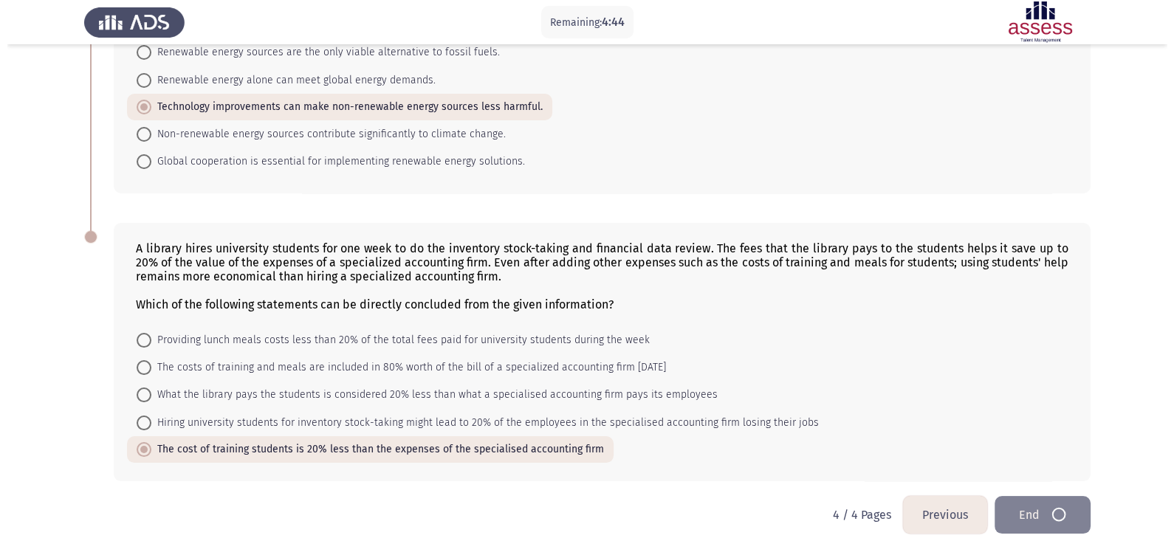
scroll to position [0, 0]
